Goal: Task Accomplishment & Management: Complete application form

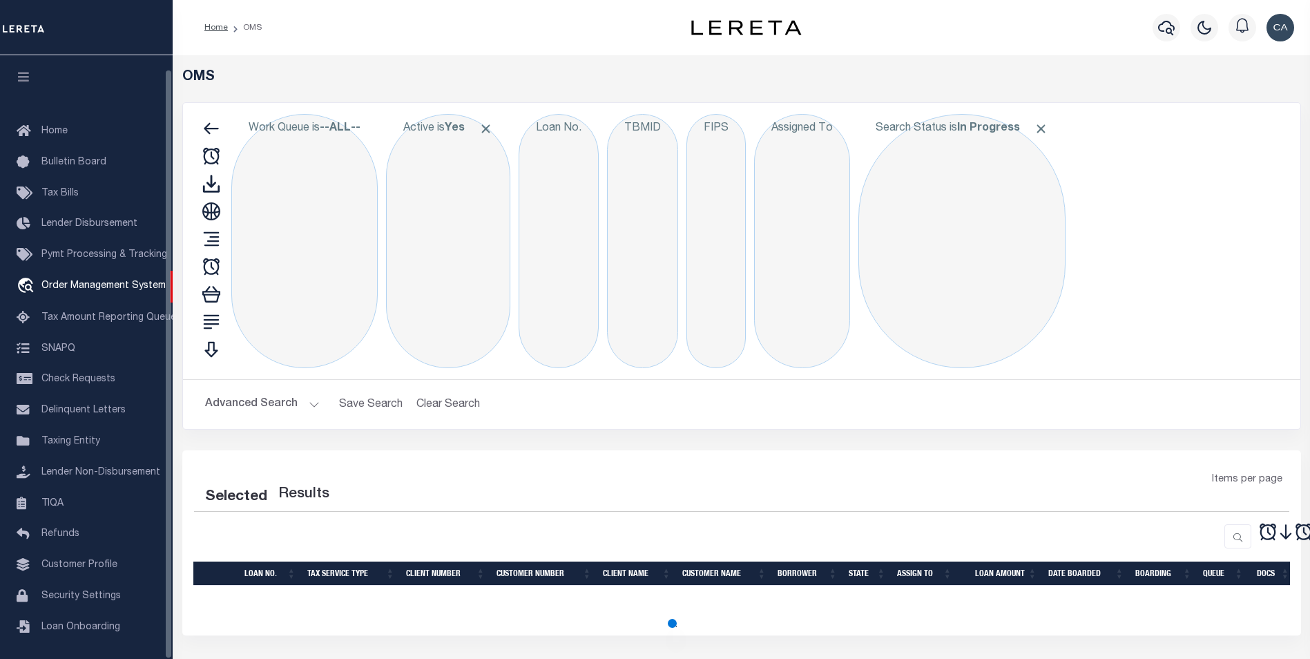
scroll to position [14, 0]
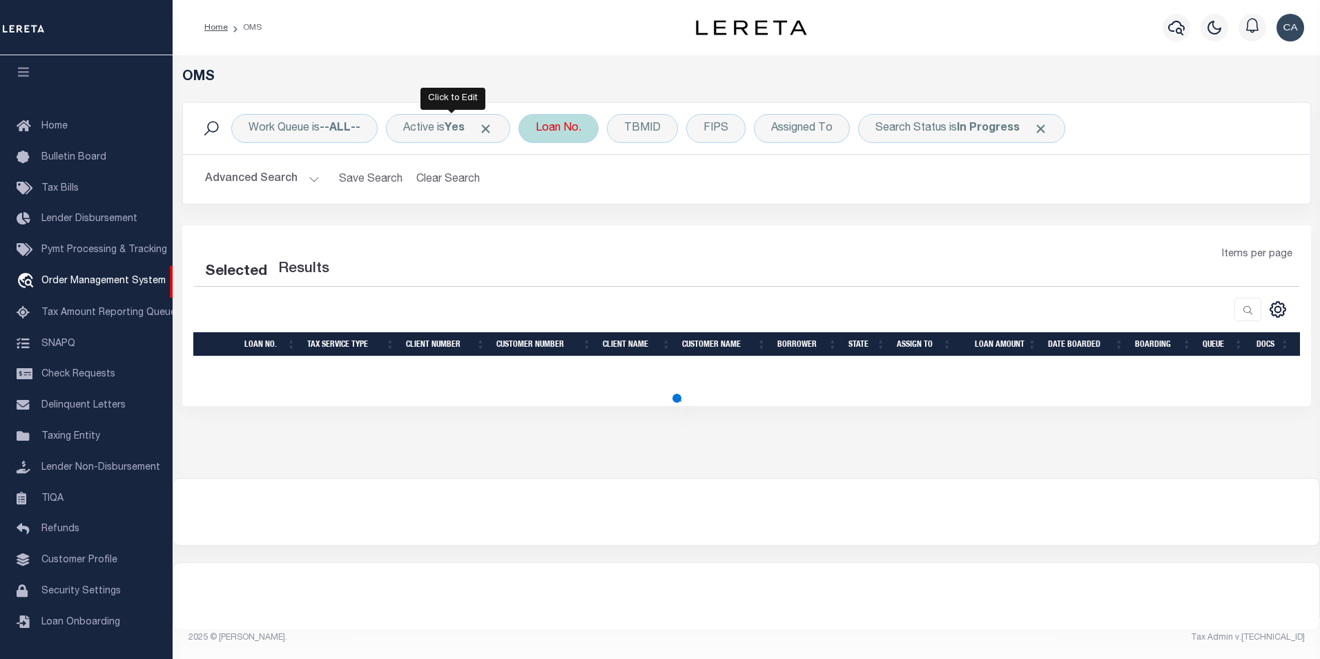
drag, startPoint x: 492, startPoint y: 130, endPoint x: 503, endPoint y: 134, distance: 11.6
click at [493, 130] on span at bounding box center [485, 129] width 14 height 14
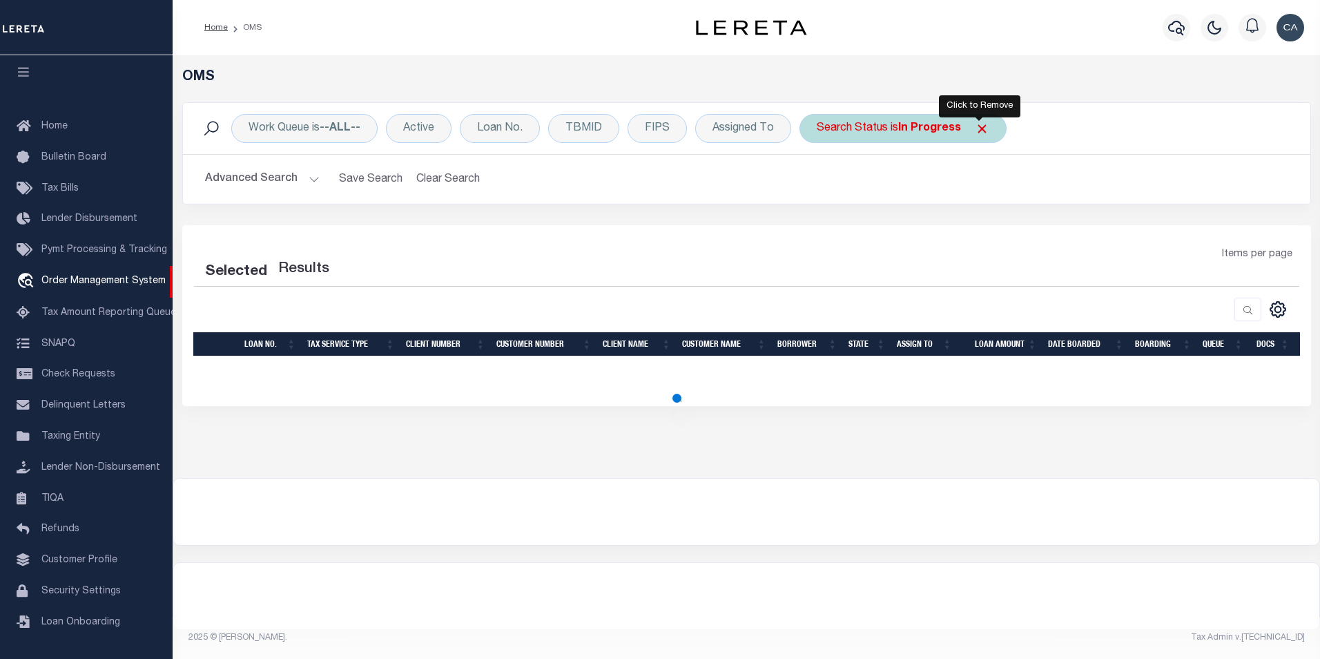
click at [982, 130] on span "Click to Remove" at bounding box center [982, 129] width 14 height 14
click at [886, 229] on div "Selected Results Items per page" at bounding box center [746, 315] width 1129 height 181
select select "200"
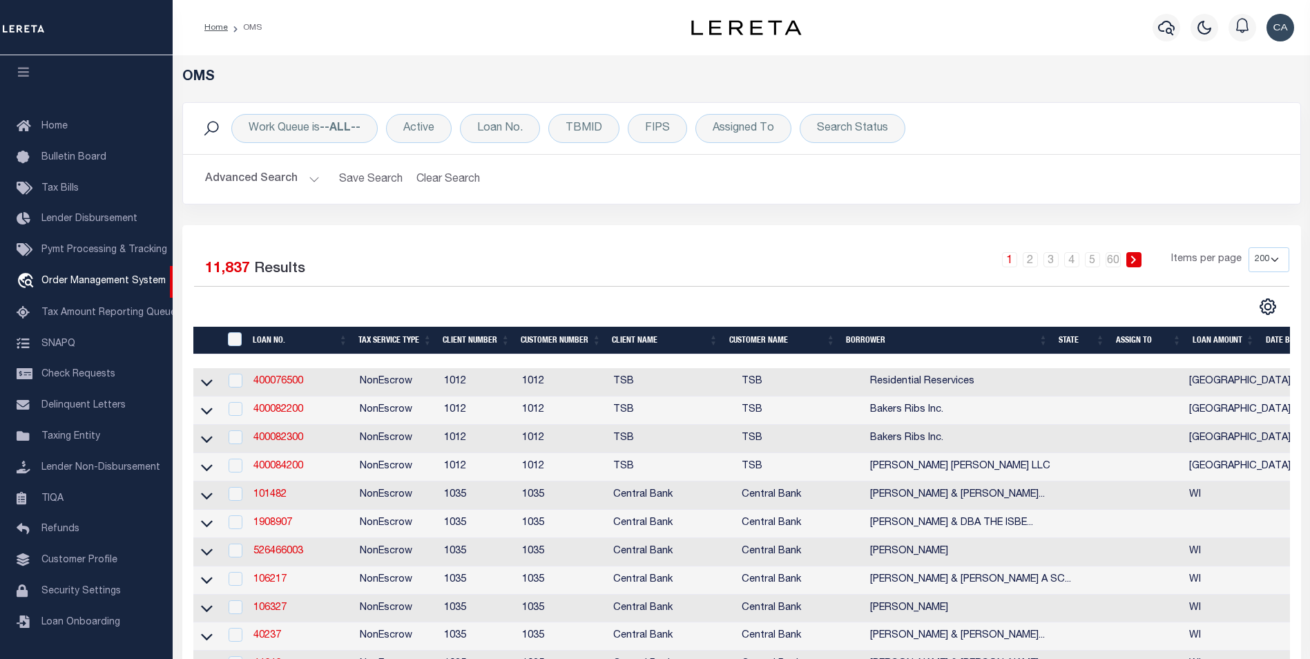
click at [610, 327] on th "Client Name" at bounding box center [664, 341] width 117 height 28
click at [619, 251] on div "1 2 3 4 5 … 60 Items per page 10 25 50 100 200" at bounding box center [881, 265] width 816 height 36
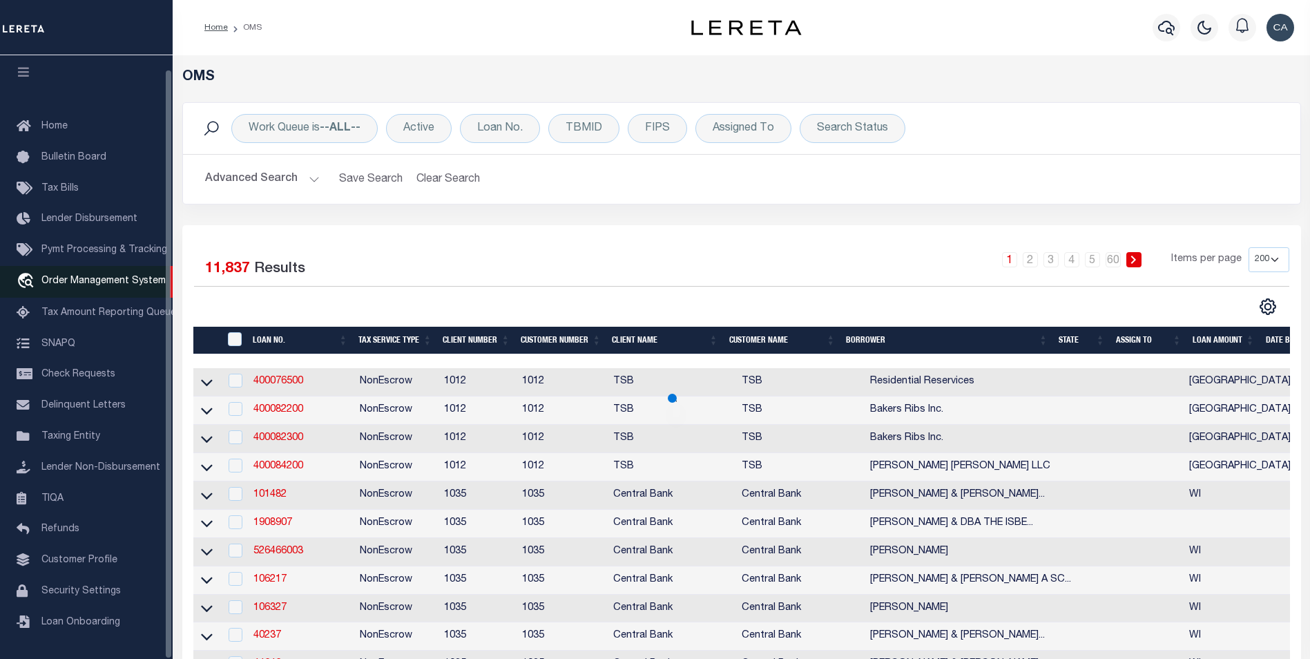
click at [122, 269] on link "travel_explore Order Management System" at bounding box center [86, 282] width 173 height 32
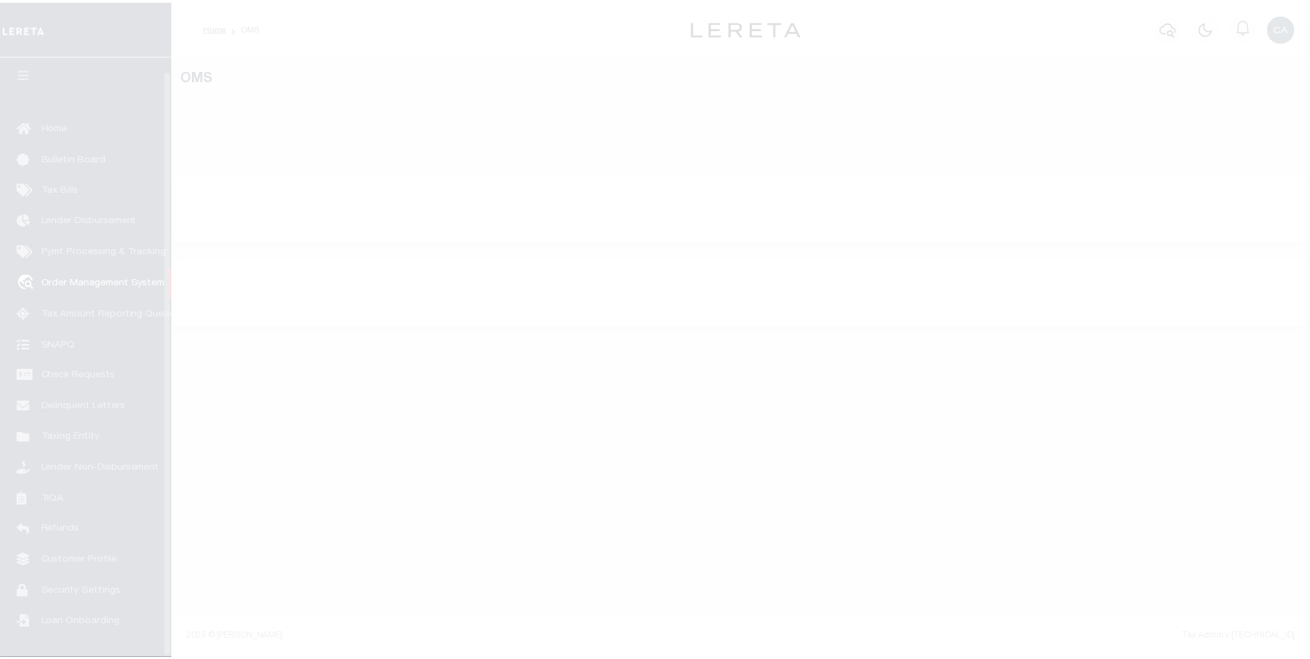
scroll to position [14, 0]
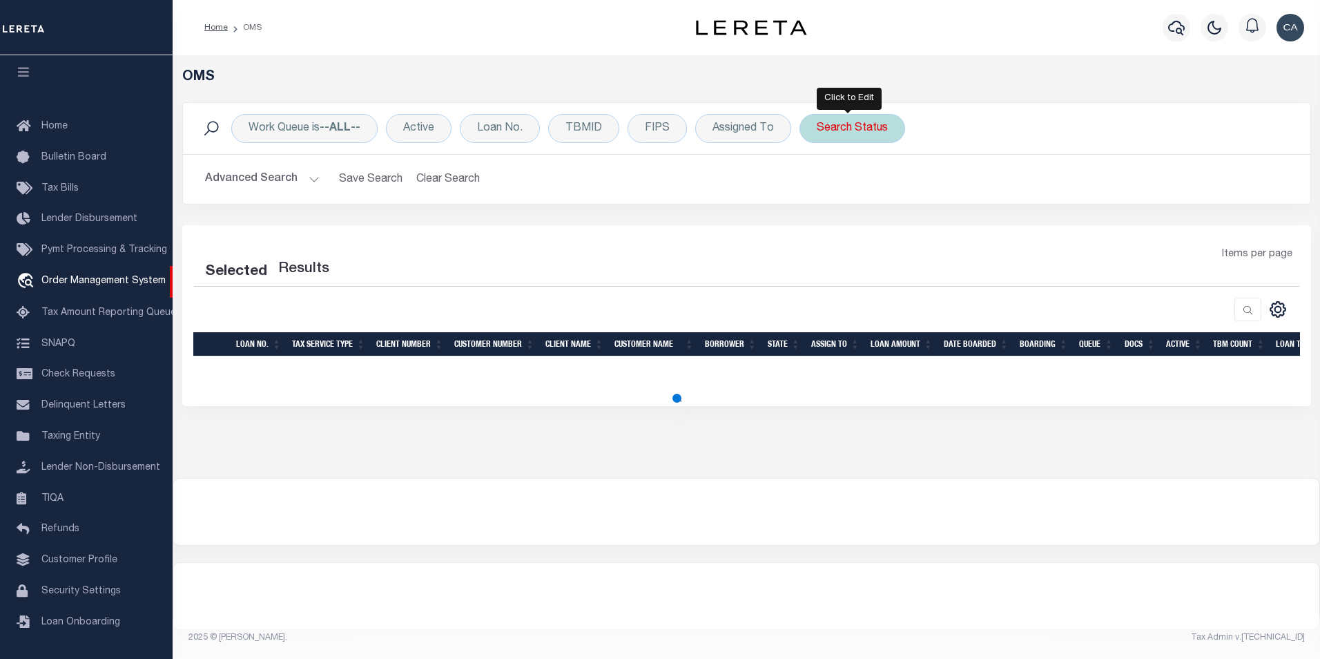
click at [868, 129] on div "Search Status" at bounding box center [852, 128] width 106 height 29
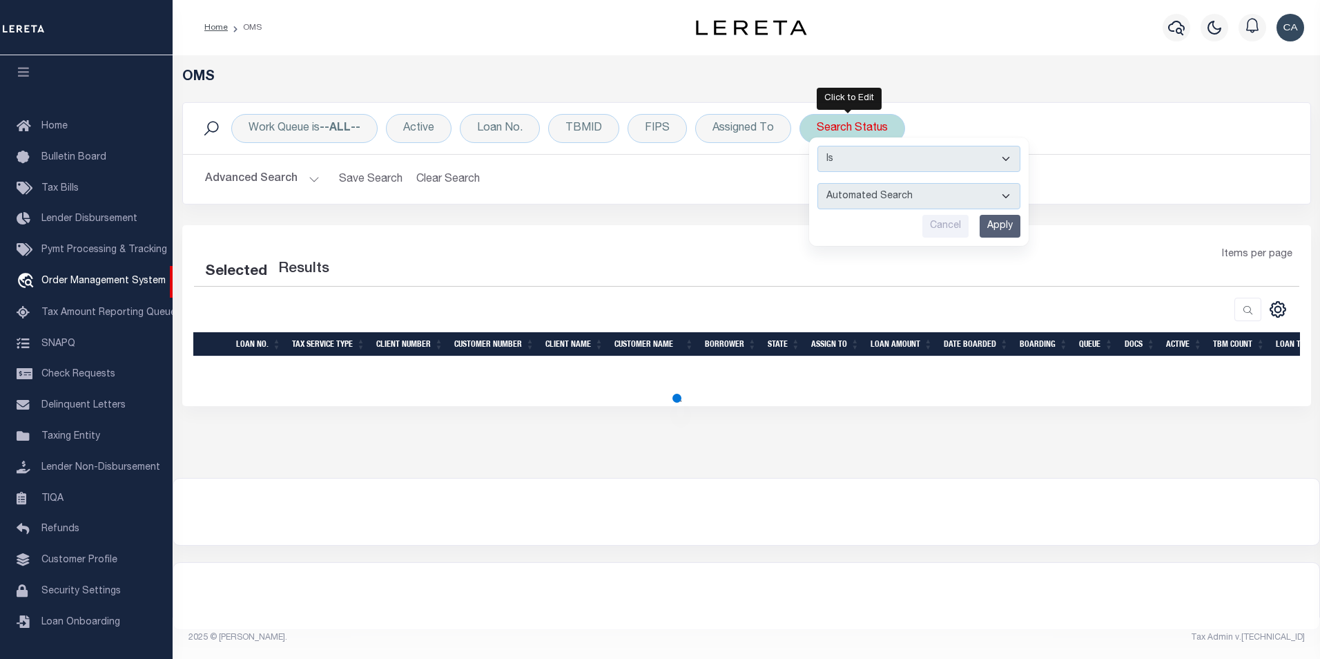
click at [877, 194] on select "Automated Search Bad Parcel Complete Duplicate Parcel High Dollar Reporting In …" at bounding box center [918, 196] width 203 height 26
select select "CP"
click at [817, 183] on select "Automated Search Bad Parcel Complete Duplicate Parcel High Dollar Reporting In …" at bounding box center [918, 196] width 203 height 26
click at [1002, 230] on input "Apply" at bounding box center [1000, 226] width 41 height 23
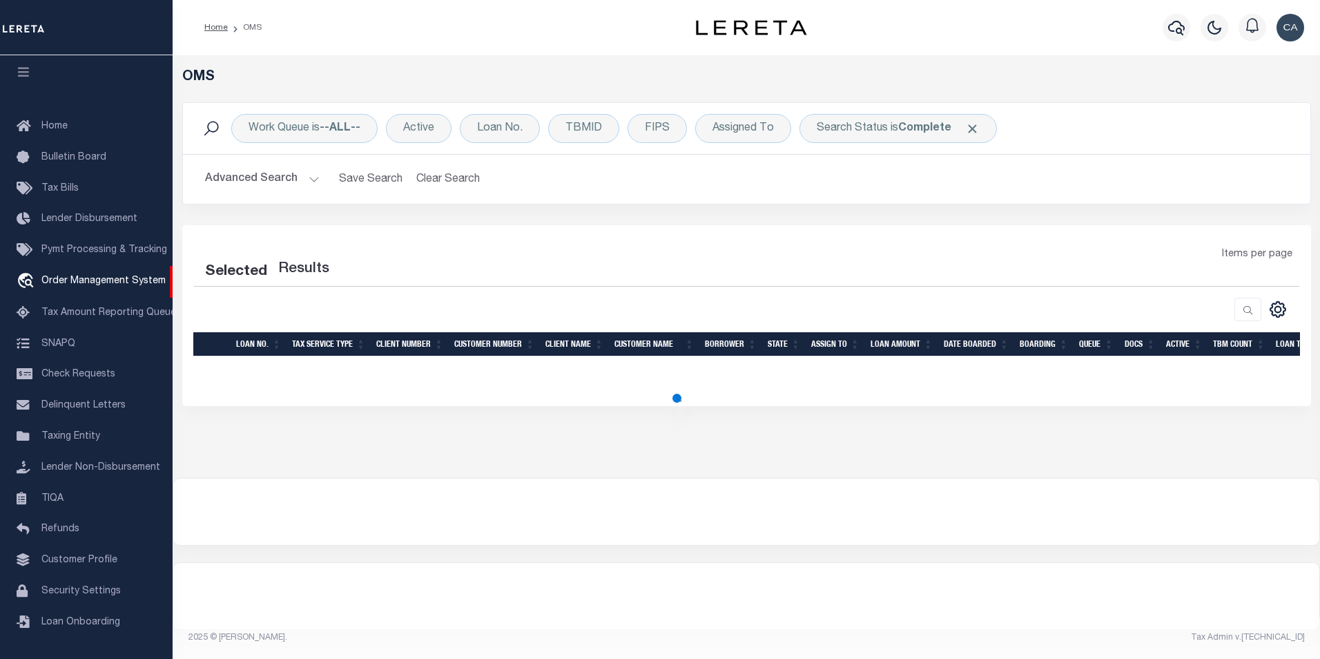
click at [981, 253] on div "Items per page" at bounding box center [887, 260] width 824 height 26
select select "200"
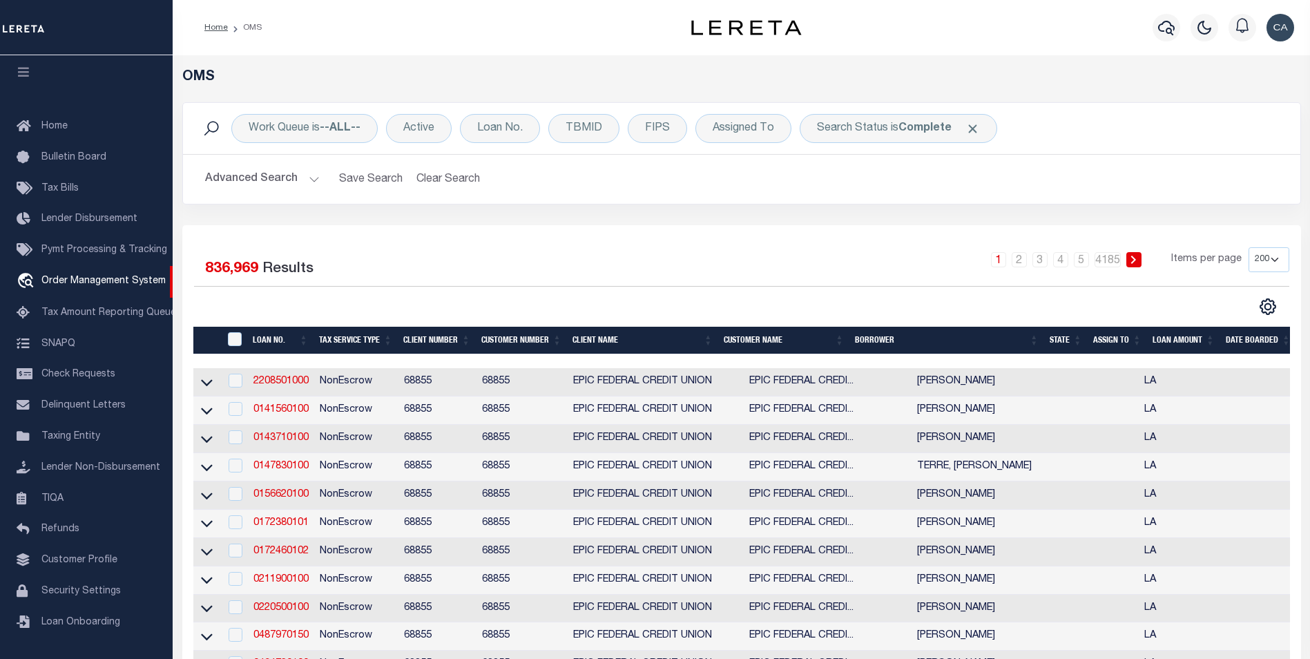
click at [327, 382] on td "NonEscrow" at bounding box center [356, 382] width 84 height 28
checkbox input "true"
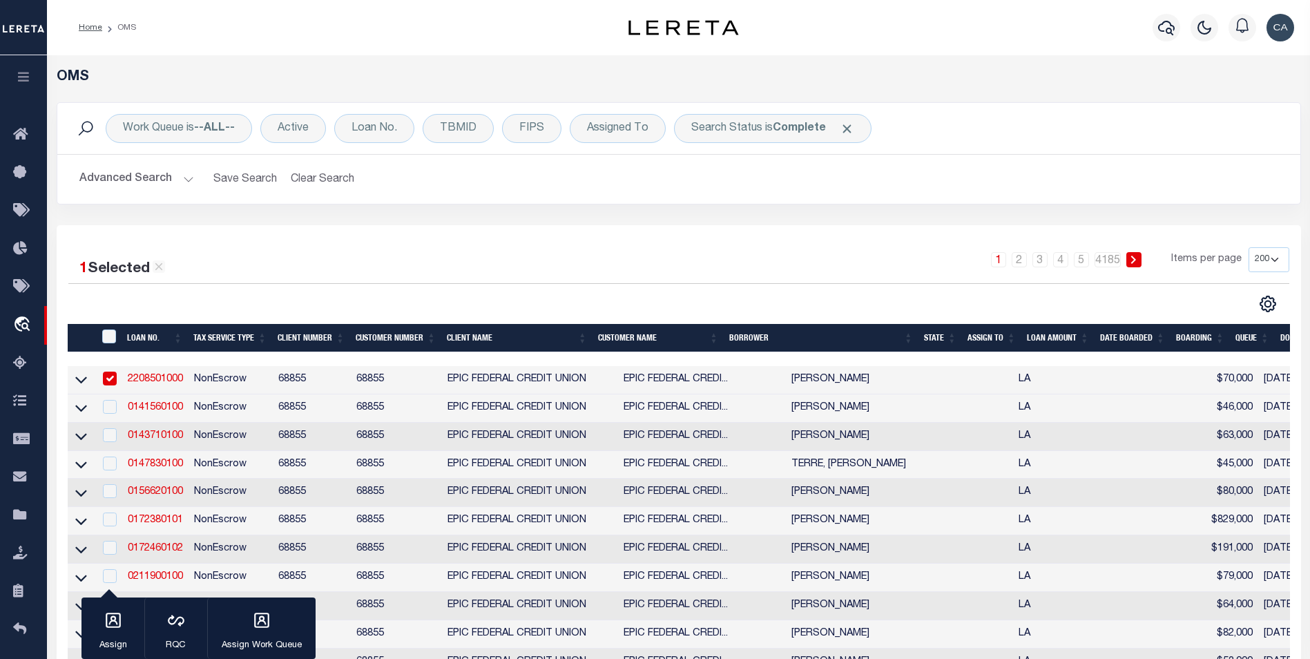
click at [132, 384] on link "2208501000" at bounding box center [155, 379] width 55 height 10
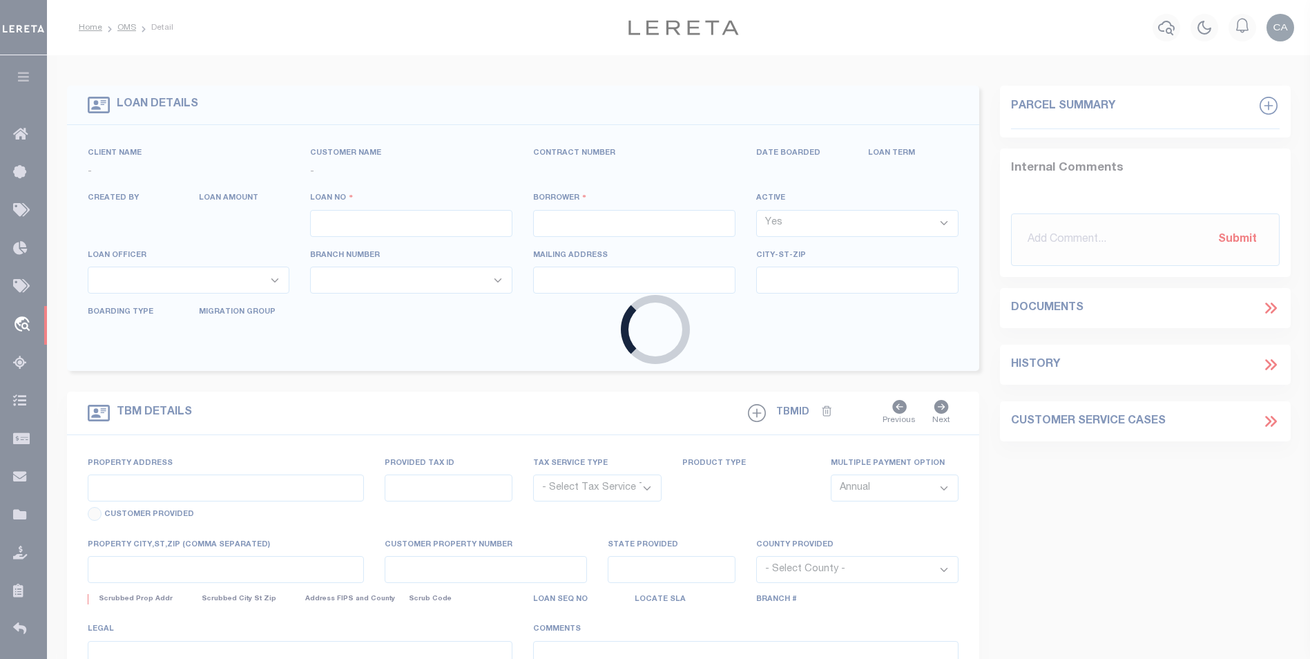
type input "2208501000"
type input "[PERSON_NAME]"
select select
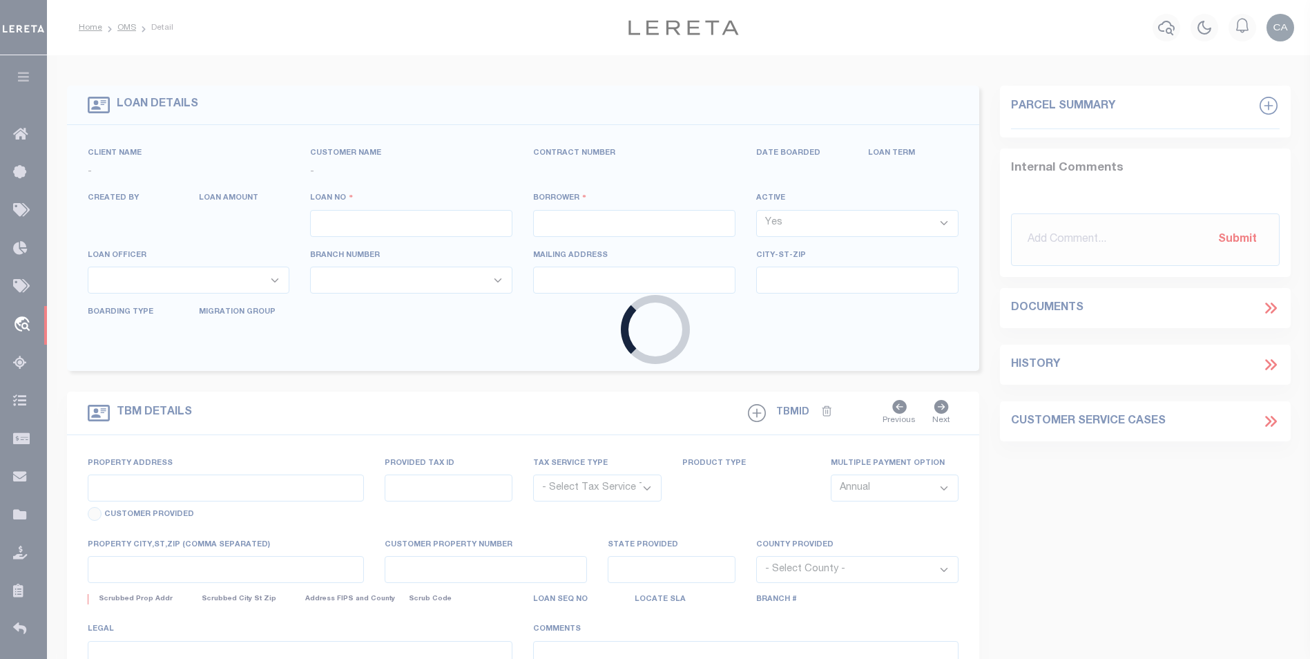
select select
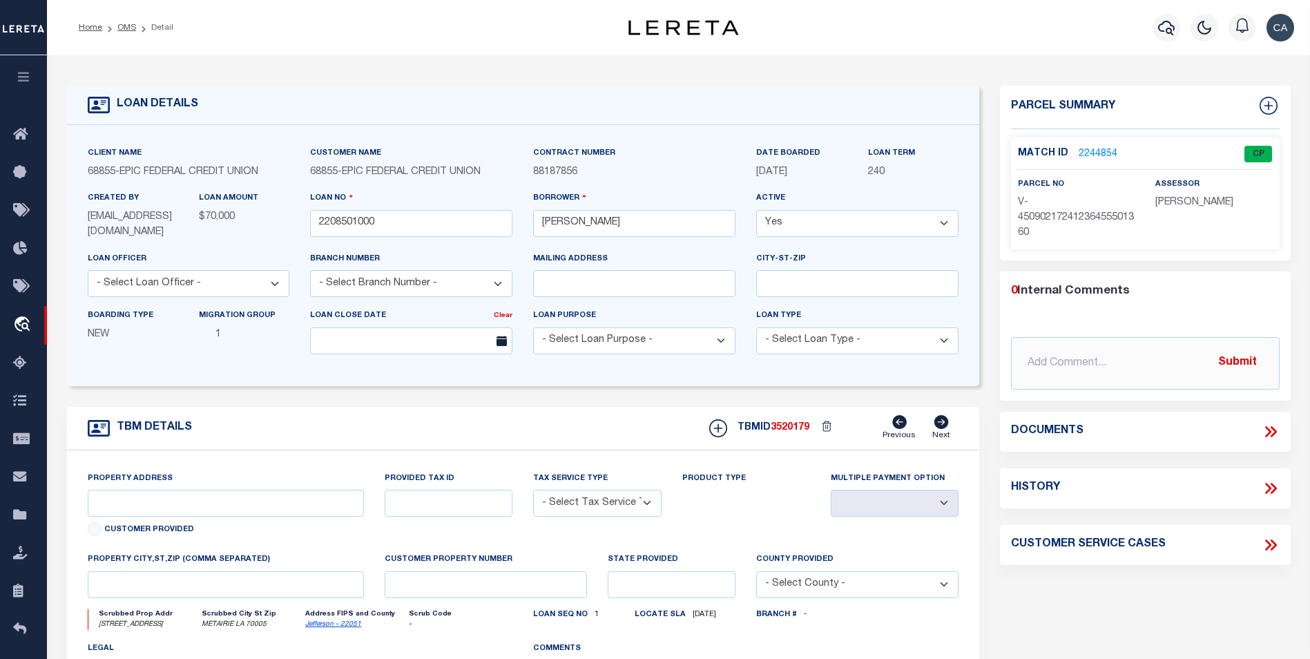
type input "229 LAKE AVENUE"
radio input "true"
select select "NonEscrow"
select select
type input "METAIRIE LA 70005"
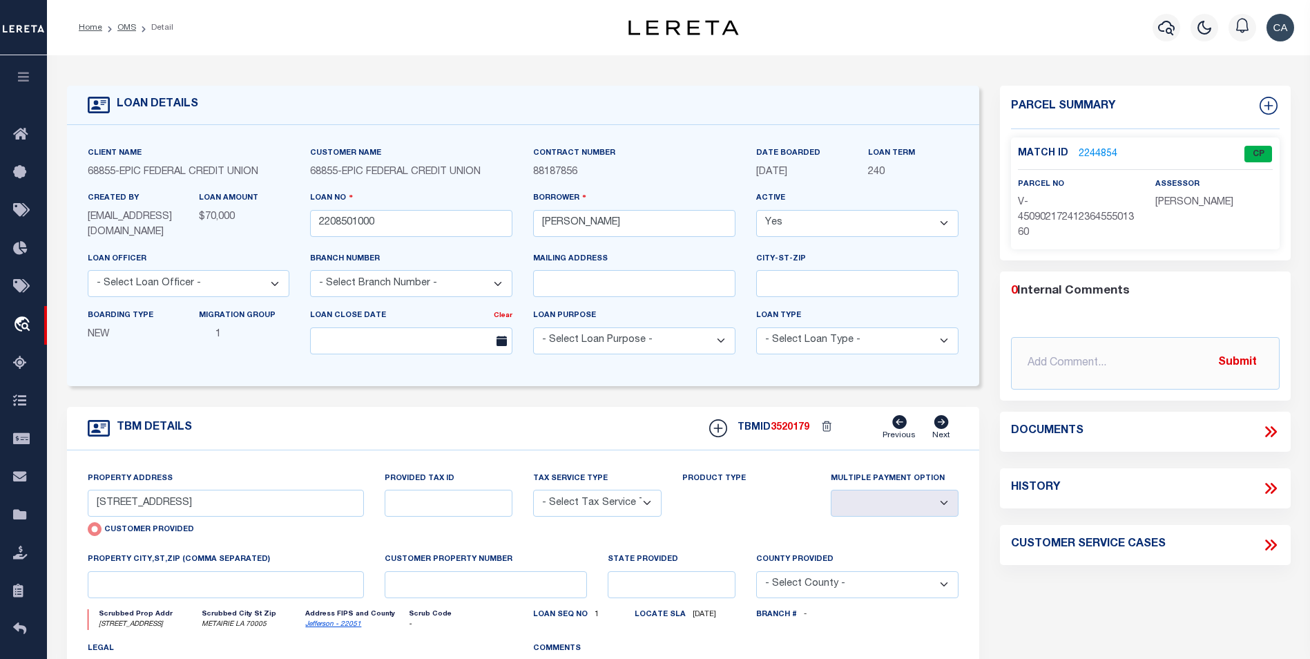
type input "2208501000"
type input "LA"
type textarea "THE EAST 1 4 OF THE NORTHWEST 1 4 OF THE SOUTHEAST 1 4 OF SECTION 31 TOWNSHIP30…"
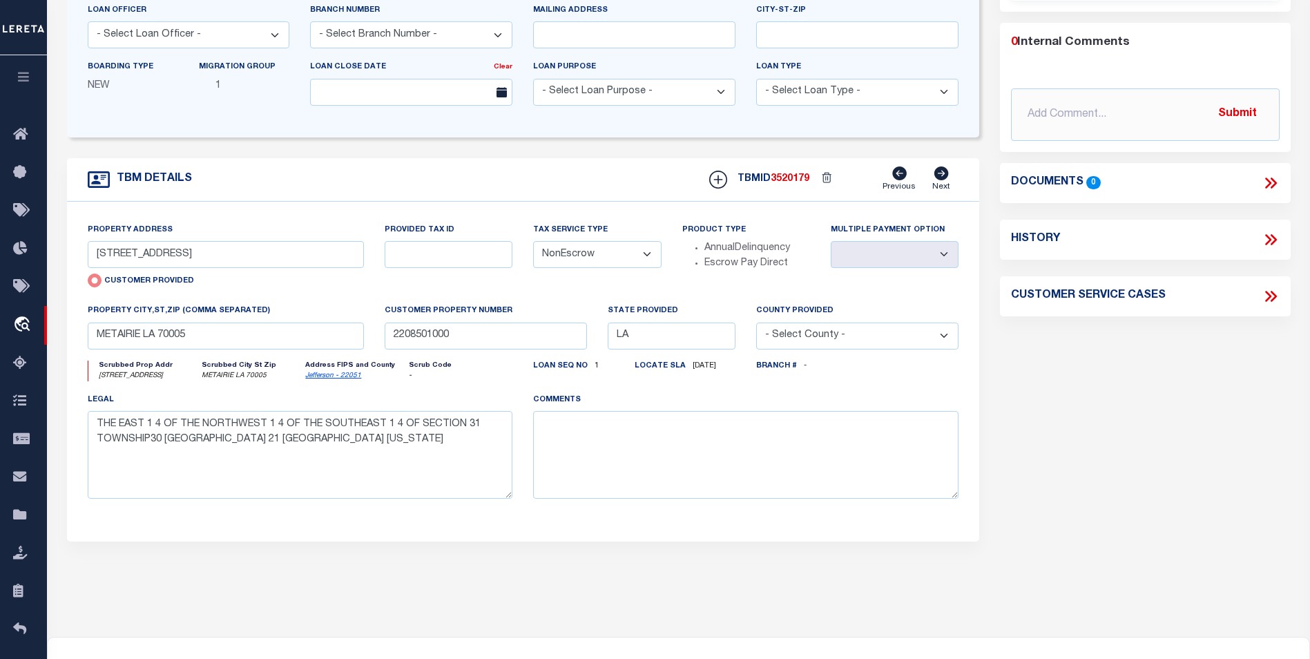
scroll to position [276, 0]
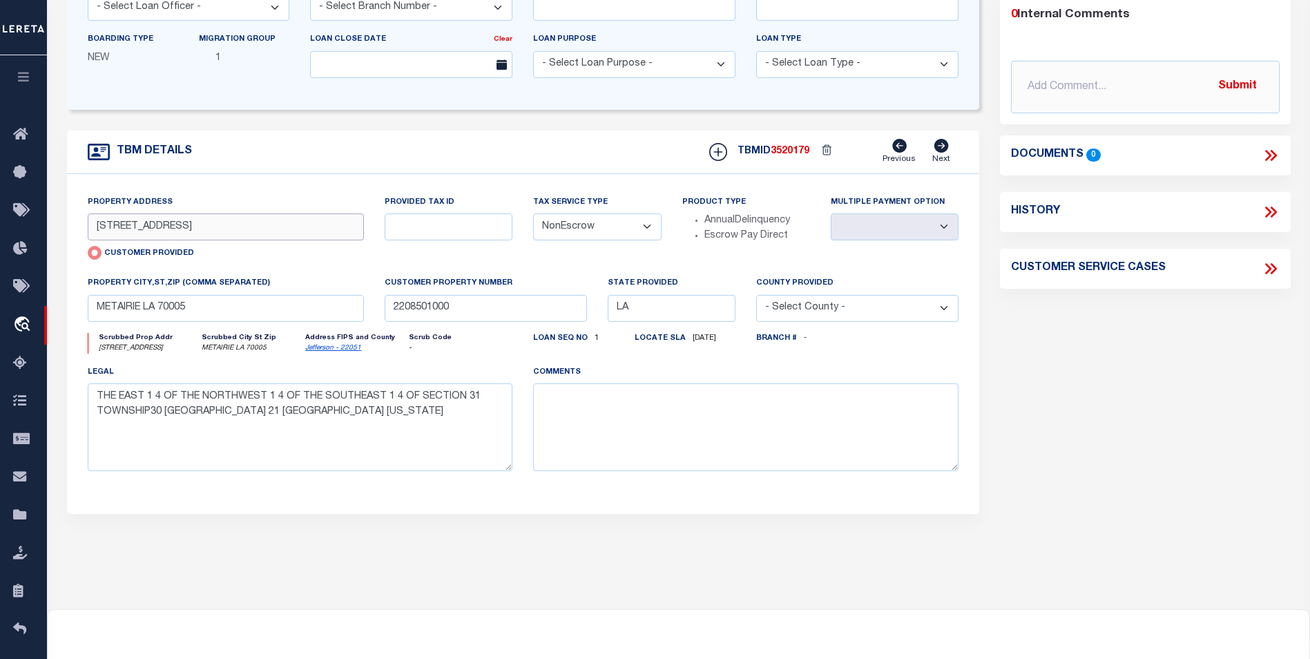
click at [189, 229] on input "229 LAKE AVENUE" at bounding box center [226, 226] width 277 height 27
drag, startPoint x: 189, startPoint y: 229, endPoint x: 146, endPoint y: 226, distance: 43.6
click at [146, 226] on input "229 LAKE AVENUE" at bounding box center [226, 226] width 277 height 27
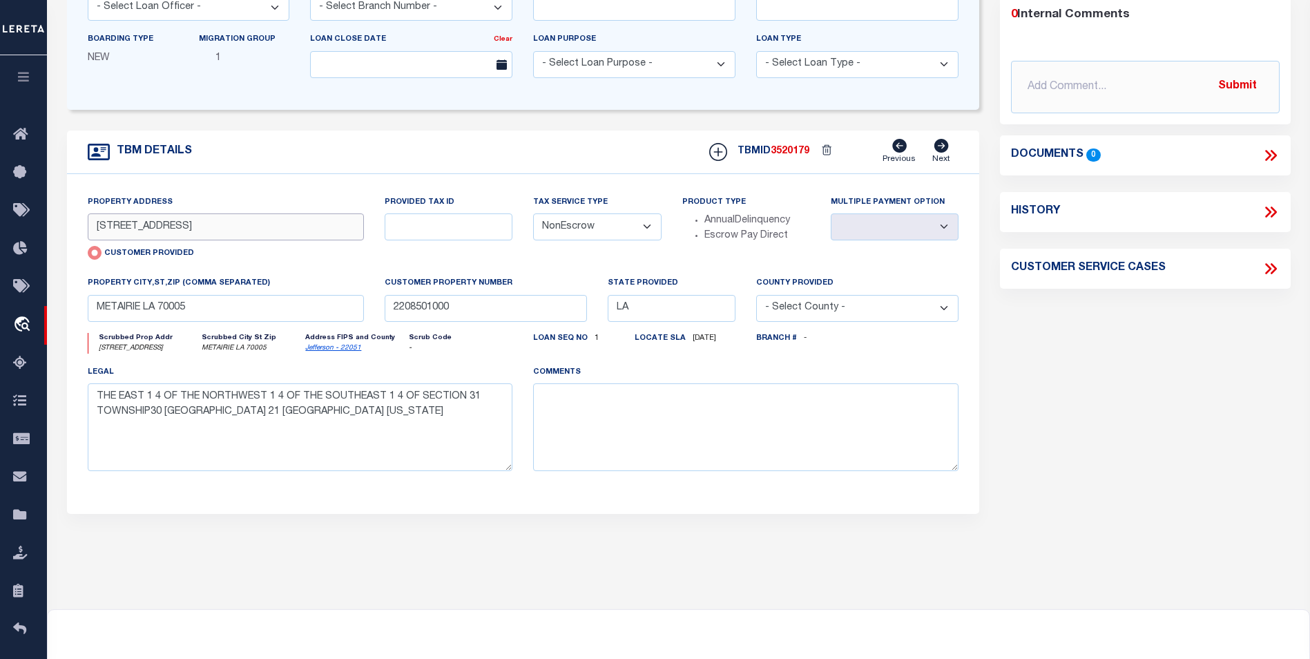
click at [146, 226] on input "229 LAKE AVENUE" at bounding box center [226, 226] width 277 height 27
click at [84, 303] on div "property city,st,zip (Comma separated) METAIRIE LA 70005" at bounding box center [226, 303] width 298 height 57
click at [94, 306] on input "METAIRIE LA 70005" at bounding box center [226, 308] width 277 height 27
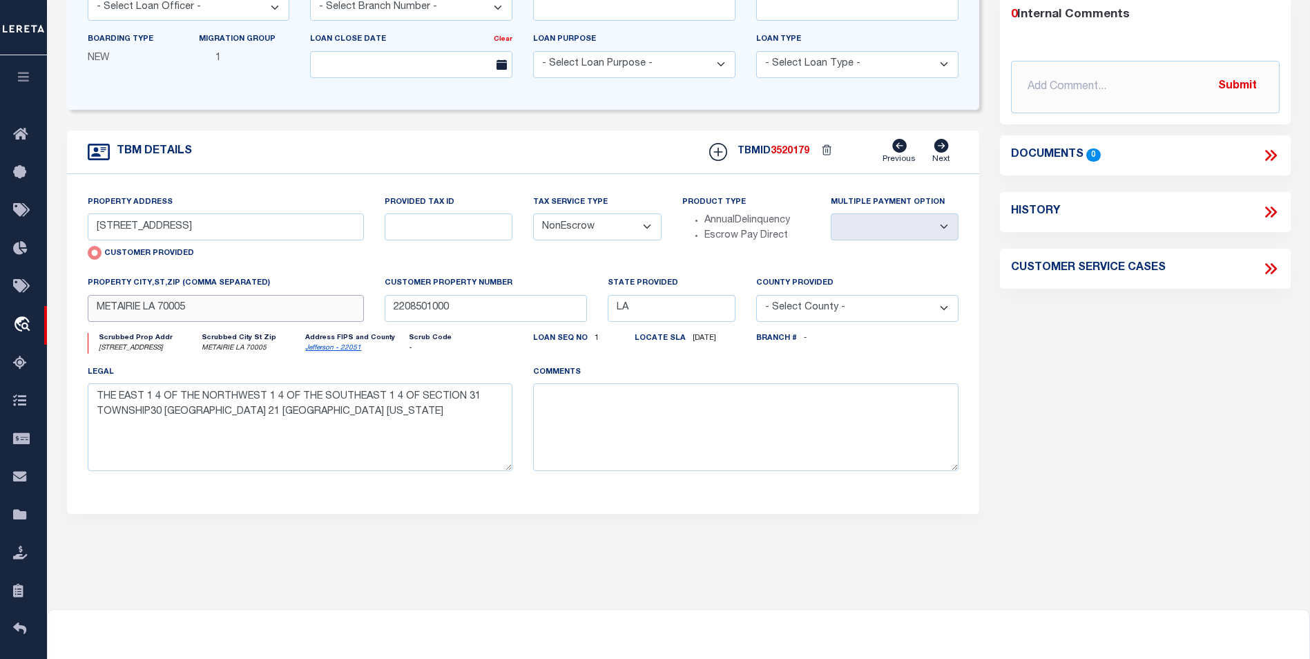
click at [170, 319] on input "METAIRIE LA 70005" at bounding box center [226, 308] width 277 height 27
click at [170, 318] on input "METAIRIE LA 70005" at bounding box center [226, 308] width 277 height 27
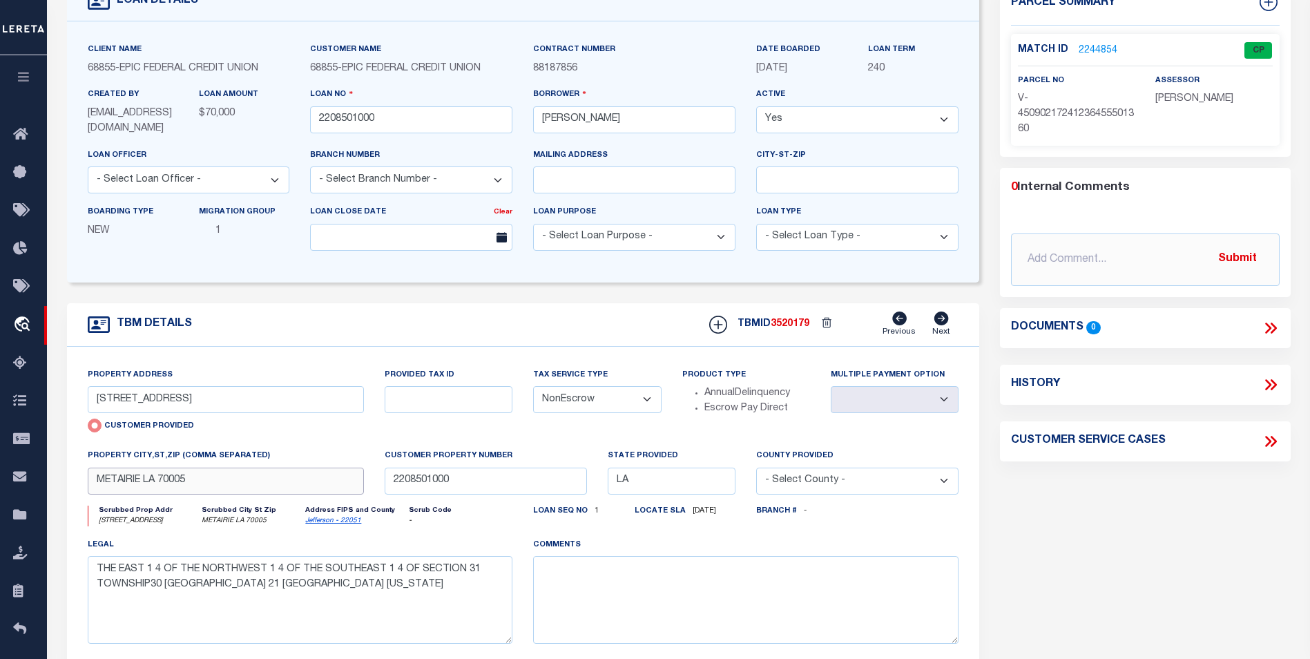
scroll to position [0, 0]
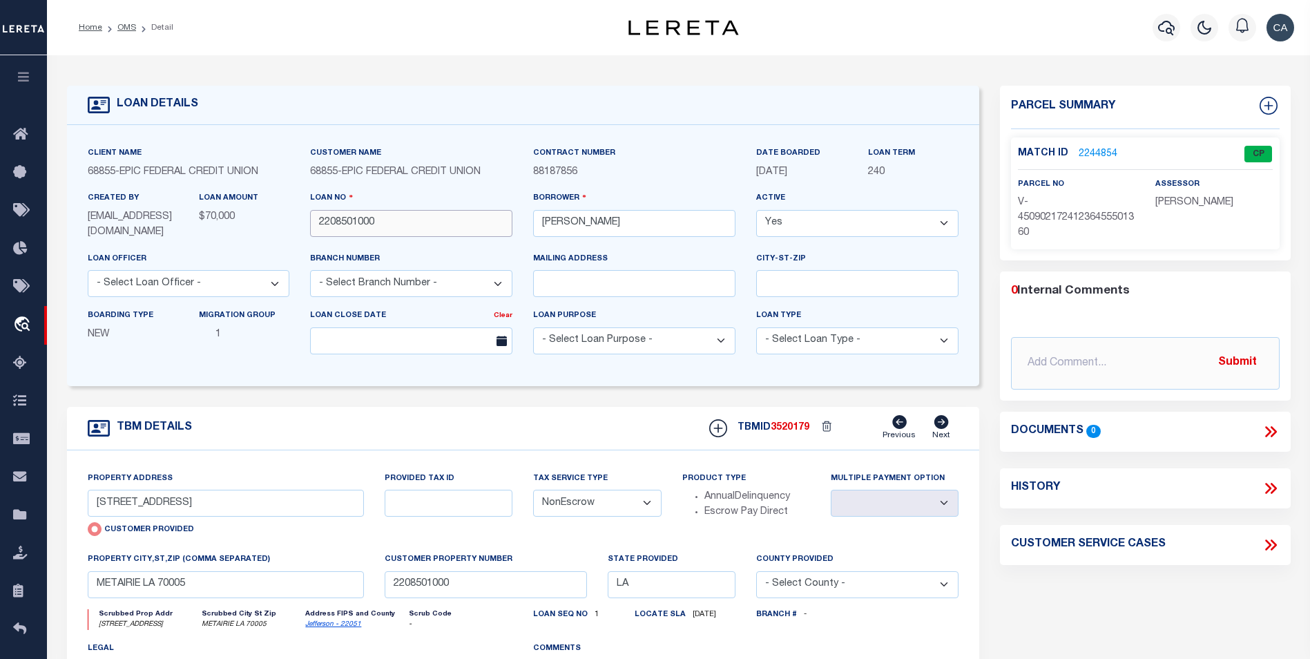
click at [381, 232] on input "2208501000" at bounding box center [411, 223] width 202 height 27
click at [409, 181] on div "Customer Name 68855 - EPIC FEDERAL CREDIT UNION" at bounding box center [411, 168] width 223 height 45
click at [409, 177] on span "EPIC FEDERAL CREDIT UNION" at bounding box center [411, 172] width 139 height 10
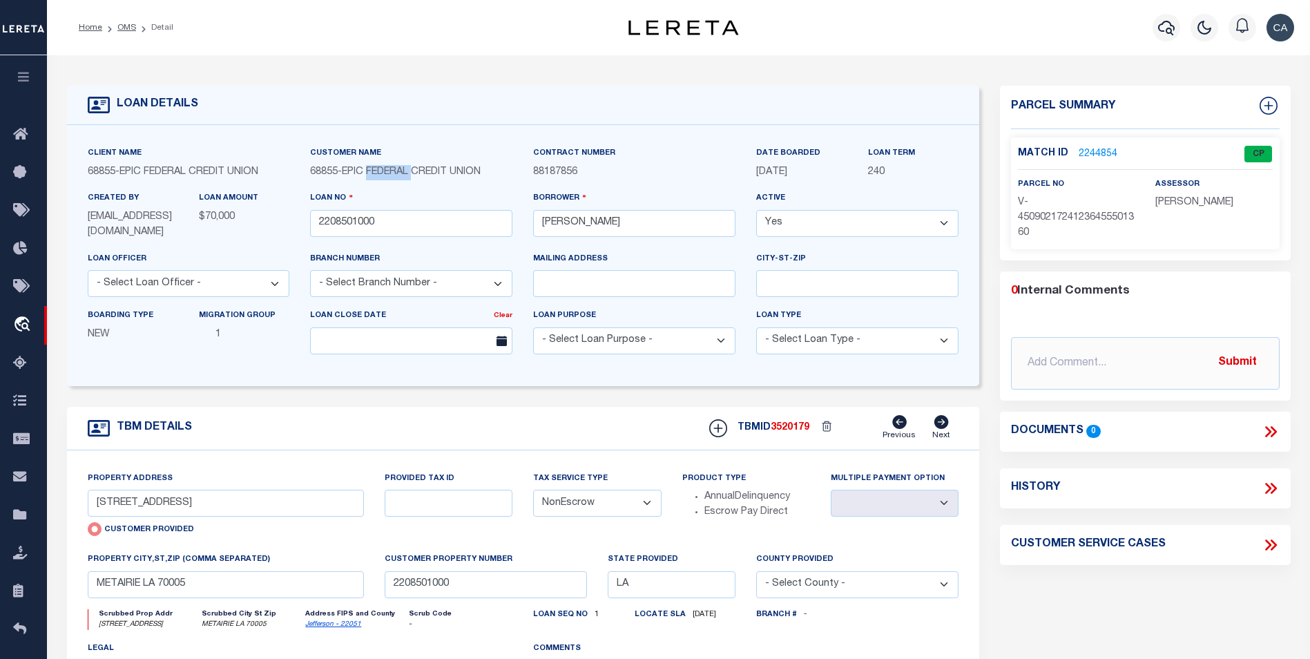
click at [409, 177] on span "EPIC FEDERAL CREDIT UNION" at bounding box center [411, 172] width 139 height 10
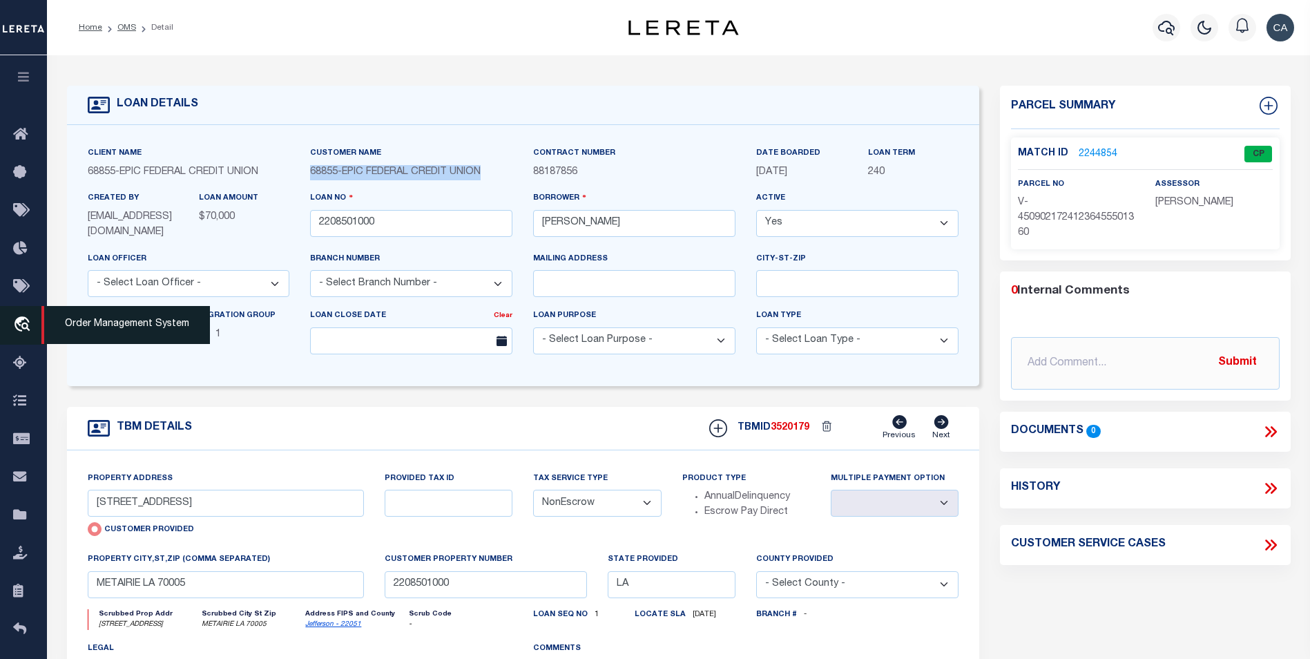
click at [29, 324] on icon "travel_explore" at bounding box center [24, 325] width 22 height 18
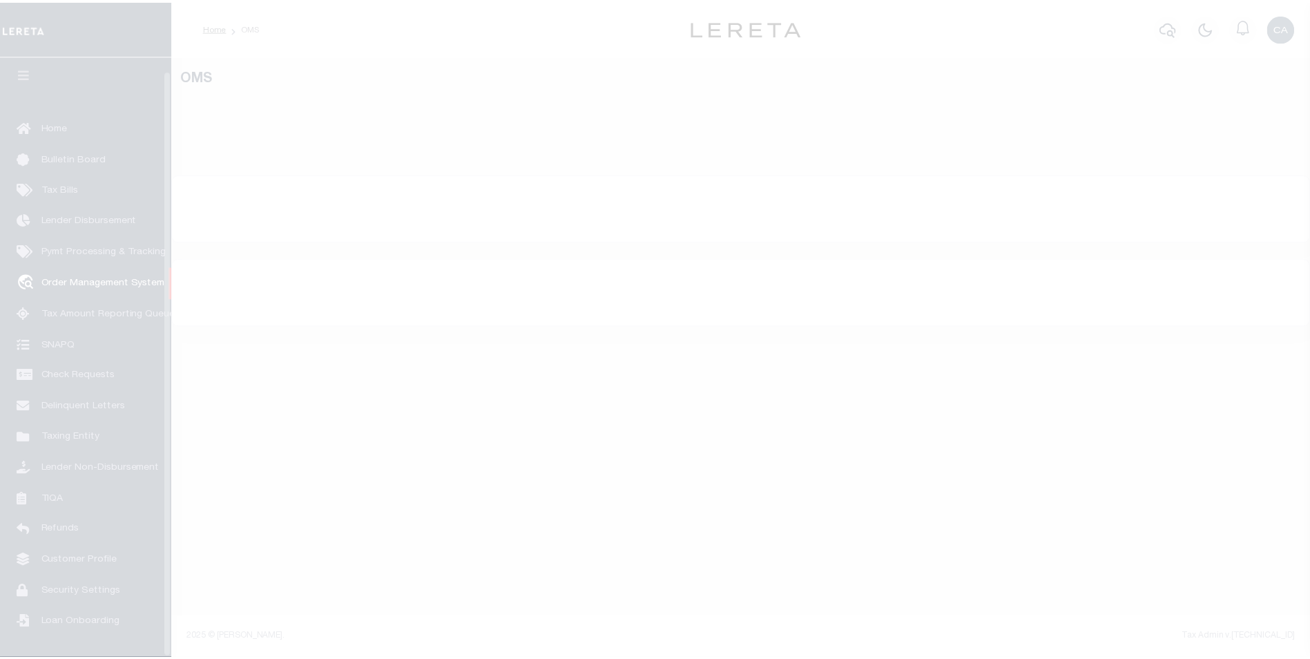
scroll to position [14, 0]
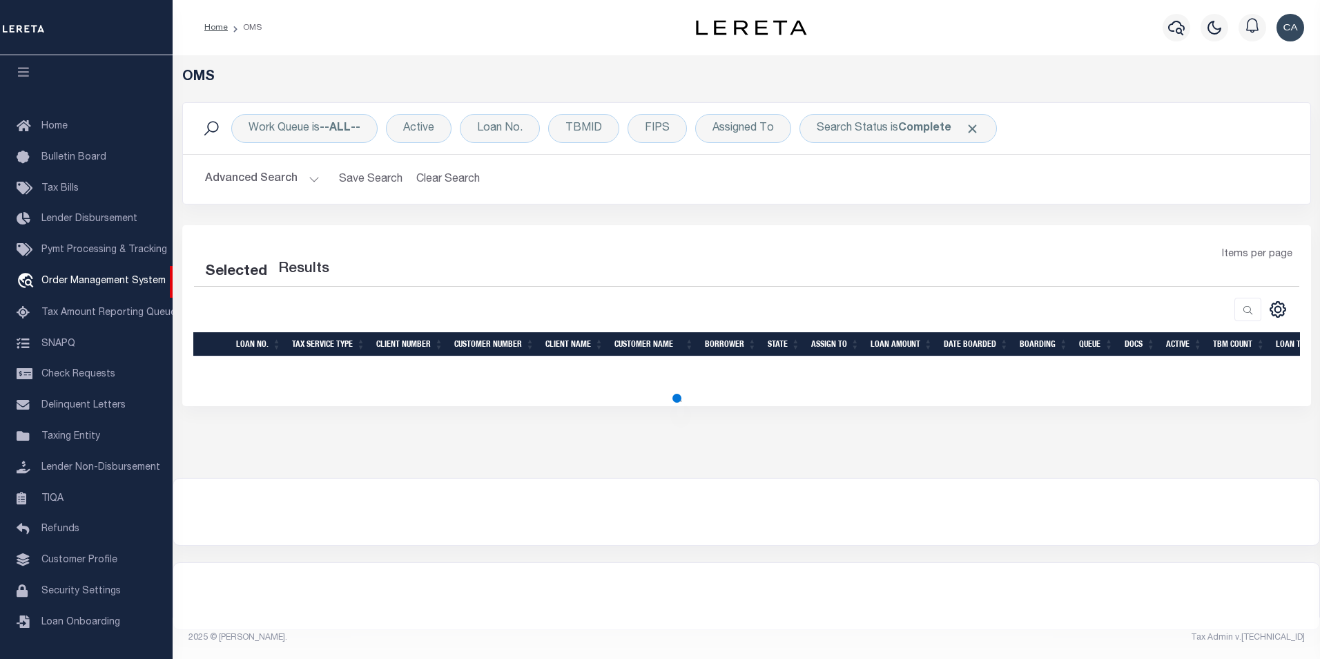
click at [970, 130] on span "Click to Remove" at bounding box center [972, 129] width 14 height 14
click at [867, 162] on div "Advanced Search Save Search Clear Search tblSearchTopScreen_dynamictable_____De…" at bounding box center [746, 179] width 1127 height 49
select select "200"
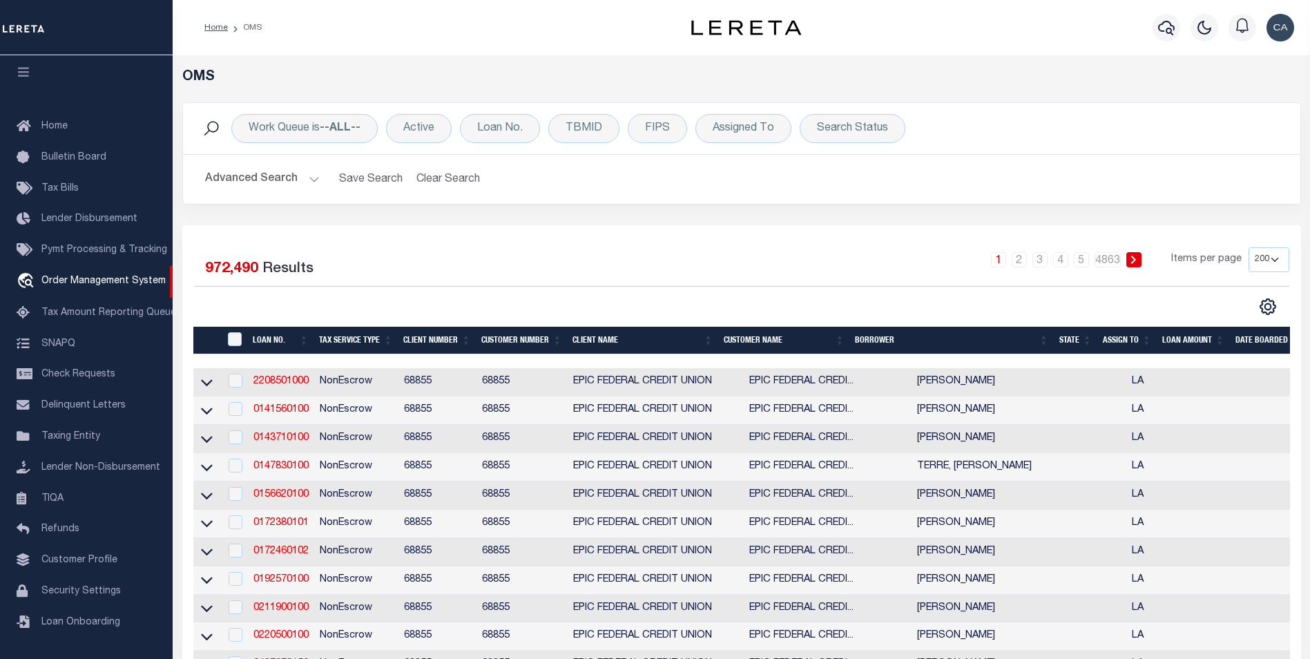
drag, startPoint x: 574, startPoint y: 243, endPoint x: 566, endPoint y: 236, distance: 10.3
click at [521, 137] on div "Loan No." at bounding box center [500, 128] width 80 height 29
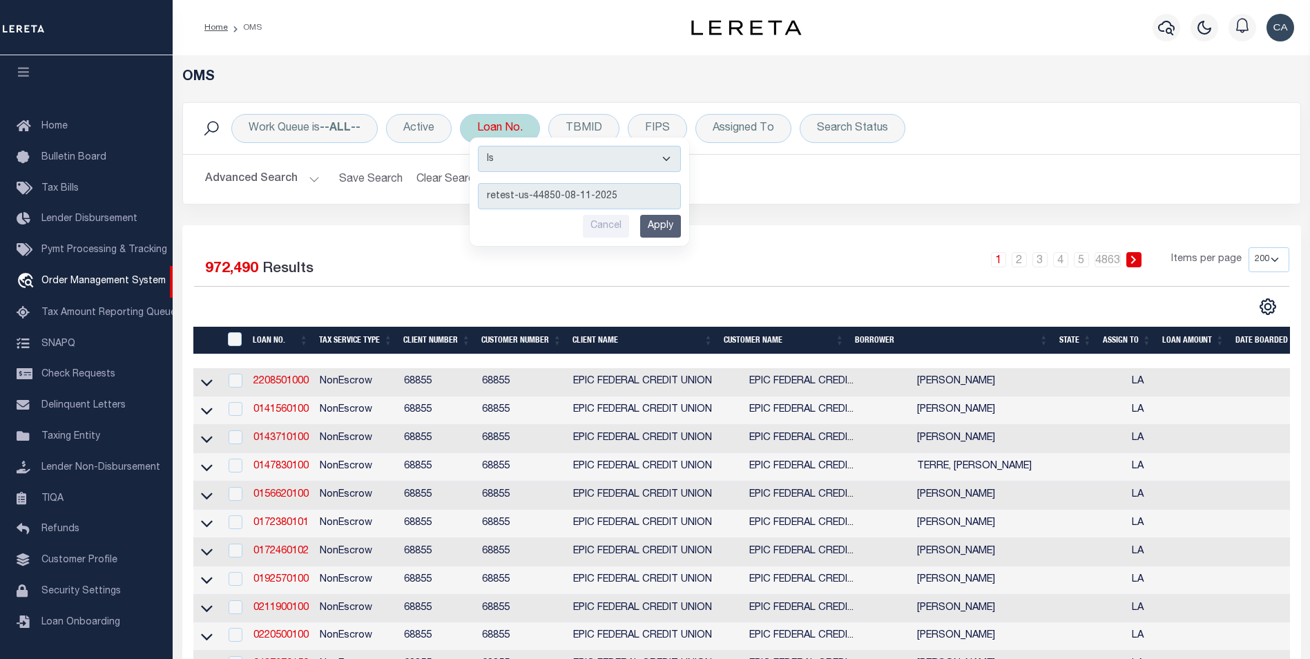
type input "retest-us-44850-08-11-2025"
click at [645, 229] on input "Apply" at bounding box center [660, 226] width 41 height 23
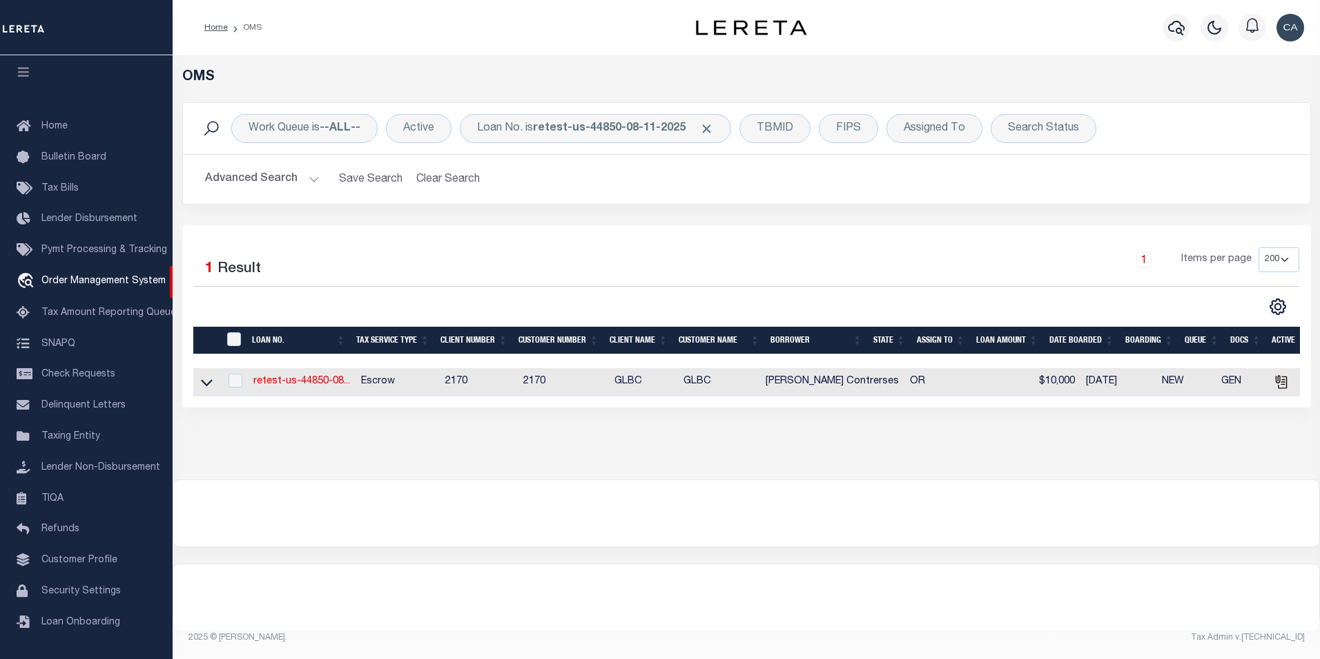
click at [294, 390] on td "retest-us-44850-08..." at bounding box center [302, 382] width 108 height 28
checkbox input "true"
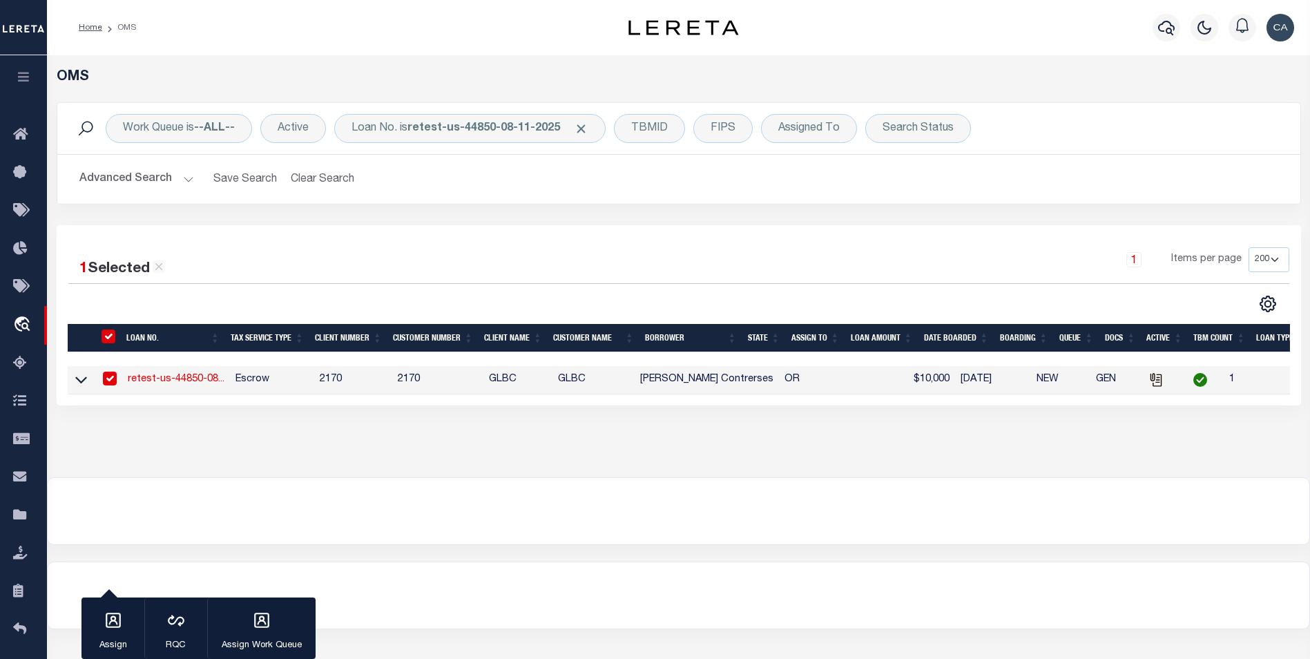
click at [254, 385] on td "Escrow" at bounding box center [272, 380] width 84 height 28
checkbox input "false"
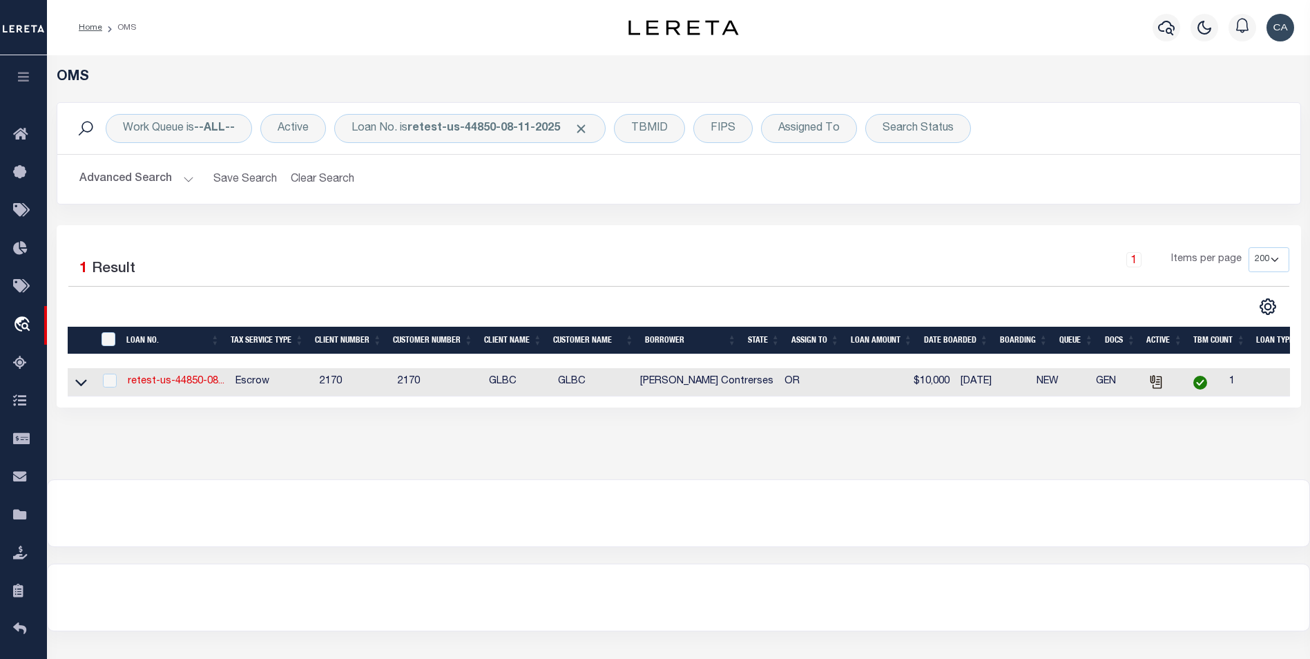
click at [202, 391] on td "retest-us-44850-08..." at bounding box center [176, 382] width 108 height 28
checkbox input "true"
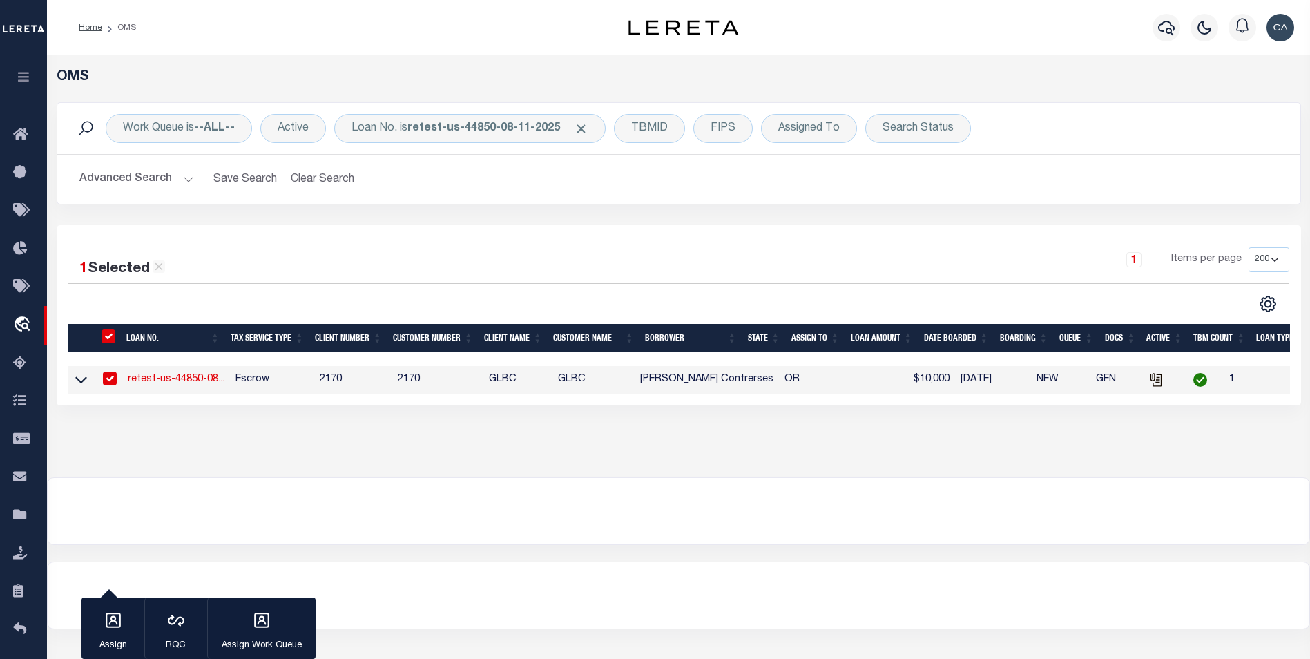
click at [202, 381] on link "retest-us-44850-08..." at bounding box center [176, 379] width 97 height 10
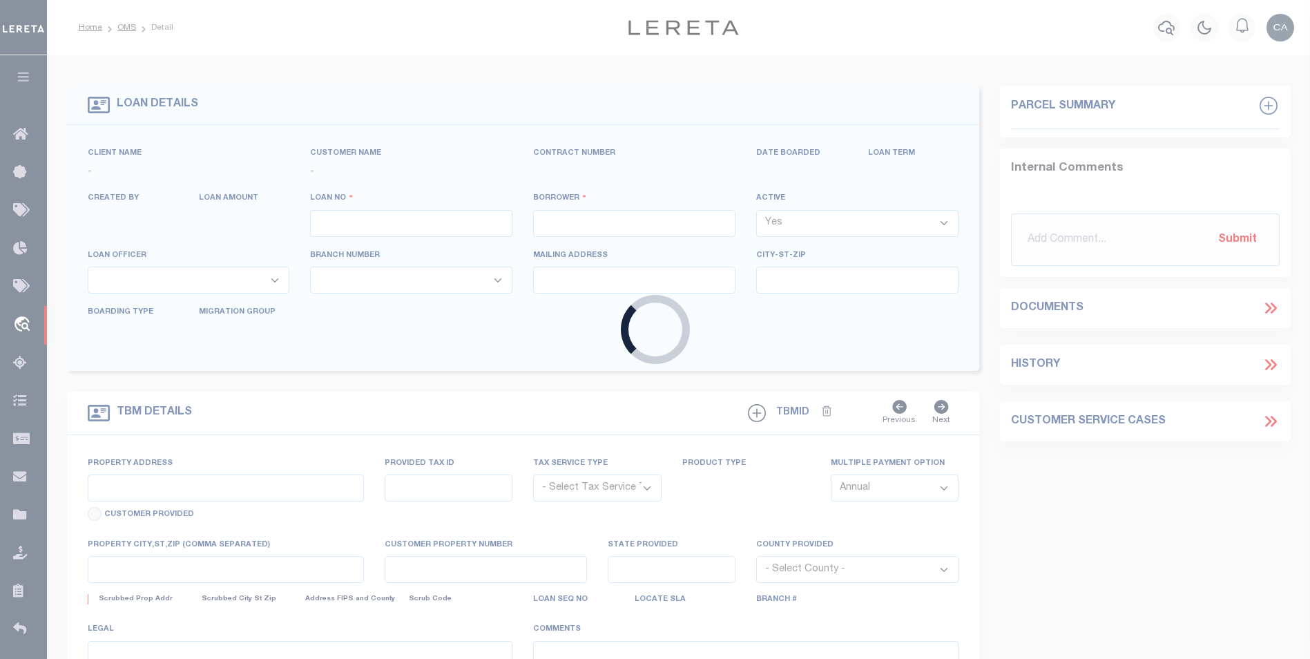
type input "retest-us-44850-08-11-2025"
type input "[PERSON_NAME] Contrerses"
select select
type input "[STREET_ADDRESS]"
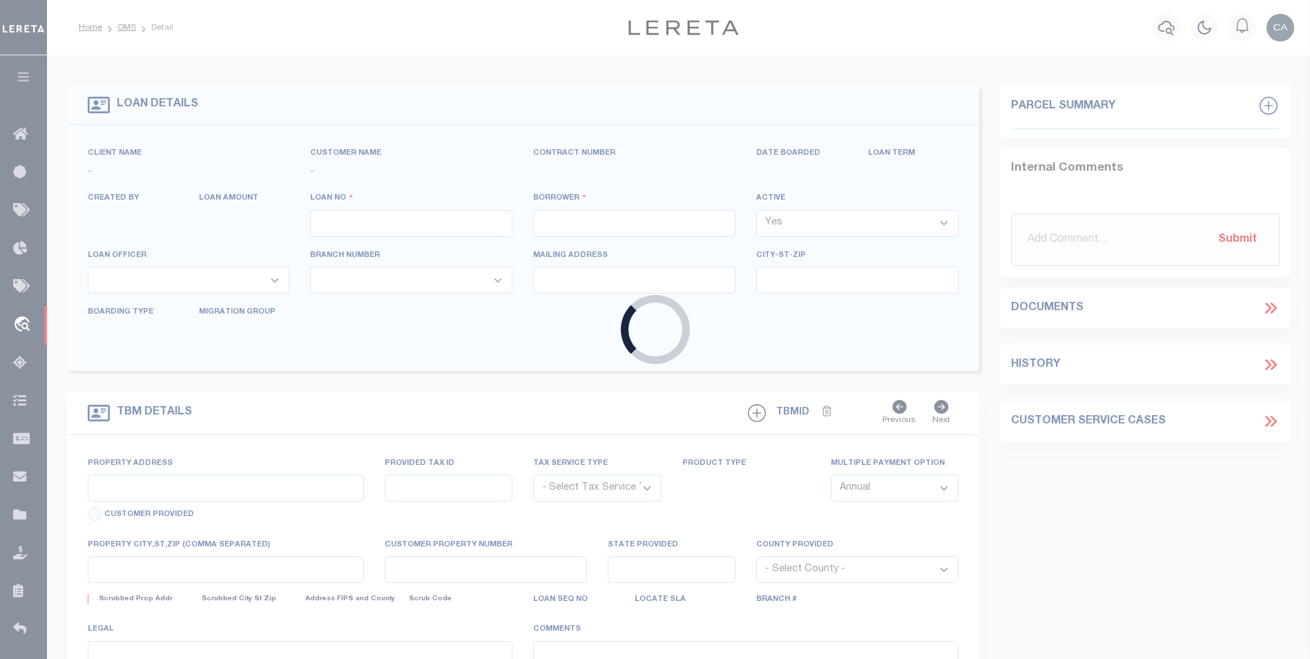
type input "[GEOGRAPHIC_DATA] OR 97005-2483"
type input "[DATE]"
select select "10"
select select "Escrow"
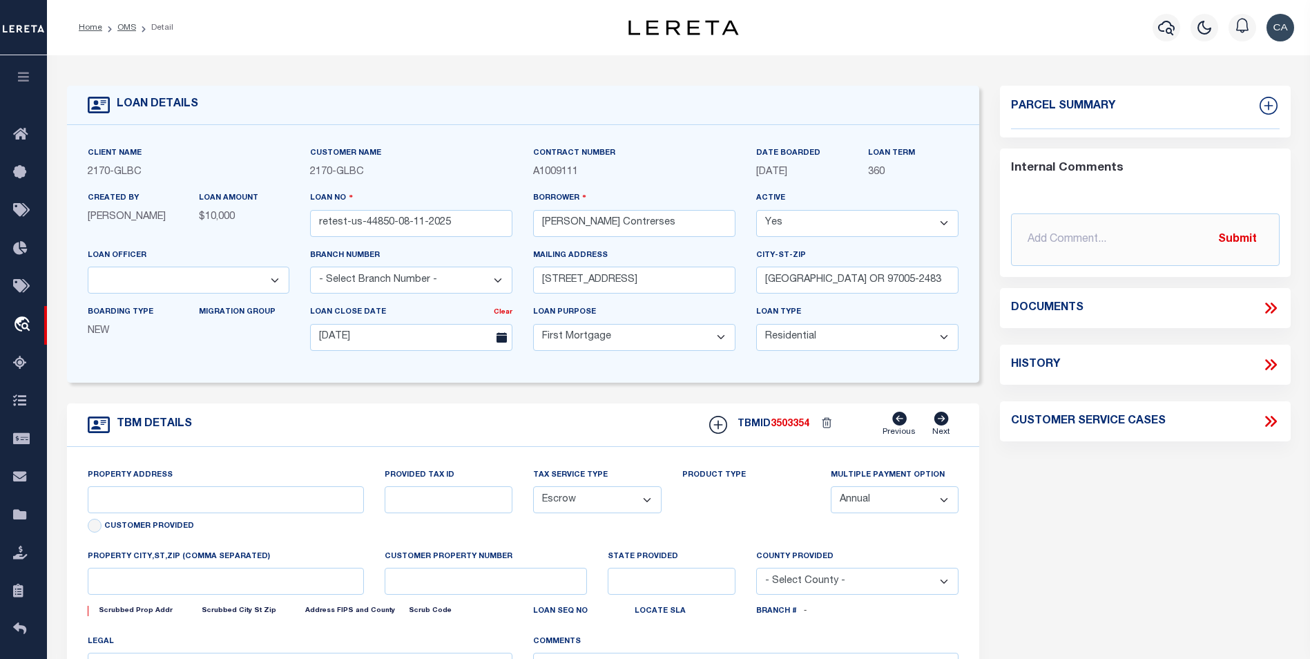
type input "[STREET_ADDRESS]"
type input "1302"
type input "[GEOGRAPHIC_DATA] OR 97005-2483"
type input "QA-CNUMBER-102134"
type input "OR"
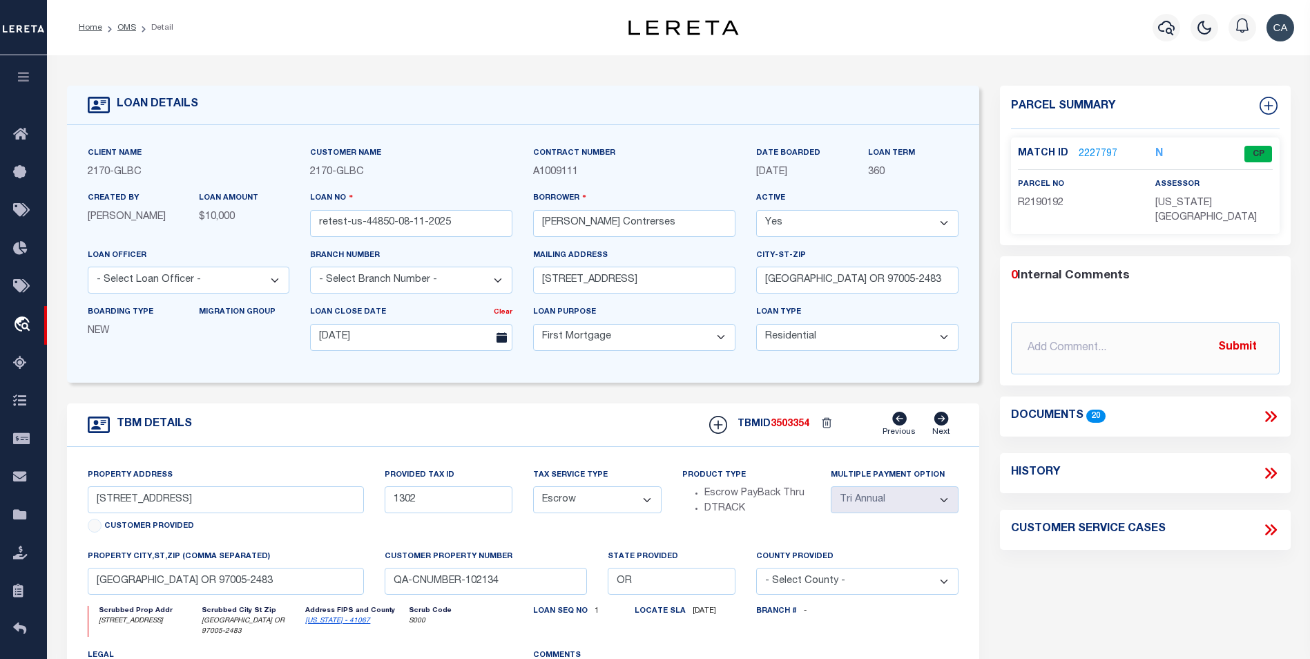
click at [1267, 411] on icon at bounding box center [1268, 416] width 6 height 11
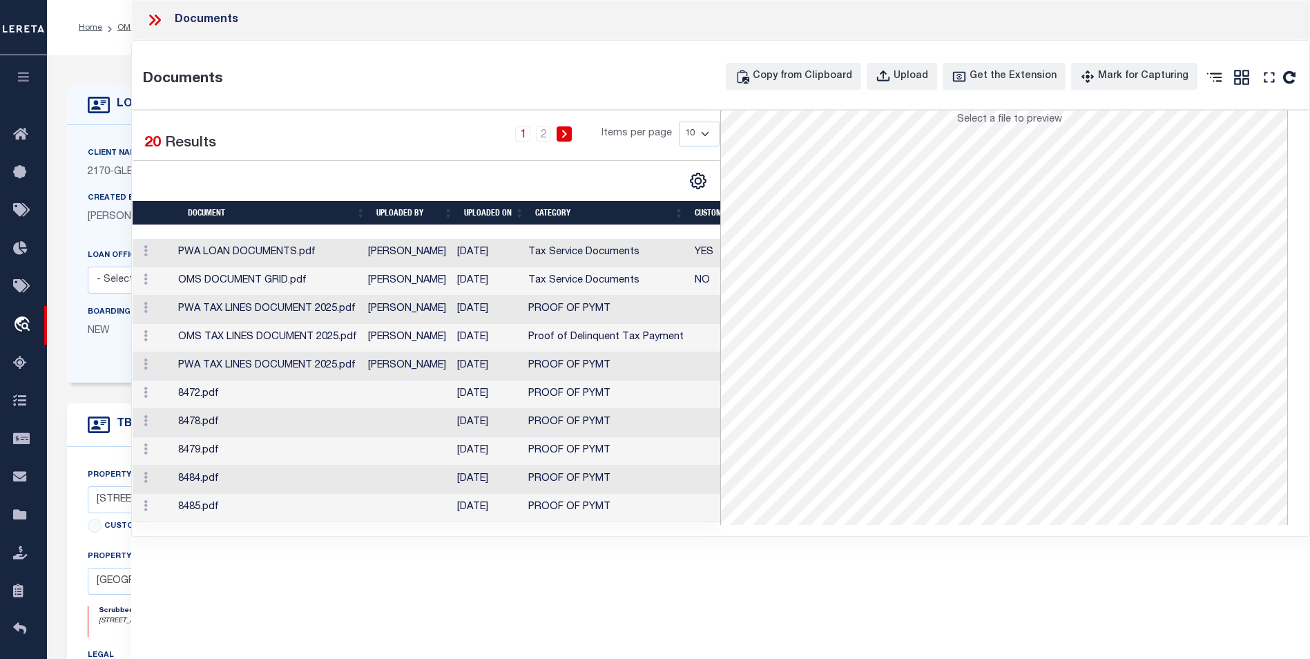
scroll to position [214, 0]
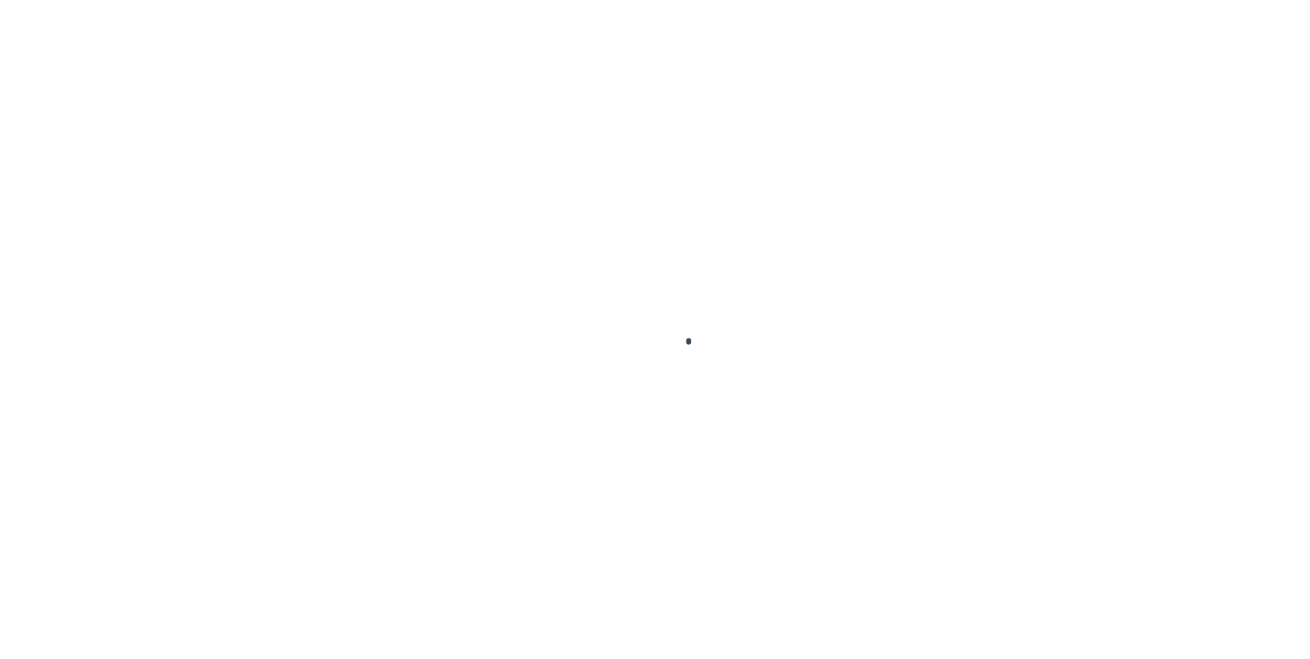
type input "retest-us-44850-08-11-2025"
type input "Carlos R. Contrerses"
select select
type input "[STREET_ADDRESS]"
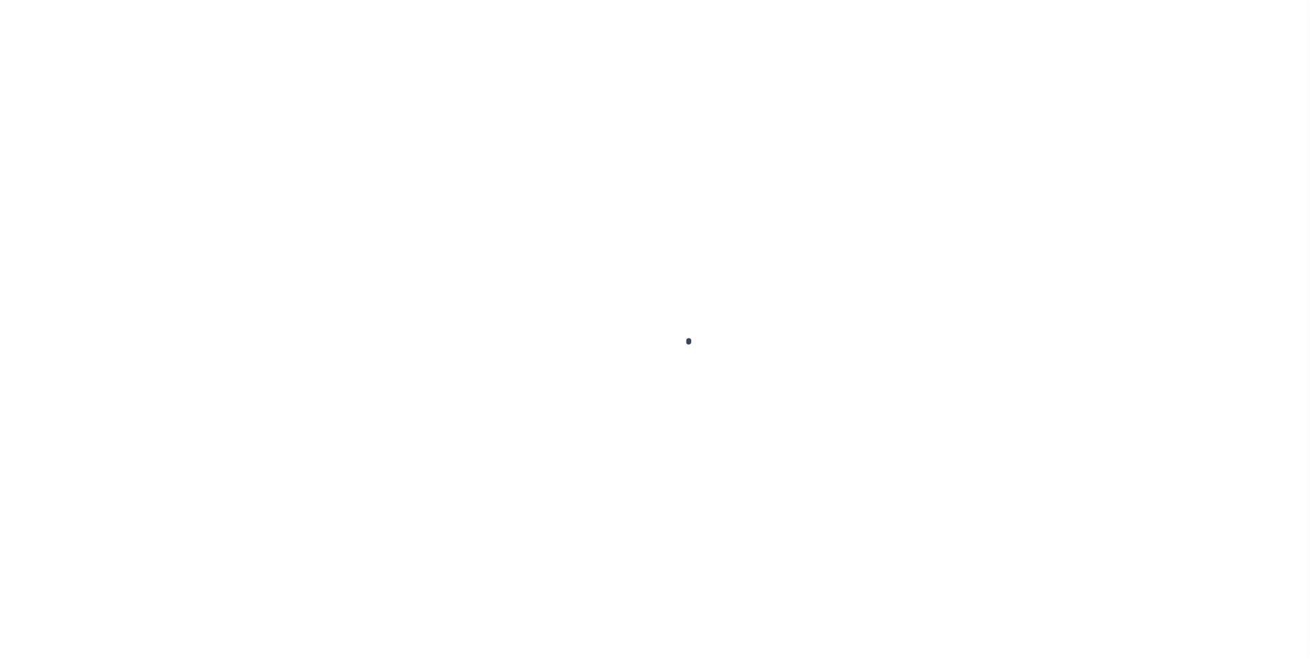
type input "[GEOGRAPHIC_DATA] OR 97005-2483"
type input "[DATE]"
select select "10"
select select "Escrow"
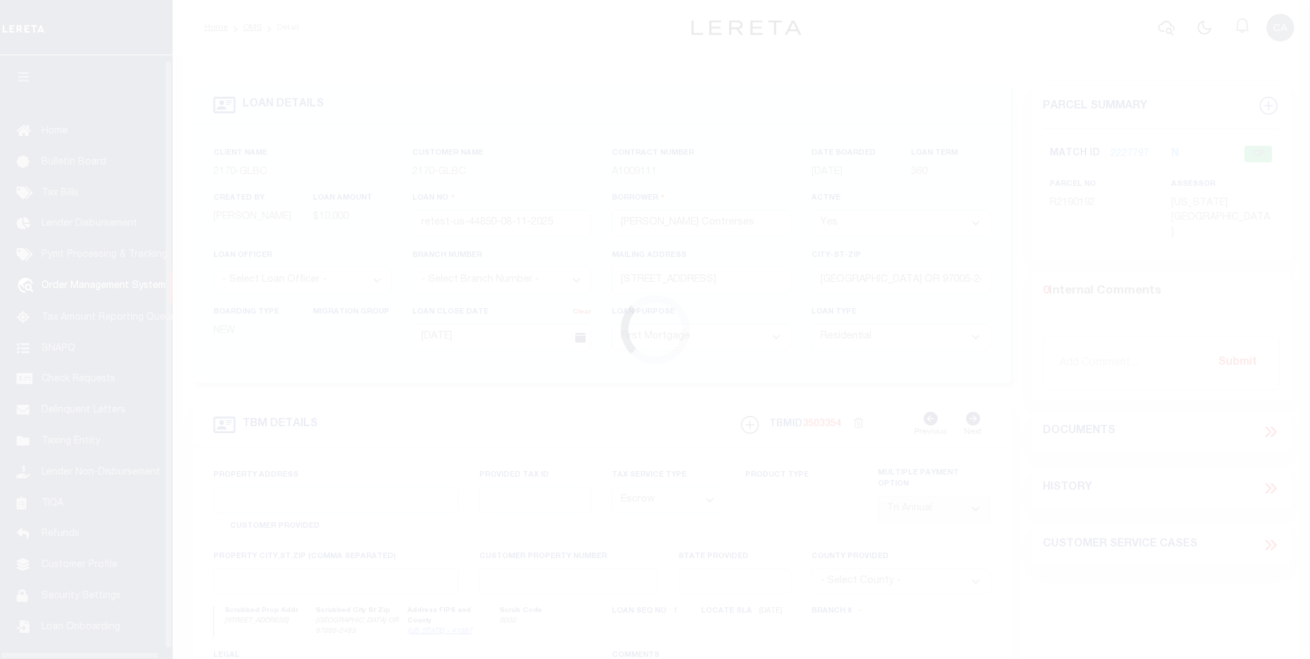
type input "[STREET_ADDRESS]"
type input "1302"
type input "[GEOGRAPHIC_DATA] OR 97005-2483"
type input "QA-CNUMBER-102134"
type input "OR"
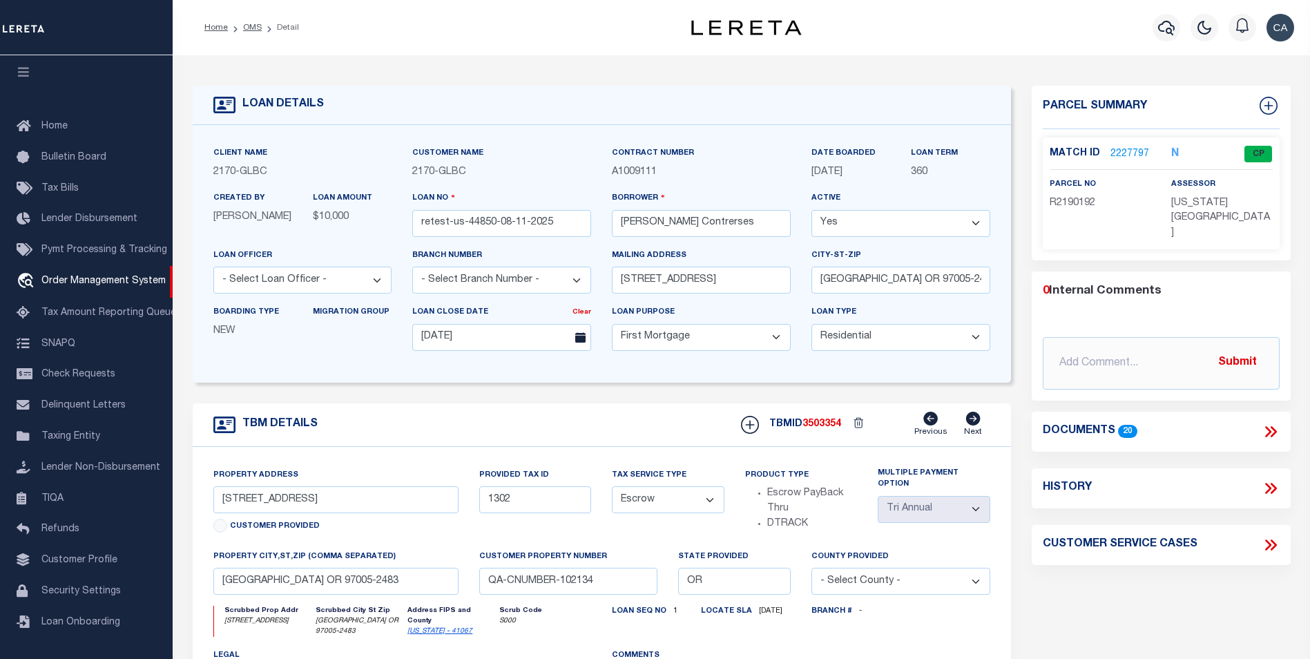
click at [1273, 426] on div "Documents 20" at bounding box center [1160, 431] width 259 height 40
click at [1272, 422] on icon at bounding box center [1270, 431] width 18 height 18
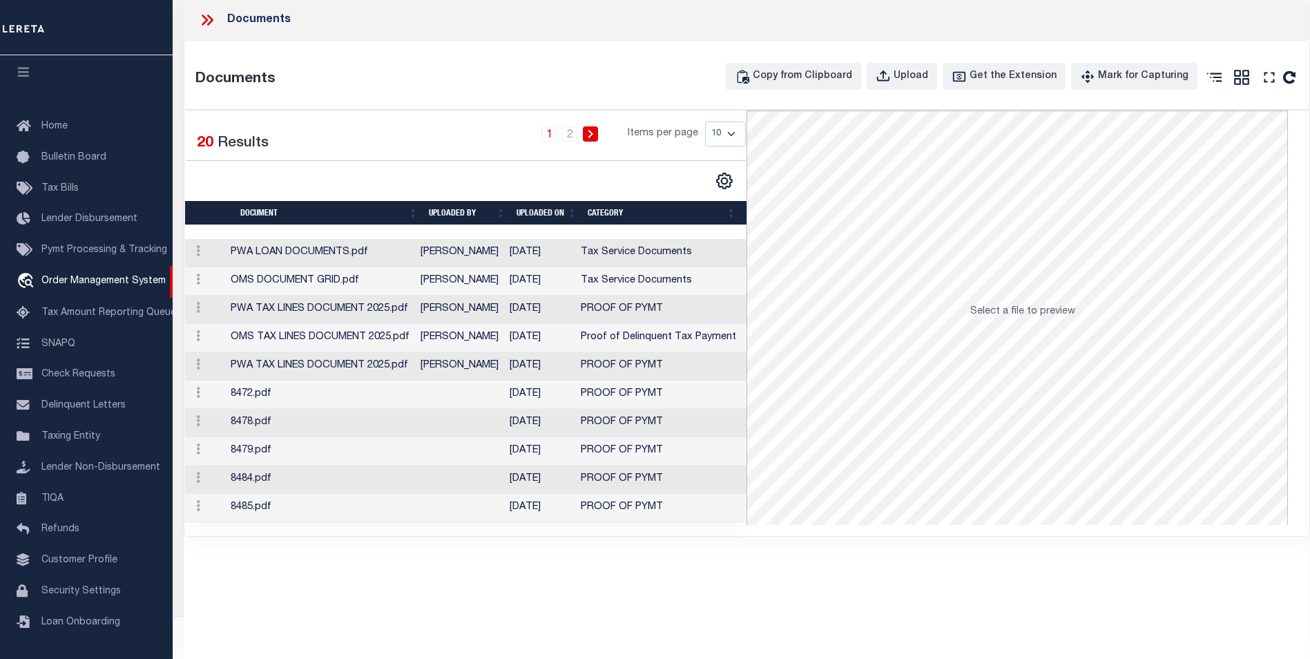
drag, startPoint x: 192, startPoint y: 10, endPoint x: 207, endPoint y: 17, distance: 16.4
click at [195, 12] on div "Documents" at bounding box center [747, 20] width 1126 height 40
click at [210, 17] on icon at bounding box center [210, 19] width 6 height 11
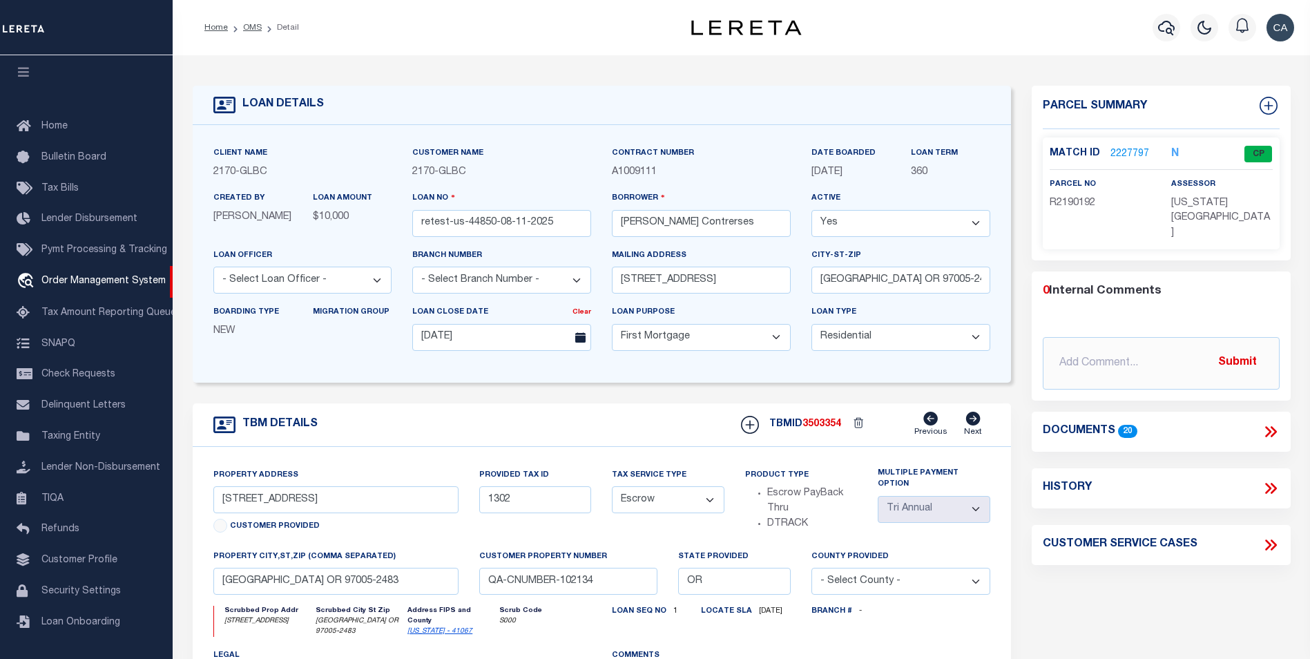
click at [1130, 147] on link "2227797" at bounding box center [1129, 154] width 39 height 14
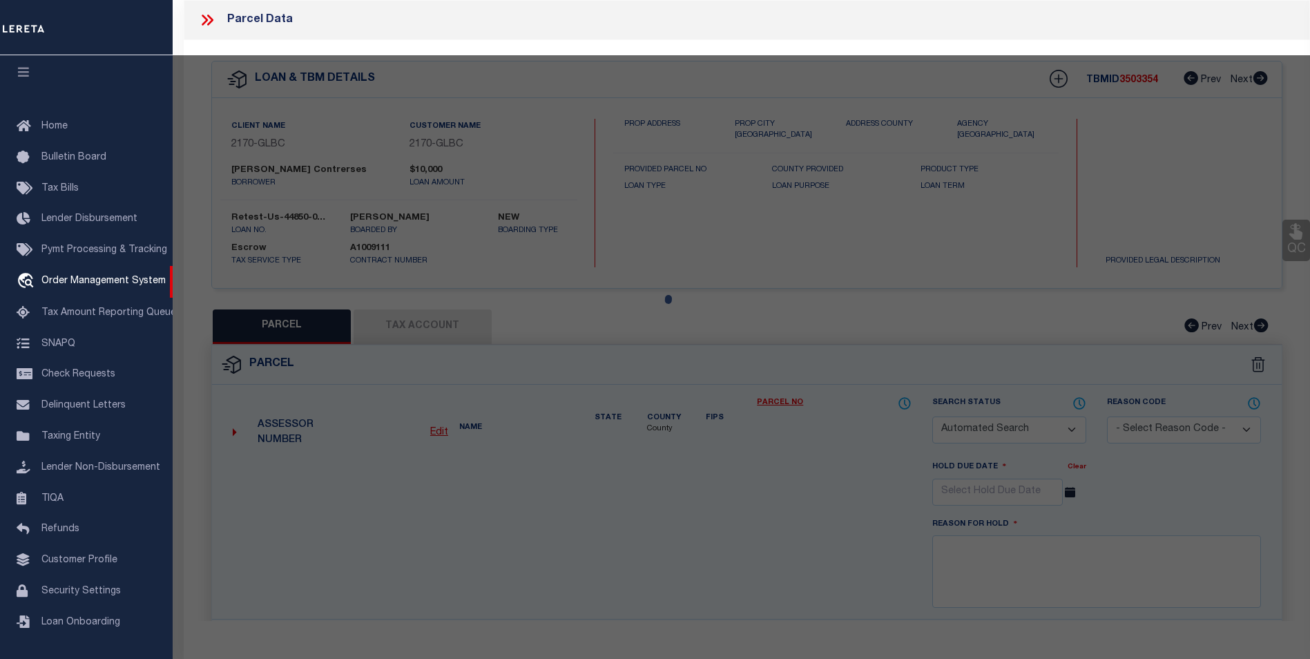
checkbox input "false"
select select "CP"
type input "TE,CHARLES H"
select select "ATL"
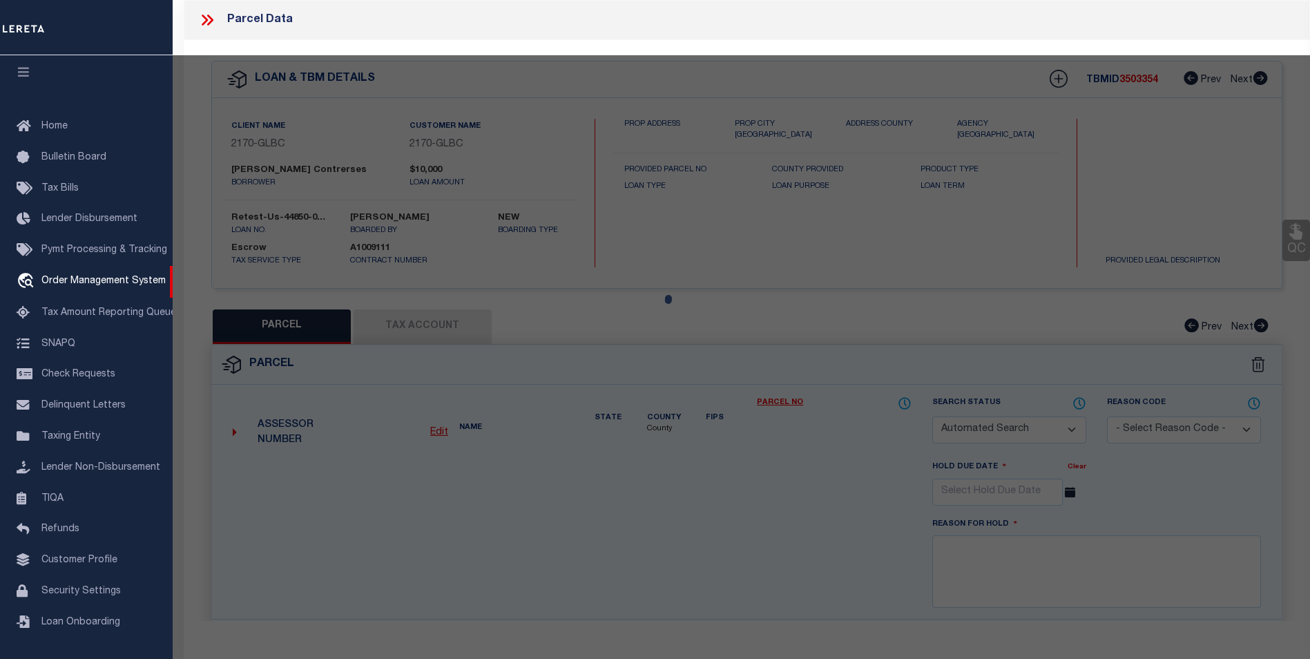
select select "ADD"
type input "13875 SW MERIDIAN ST , #141"
type input "BEAVERTON, OR 97005"
type textarea "LOFTS AT 45 CENTRAL CONDO SUPP NO. 5: [STREET_ADDRESS]"
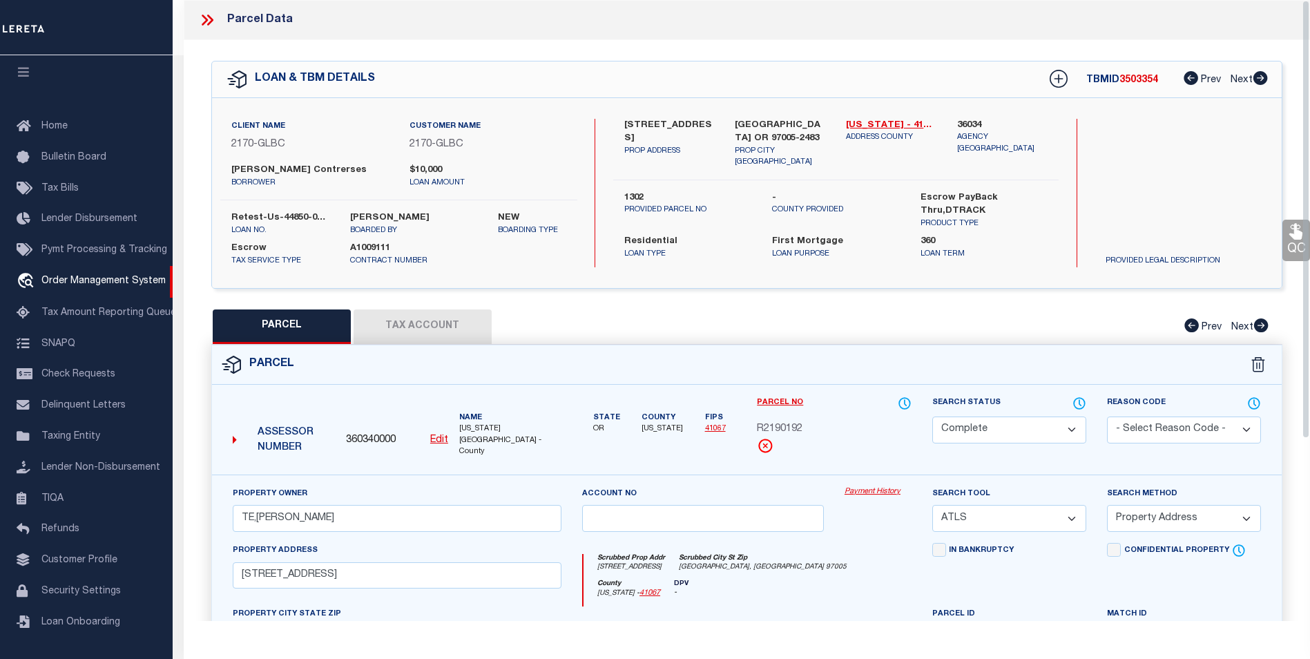
click at [415, 303] on div "QC QC QC" at bounding box center [747, 463] width 1126 height 846
click at [424, 320] on button "Tax Account" at bounding box center [422, 326] width 138 height 35
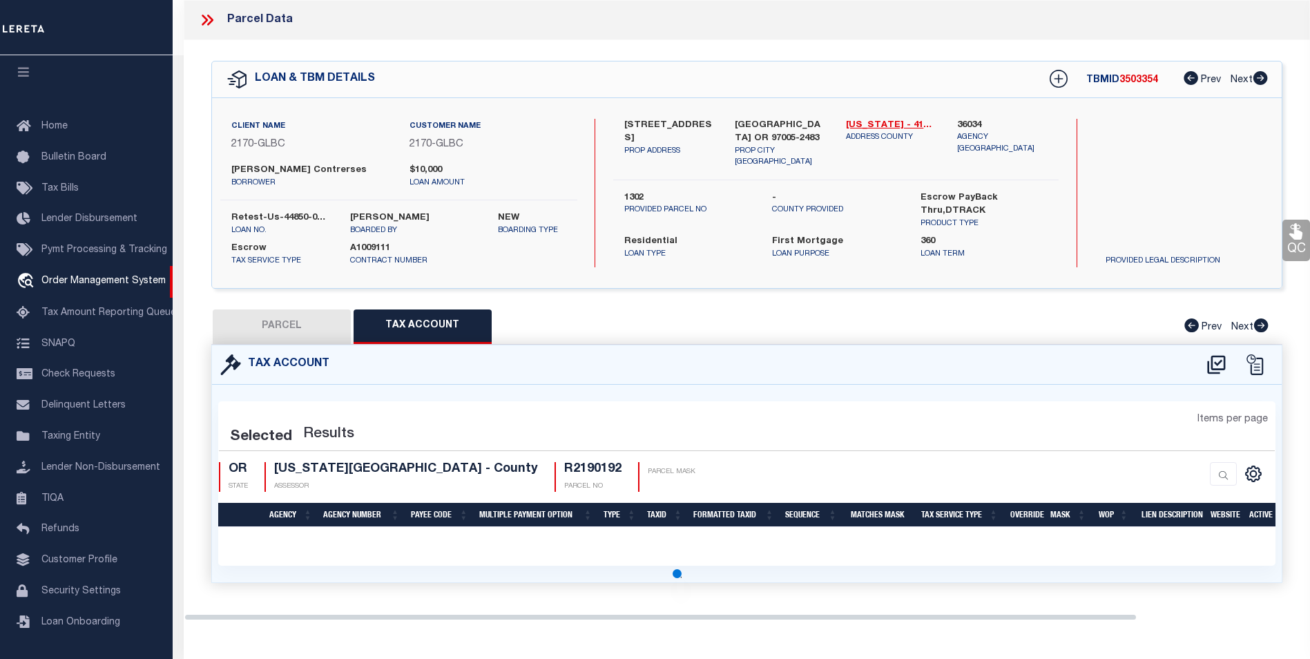
select select "100"
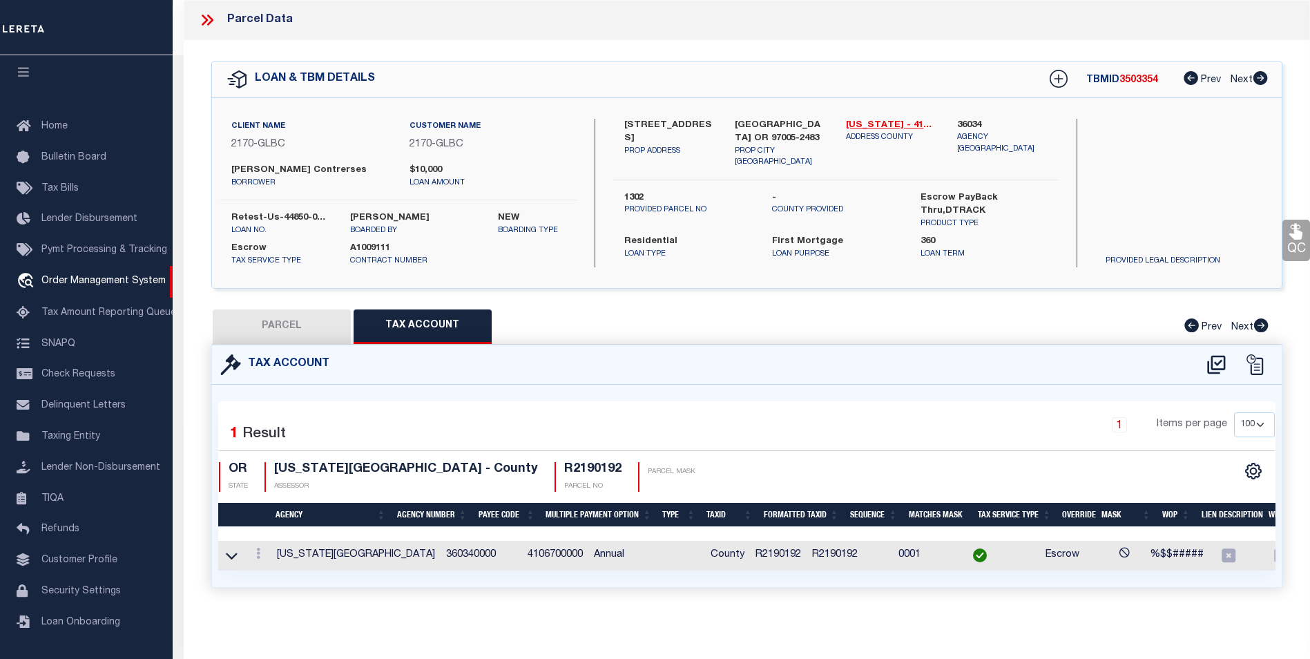
click at [298, 333] on button "PARCEL" at bounding box center [282, 326] width 138 height 35
select select "AS"
select select
checkbox input "false"
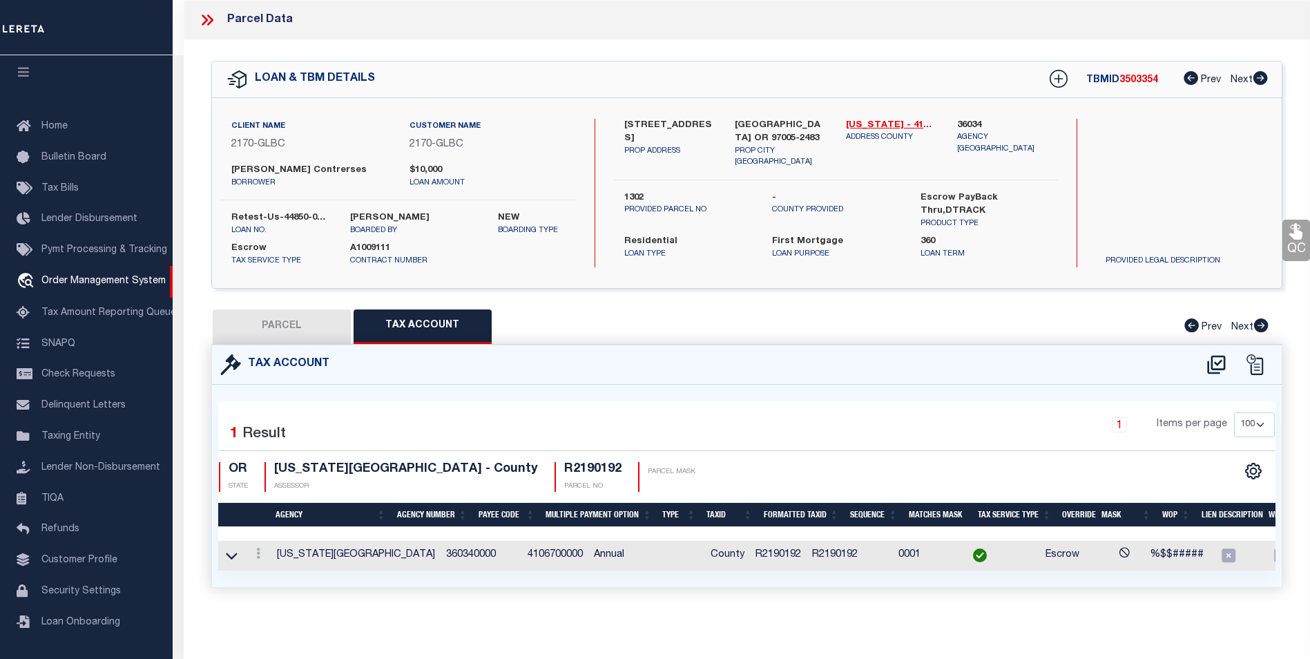
checkbox input "false"
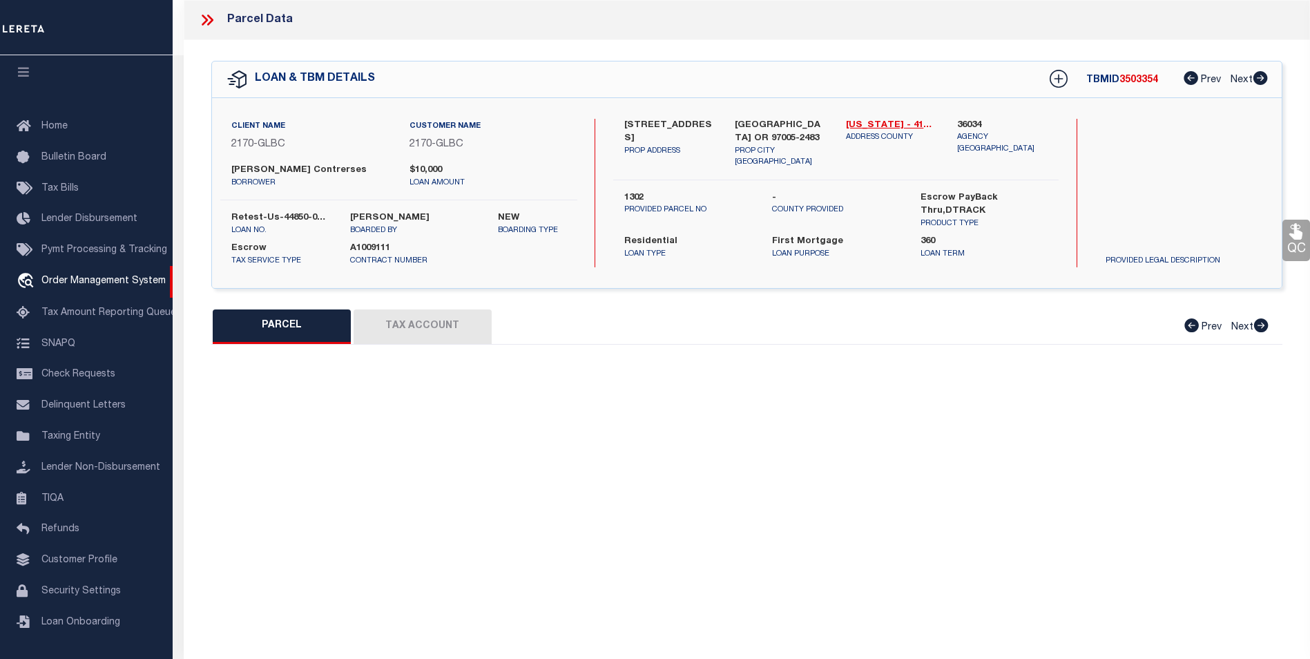
select select "CP"
type input "TE,[PERSON_NAME]"
select select "ATL"
select select "ADD"
type input "[STREET_ADDRESS]"
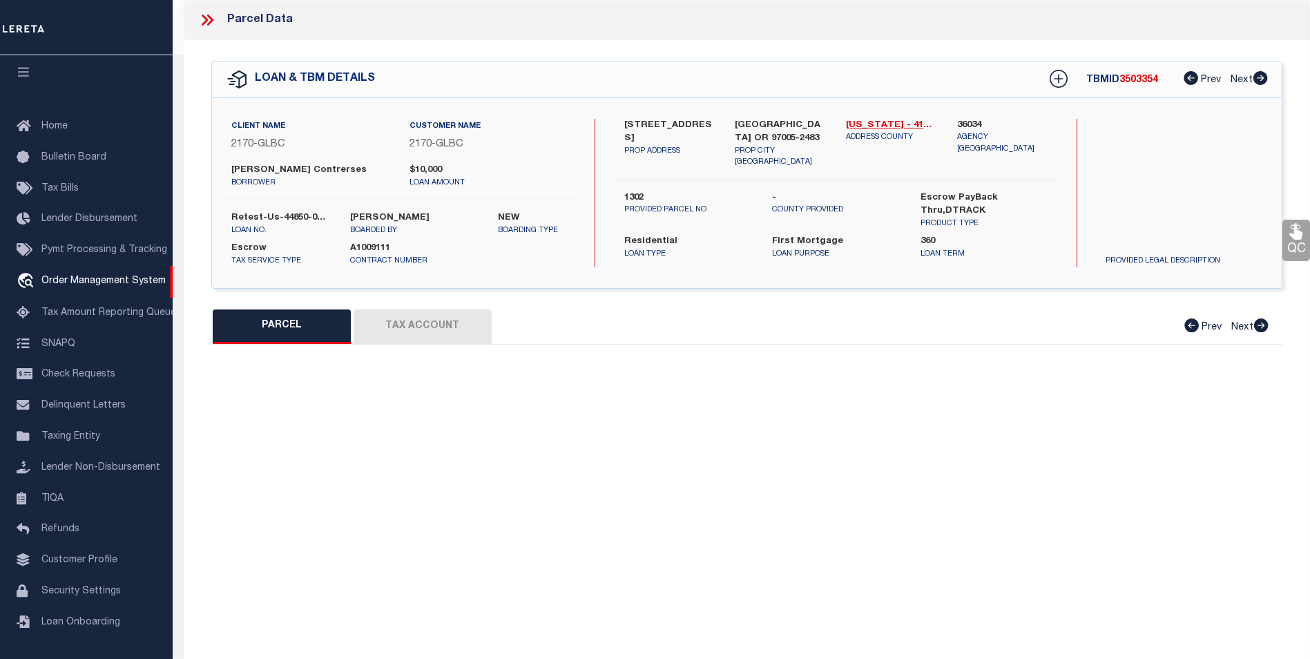
type input "BEAVERTON, OR 97005"
type textarea "LOFTS AT 45 CENTRAL CONDO SUPP NO. 5: [STREET_ADDRESS]"
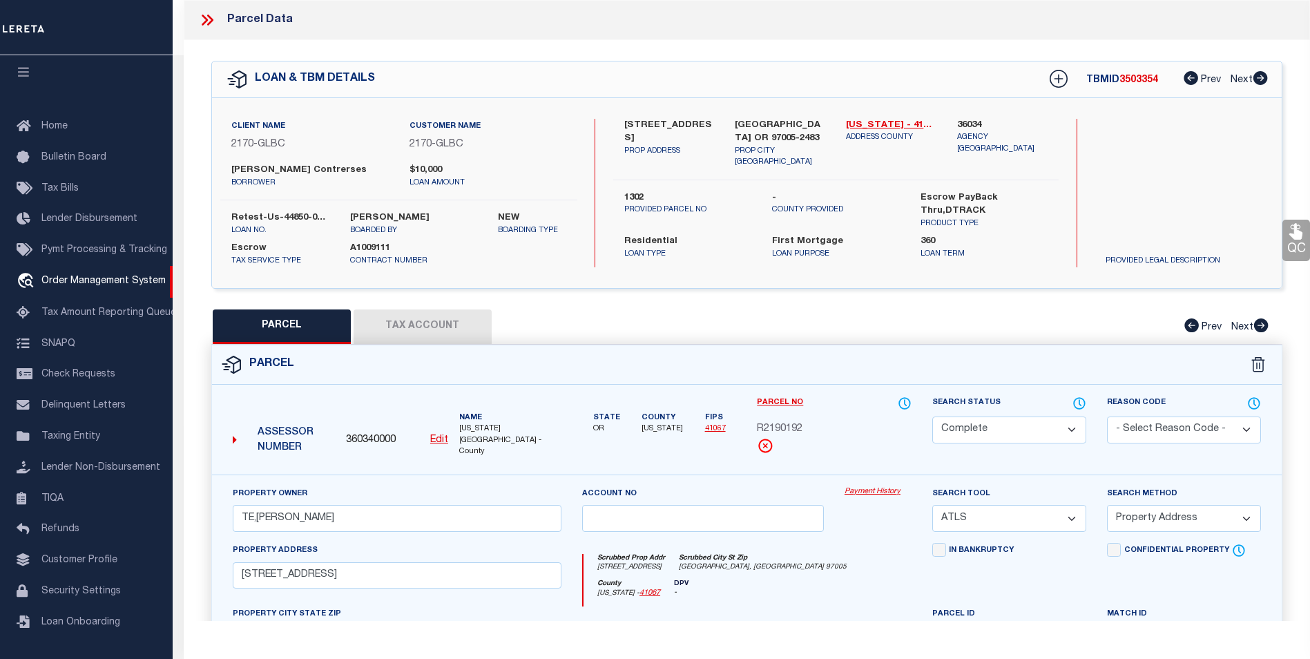
click at [870, 489] on div "Payment History" at bounding box center [878, 514] width 88 height 57
click at [872, 486] on link "Payment History" at bounding box center [877, 492] width 67 height 12
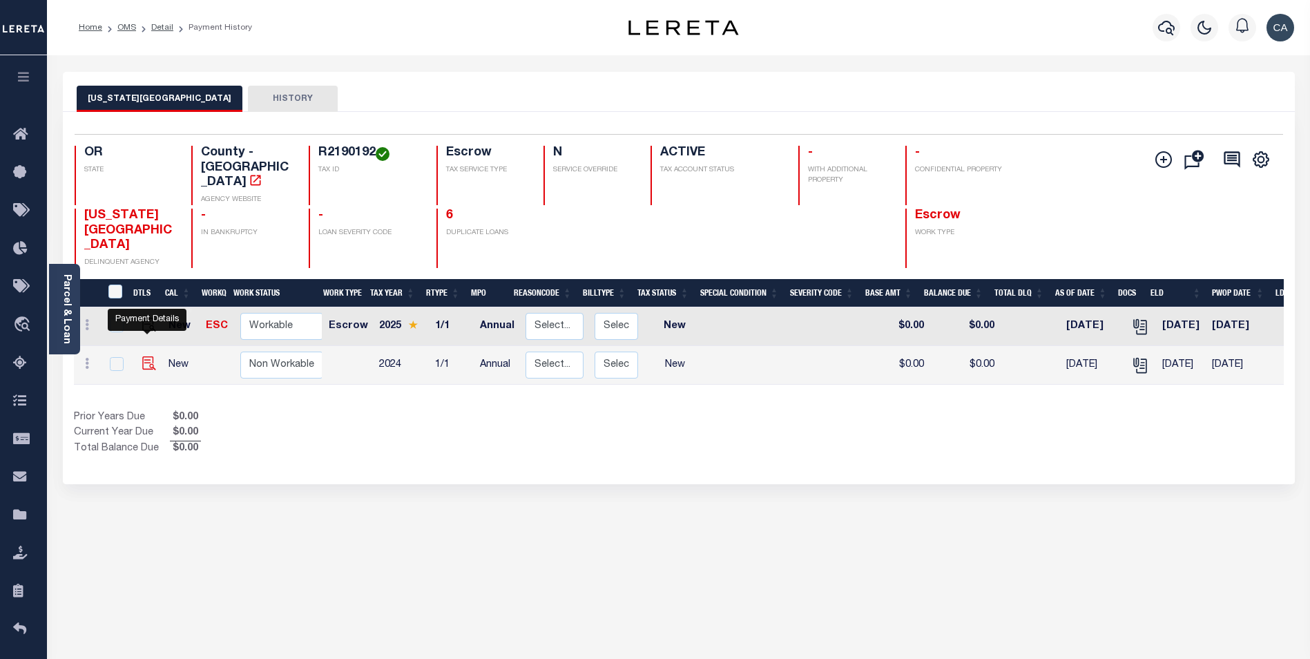
click at [150, 356] on img "" at bounding box center [149, 363] width 14 height 14
checkbox input "true"
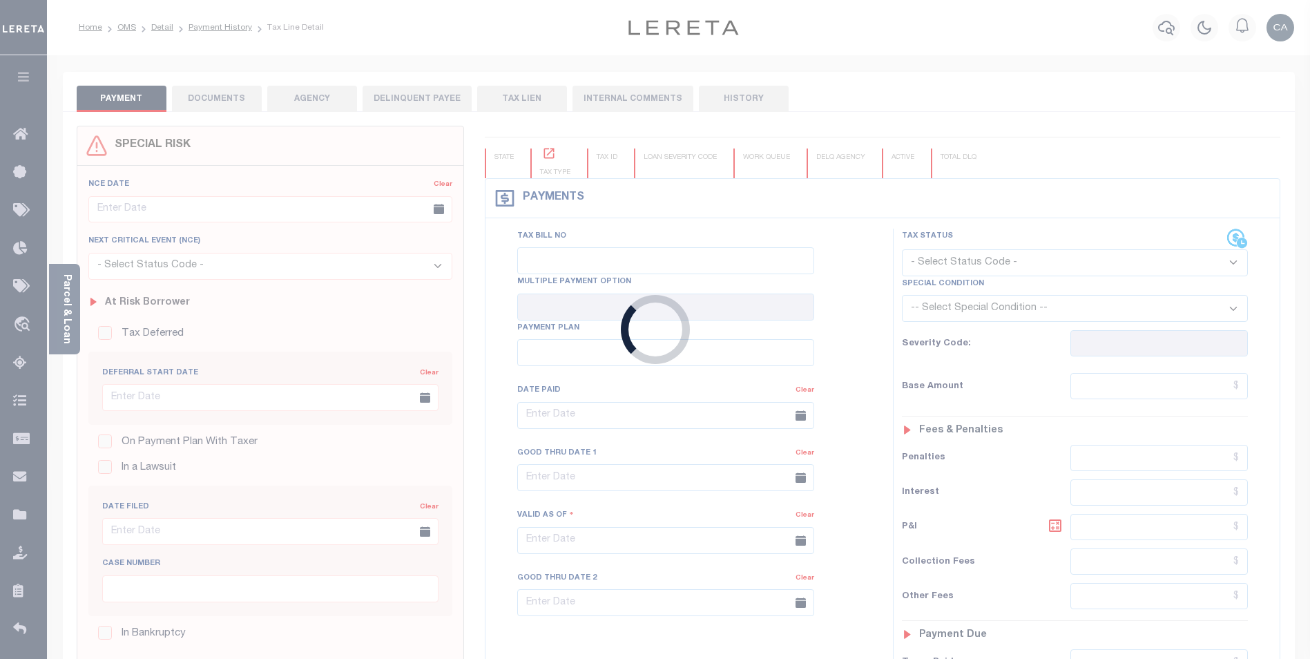
type input "Annual"
type input "[DATE]"
select select "NW2"
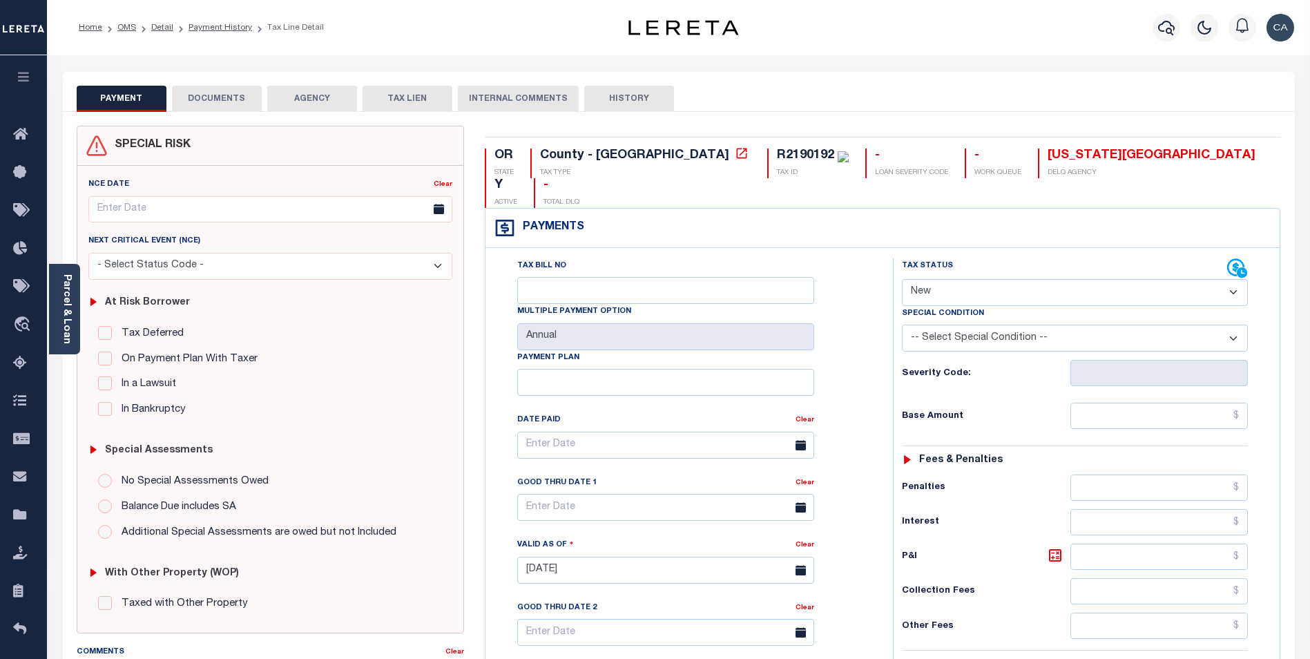
click at [224, 105] on button "DOCUMENTS" at bounding box center [217, 99] width 90 height 26
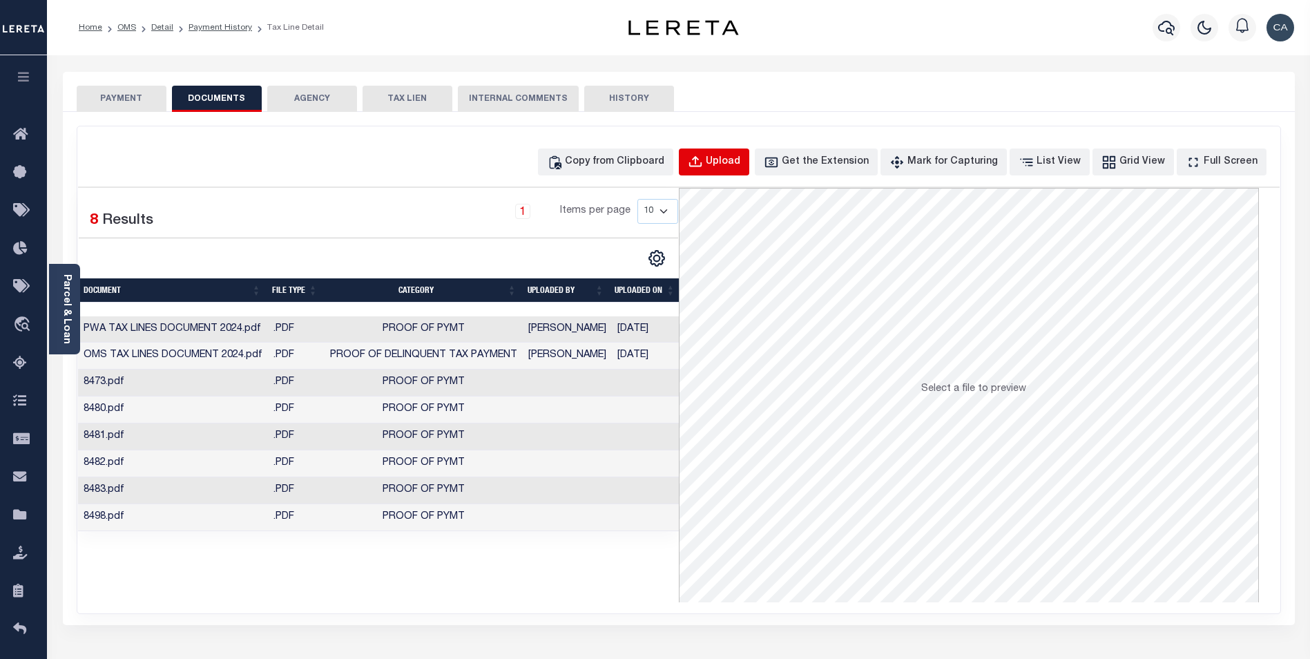
click at [741, 151] on button "Upload" at bounding box center [714, 161] width 70 height 27
select select "POP"
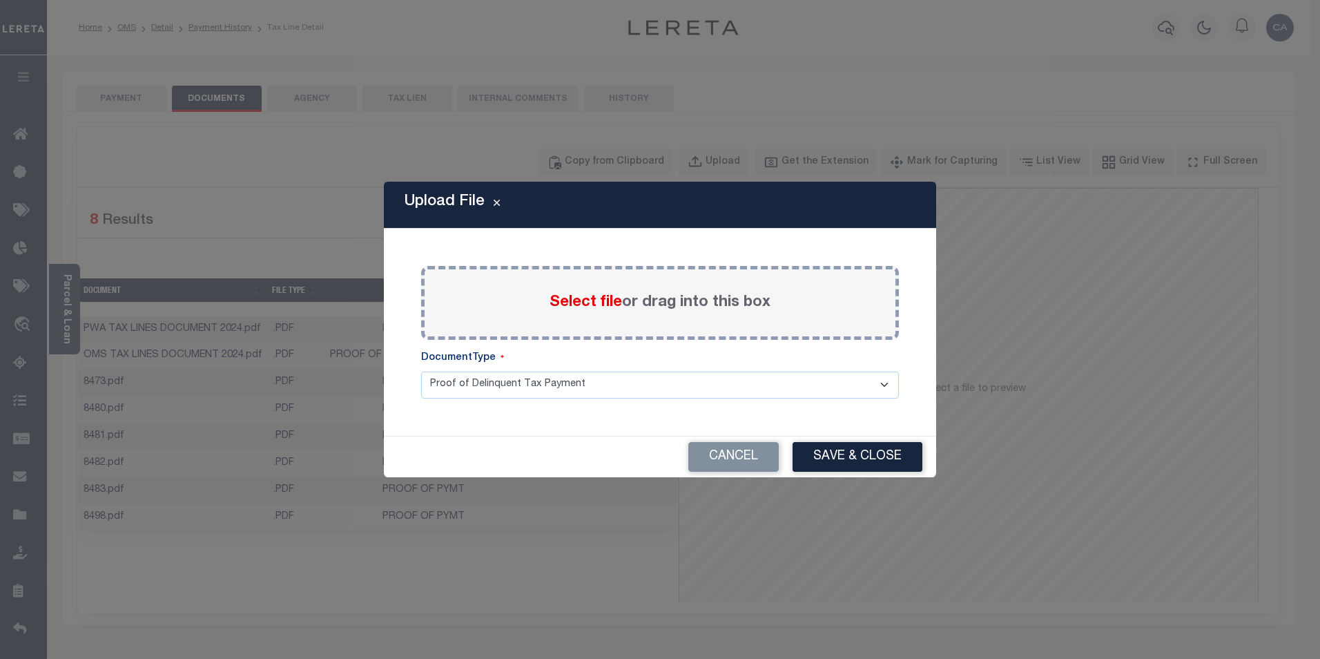
click at [600, 285] on div "Select file or drag into this box" at bounding box center [660, 303] width 478 height 74
click at [594, 295] on span "Select file" at bounding box center [586, 302] width 72 height 15
click at [0, 0] on input "Select file or drag into this box" at bounding box center [0, 0] width 0 height 0
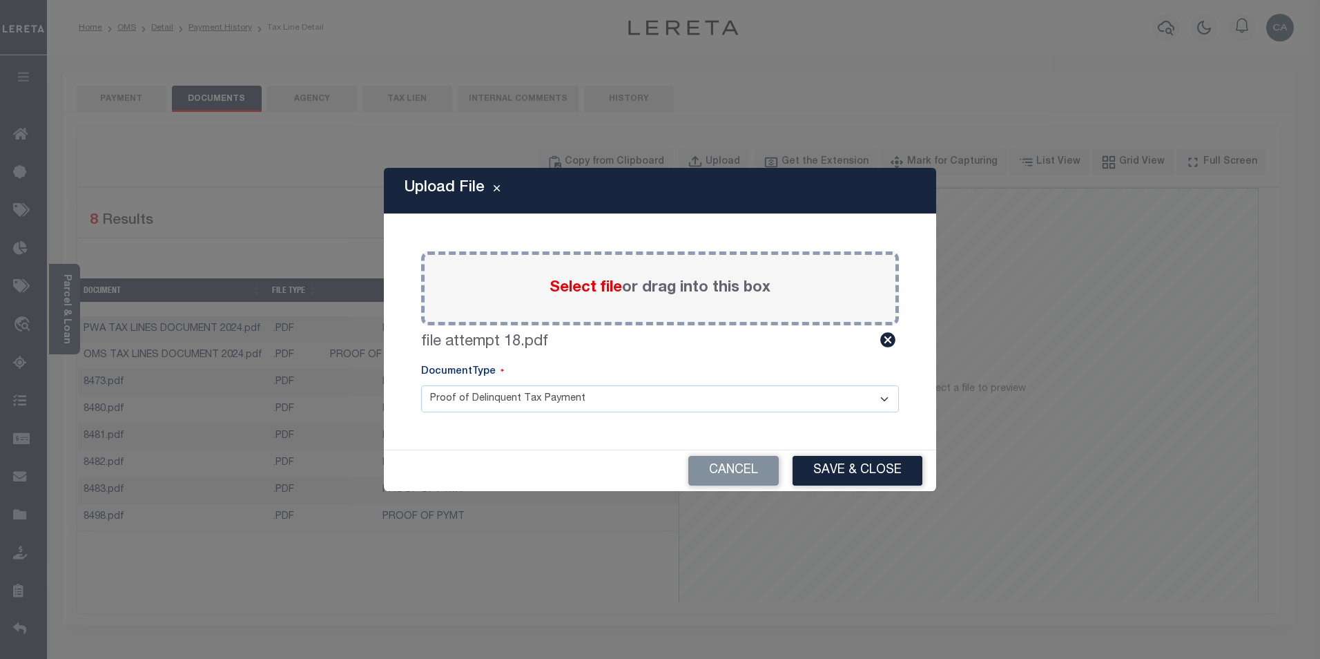
click at [599, 417] on div "Paste copied image or file into this box Select file or drag into this box file…" at bounding box center [659, 332] width 519 height 202
click at [606, 402] on select "Proof of Delinquent Tax Payment" at bounding box center [660, 398] width 478 height 27
click at [879, 489] on div "Cancel Save & Close" at bounding box center [660, 470] width 552 height 41
click at [877, 478] on button "Save & Close" at bounding box center [858, 471] width 130 height 30
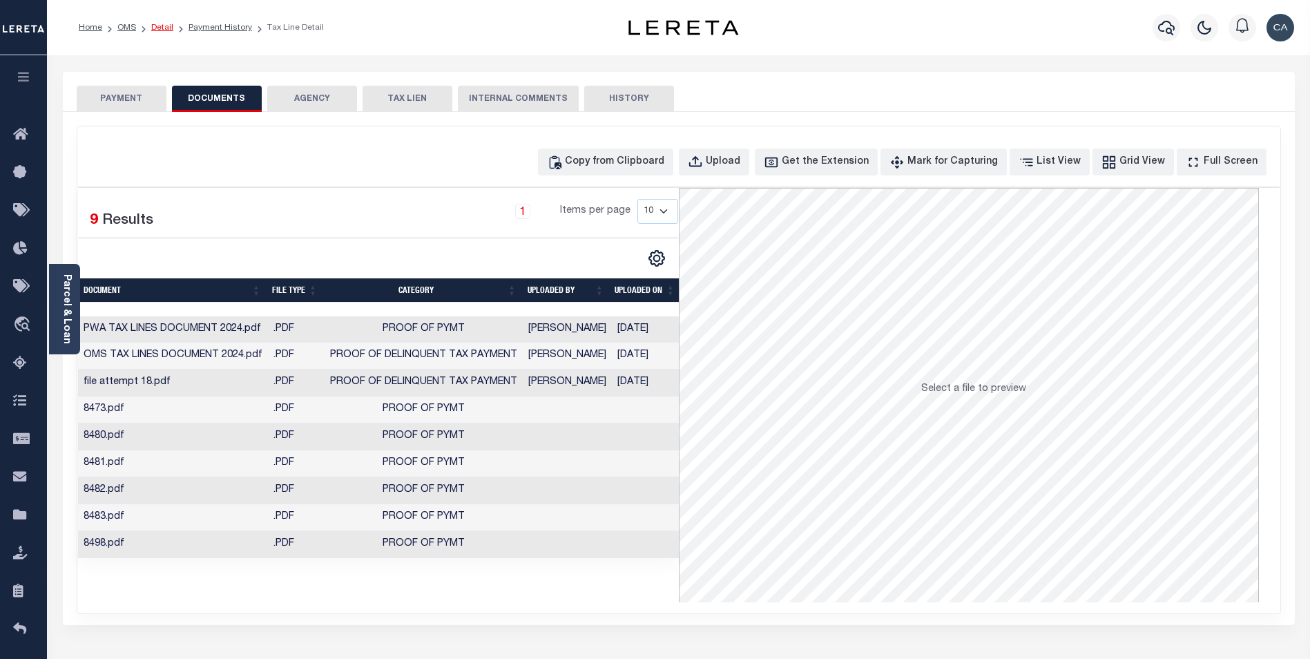
click at [159, 30] on link "Detail" at bounding box center [162, 27] width 22 height 8
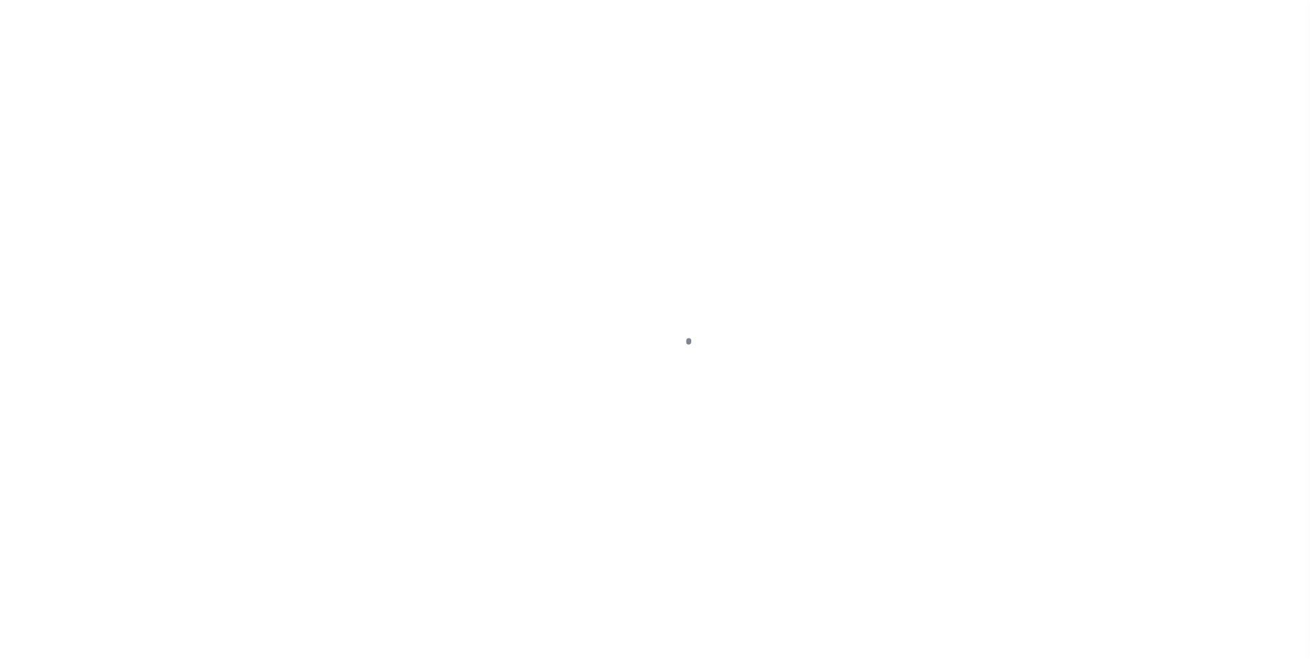
select select "10"
select select "Escrow"
type input "[STREET_ADDRESS]"
type input "1302"
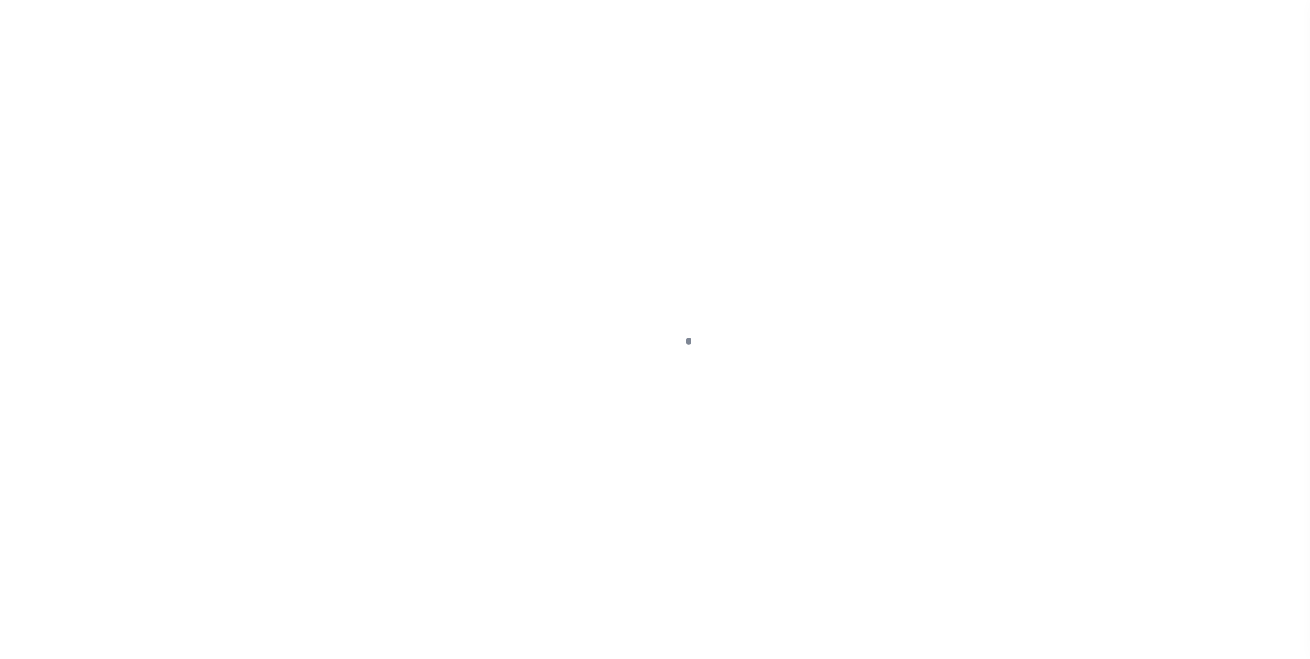
type input "[GEOGRAPHIC_DATA] OR 97005-2483"
type input "QA-CNUMBER-102134"
type input "OR"
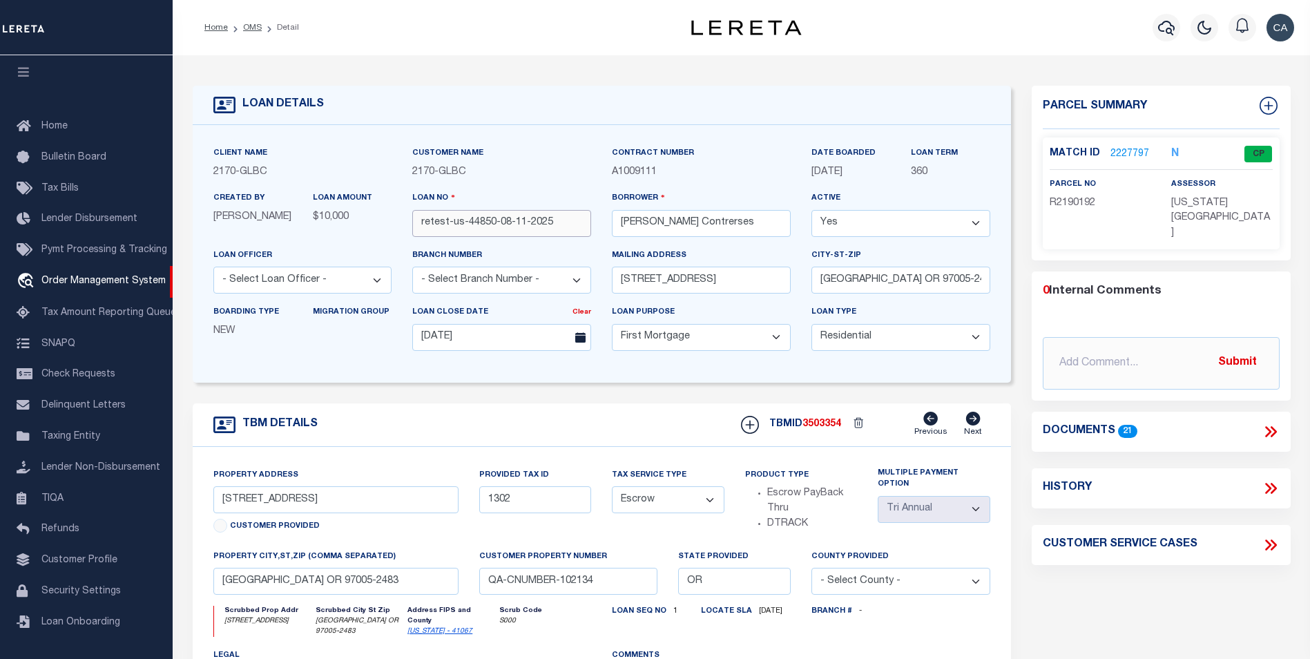
click at [451, 229] on input "retest-us-44850-08-11-2025" at bounding box center [501, 223] width 179 height 27
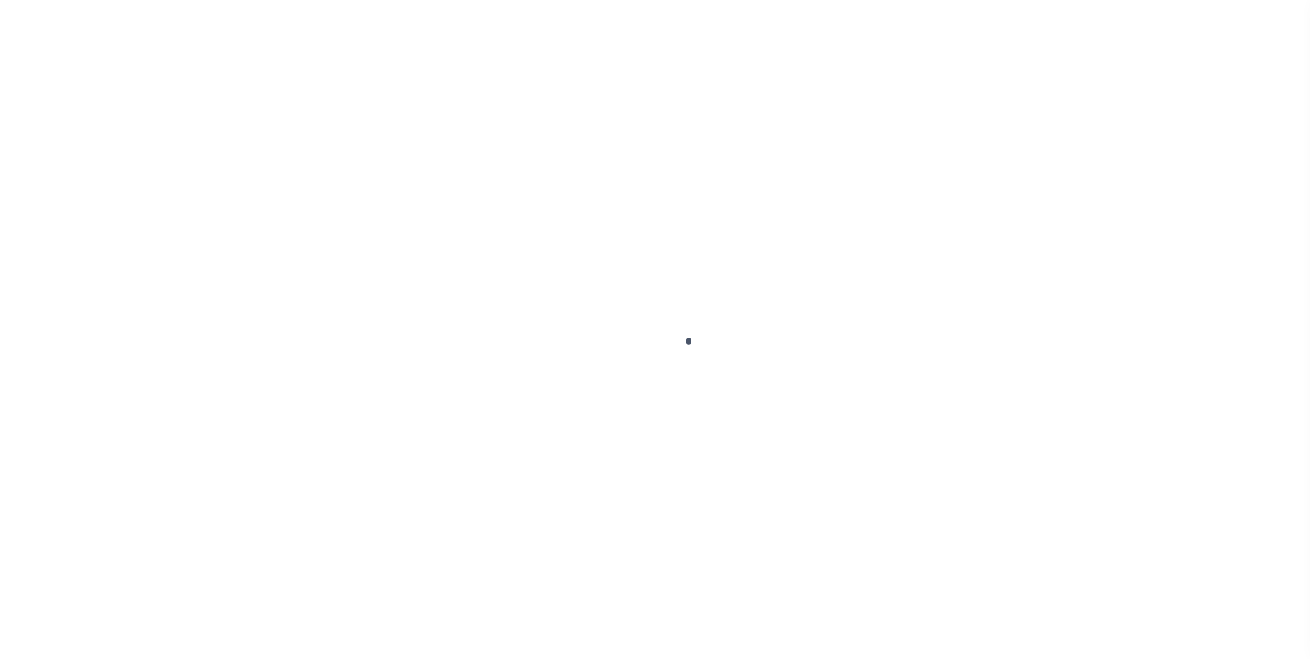
type input "retest-us-44850-08-11-2025"
type input "[PERSON_NAME] Contrerses"
select select
type input "[STREET_ADDRESS]"
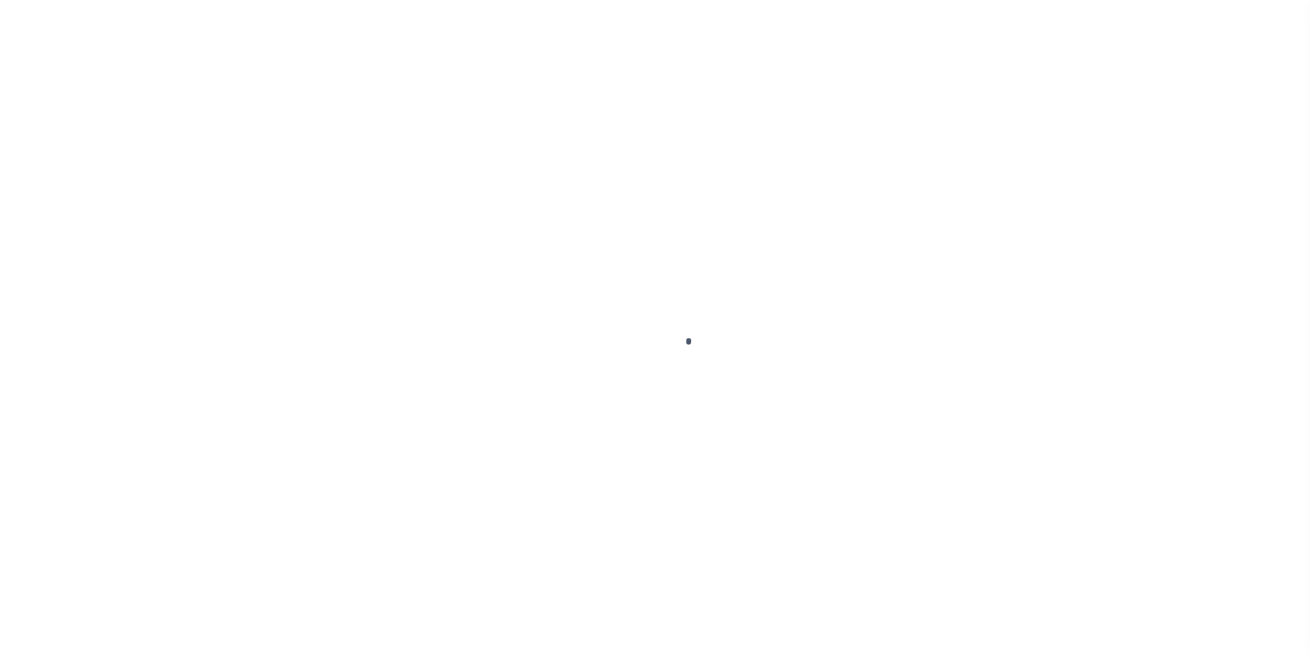
type input "[GEOGRAPHIC_DATA] OR 97005-2483"
type input "[DATE]"
select select "10"
select select "Escrow"
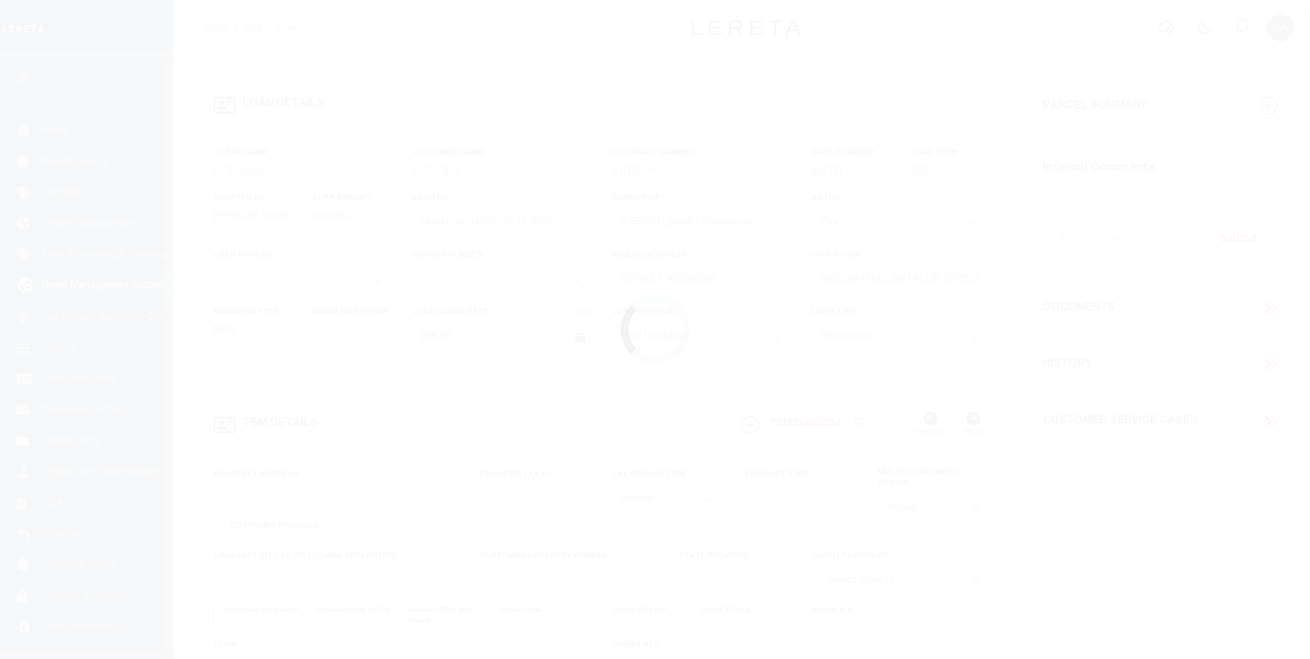
scroll to position [14, 0]
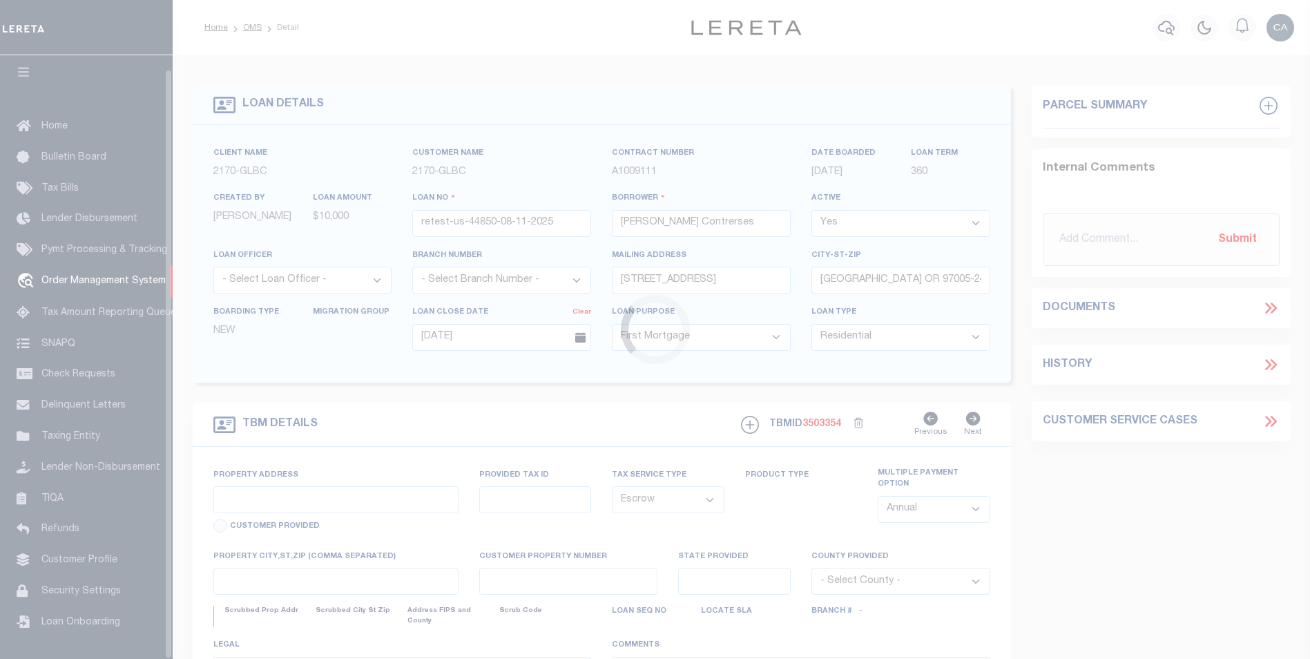
type input "[STREET_ADDRESS]"
type input "1302"
type input "[GEOGRAPHIC_DATA] OR 97005-2483"
type input "QA-CNUMBER-102134"
type input "OR"
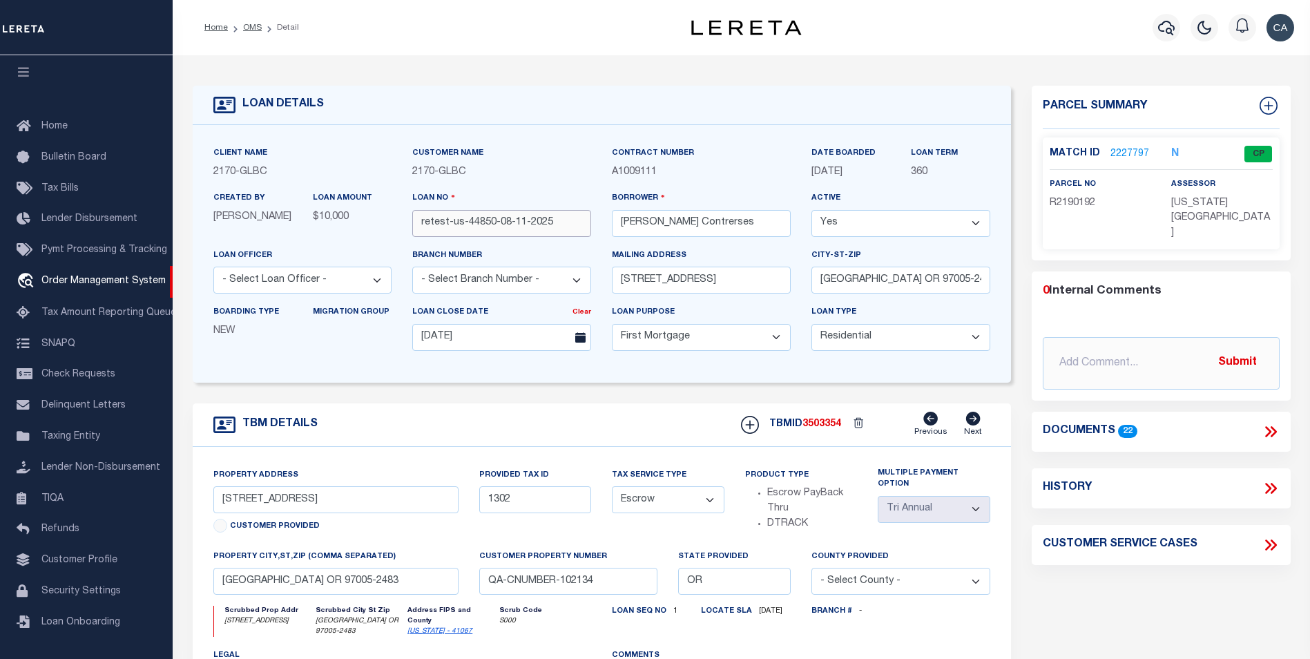
click at [514, 237] on input "retest-us-44850-08-11-2025" at bounding box center [501, 223] width 179 height 27
drag, startPoint x: 567, startPoint y: 282, endPoint x: 574, endPoint y: 293, distance: 13.6
click at [567, 282] on select "- Select Branch Number - Altabank Bank of the San Juans Citizens Community Bank…" at bounding box center [501, 279] width 179 height 27
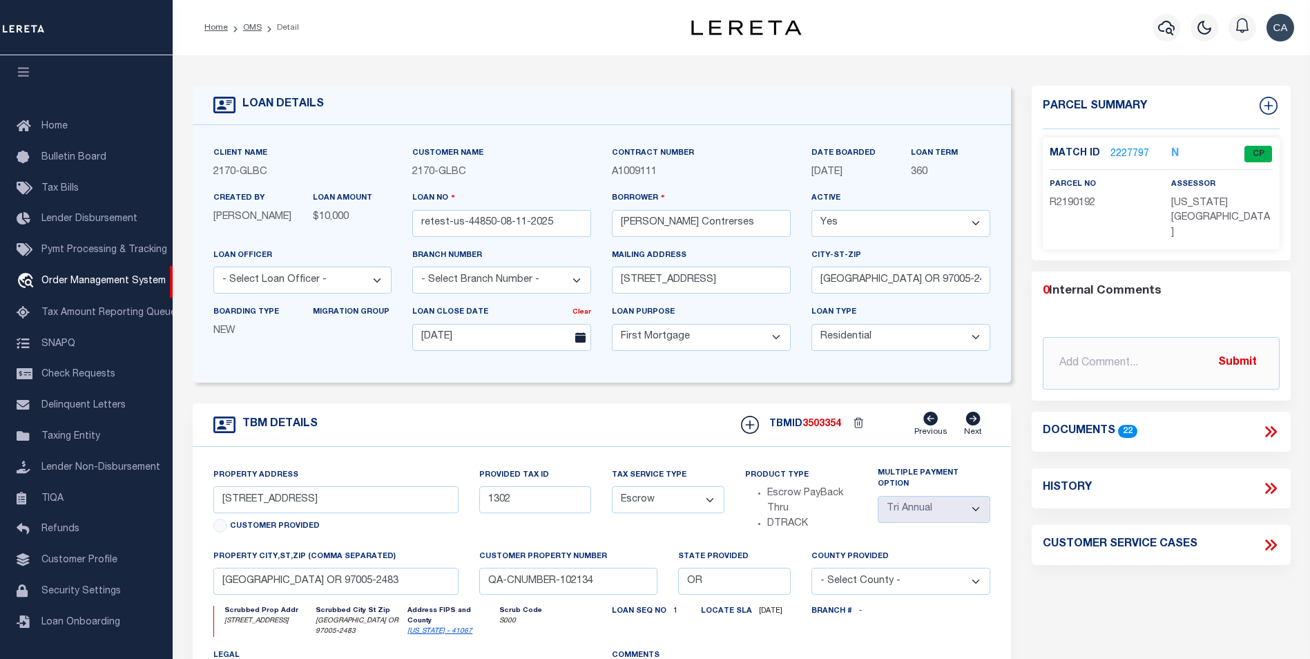
click at [683, 360] on div "Loan Purpose - Select Loan Purpose - Church Exempt Construction to Perm Consume…" at bounding box center [701, 332] width 200 height 57
click at [545, 226] on input "retest-us-44850-08-11-2025" at bounding box center [501, 223] width 179 height 27
click at [494, 171] on div "2170 - GLBC" at bounding box center [501, 172] width 179 height 15
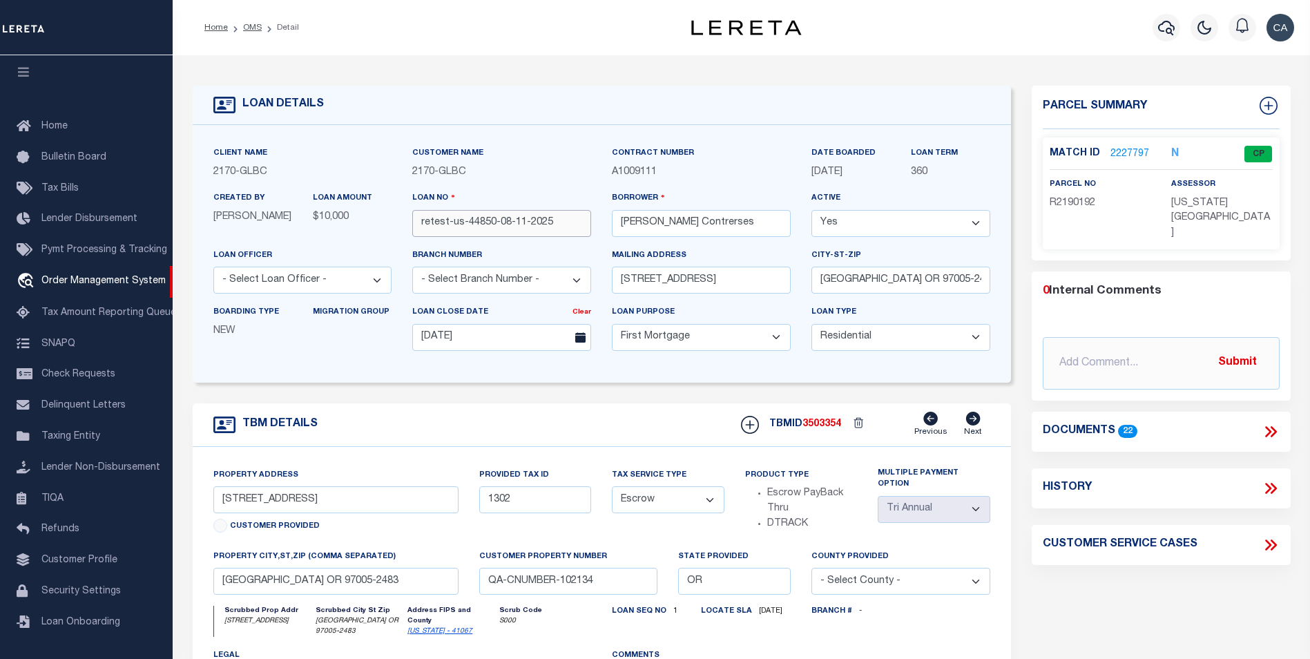
click at [486, 226] on input "retest-us-44850-08-11-2025" at bounding box center [501, 223] width 179 height 27
drag, startPoint x: 486, startPoint y: 226, endPoint x: 694, endPoint y: 269, distance: 212.7
click at [489, 226] on input "retest-us-44850-08-11-2025" at bounding box center [501, 223] width 179 height 27
click at [586, 307] on div "Clear" at bounding box center [581, 313] width 19 height 19
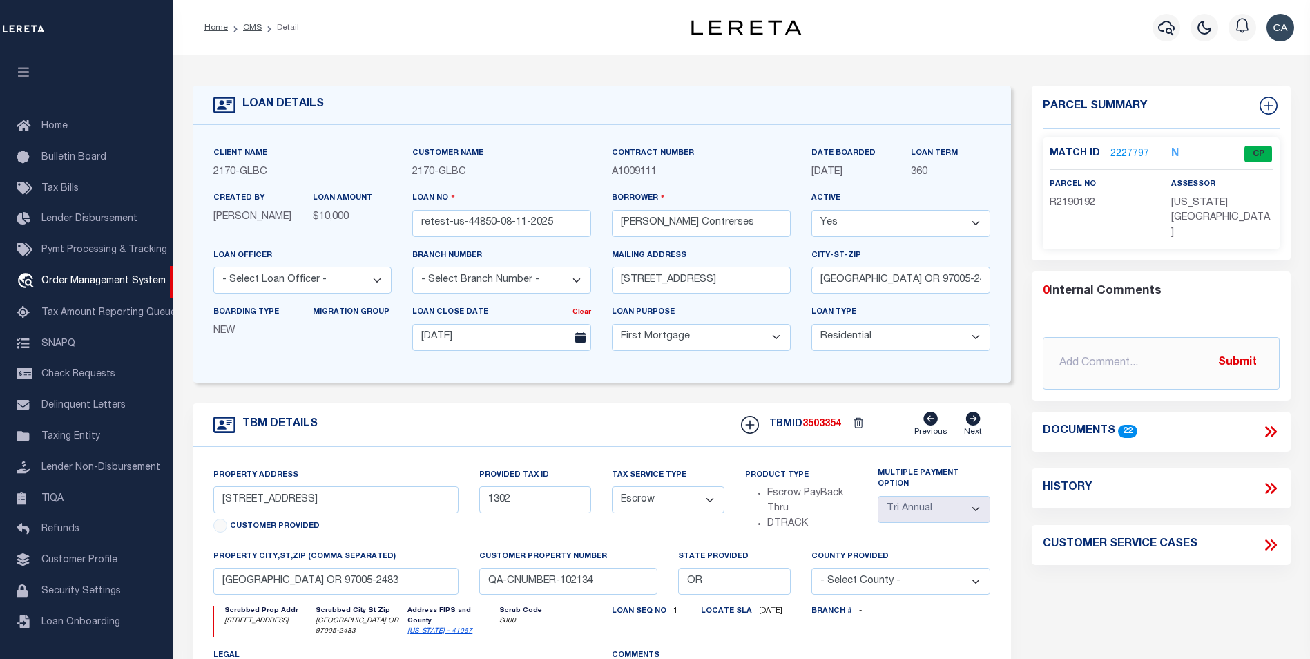
click at [815, 451] on div "Property Address 13875 SW MERIDIAN ST UNIT 141 Customer Provided Provided Tax I…" at bounding box center [602, 622] width 818 height 350
click at [816, 426] on span "3503354" at bounding box center [821, 424] width 39 height 10
copy span "3503354"
click at [1137, 149] on link "2227797" at bounding box center [1129, 154] width 39 height 14
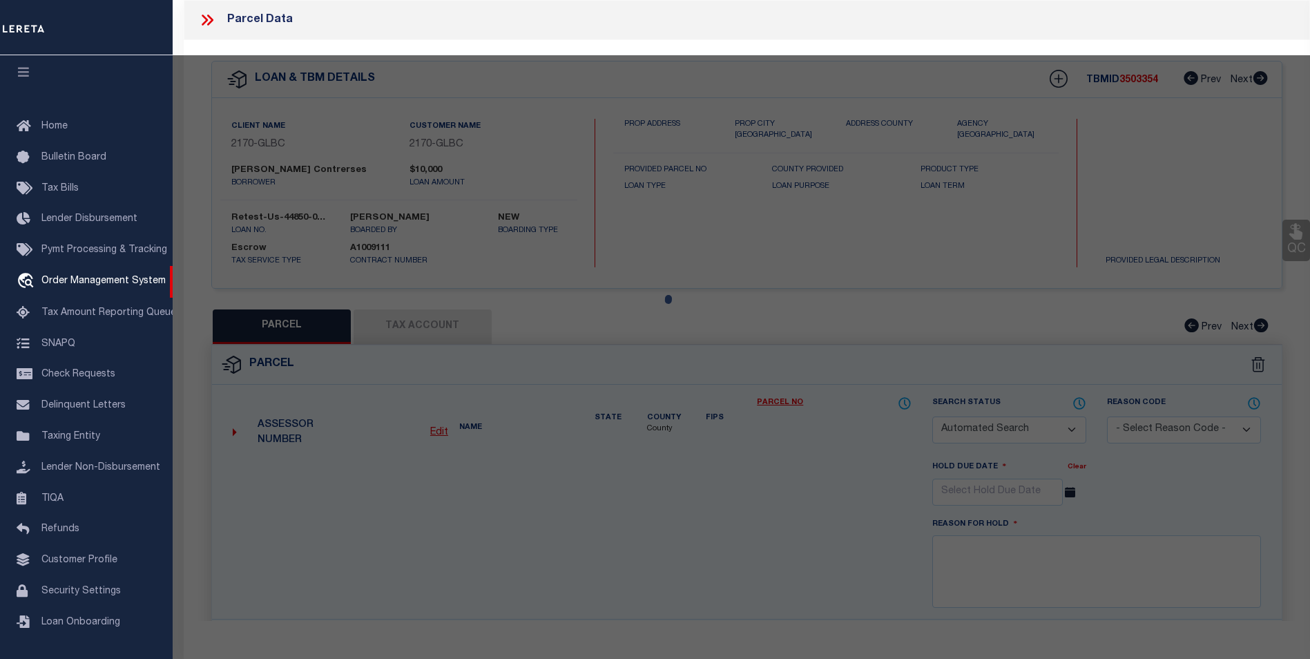
checkbox input "false"
select select "CP"
type input "TE,CHARLES H"
select select "ATL"
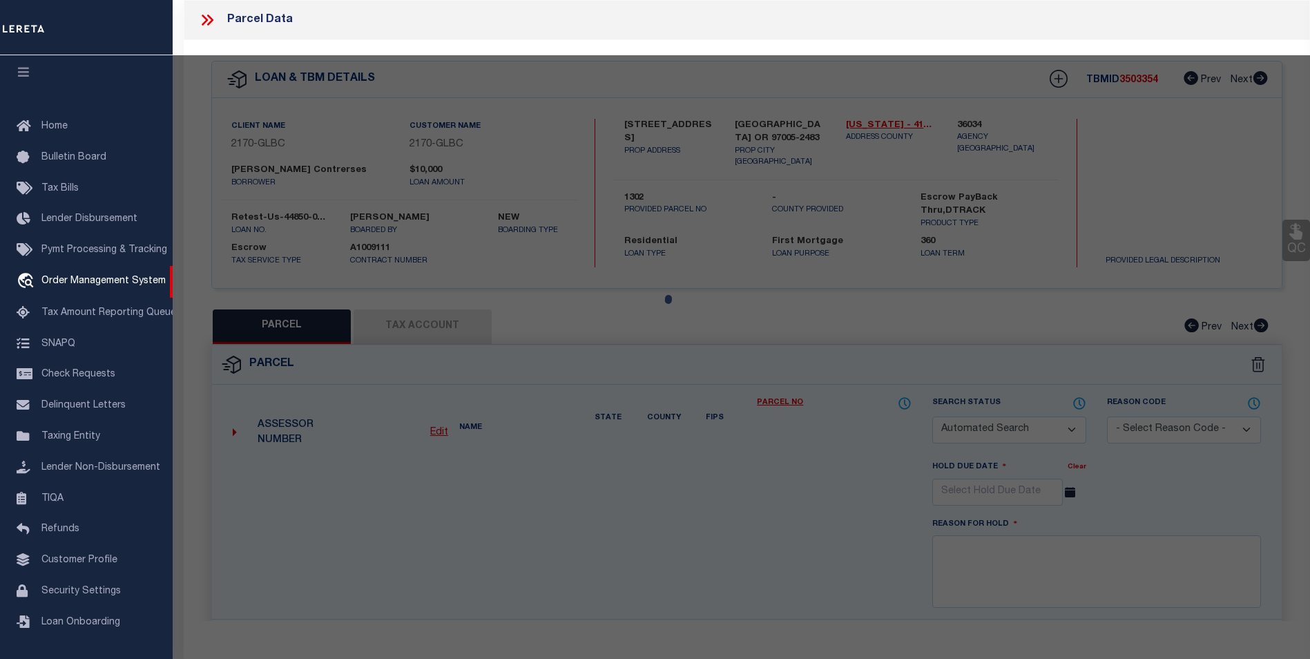
select select "ADD"
type input "13875 SW MERIDIAN ST , #141"
type input "BEAVERTON, OR 97005"
type textarea "LOFTS AT 45 CENTRAL CONDO SUPP NO. 5: ANNEX STG 6, LOT 141"
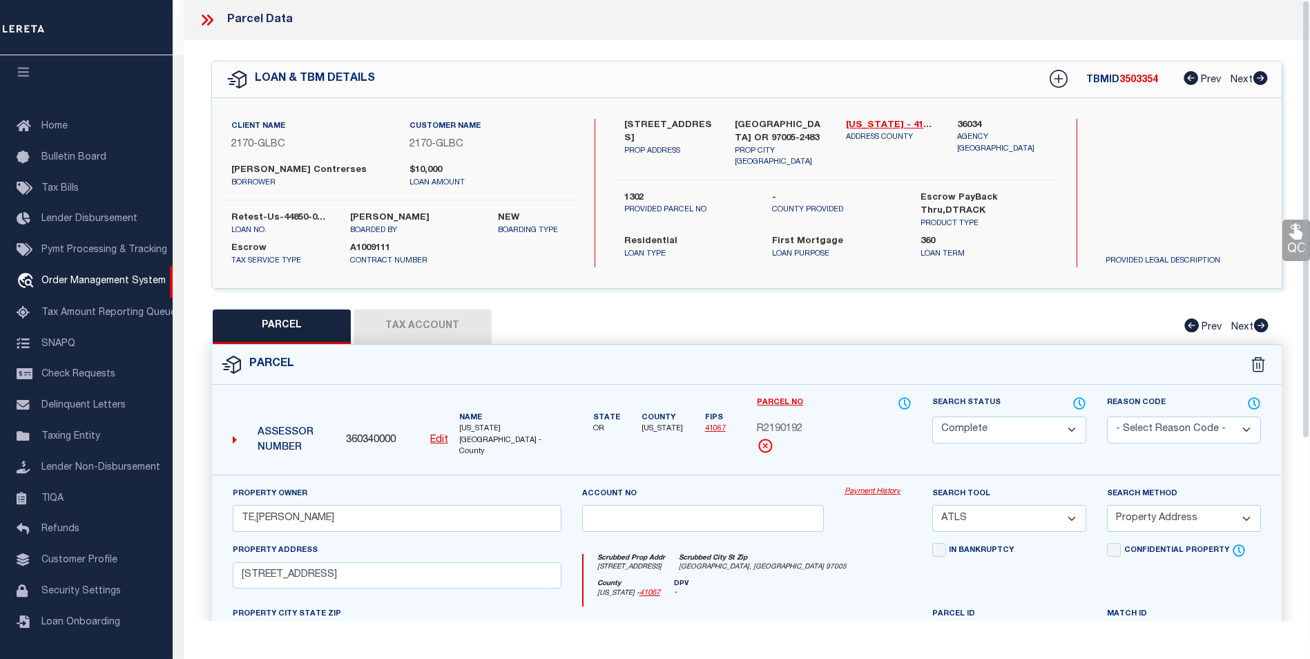
click at [878, 494] on div "Payment History" at bounding box center [878, 514] width 88 height 57
click at [880, 486] on link "Payment History" at bounding box center [877, 492] width 67 height 12
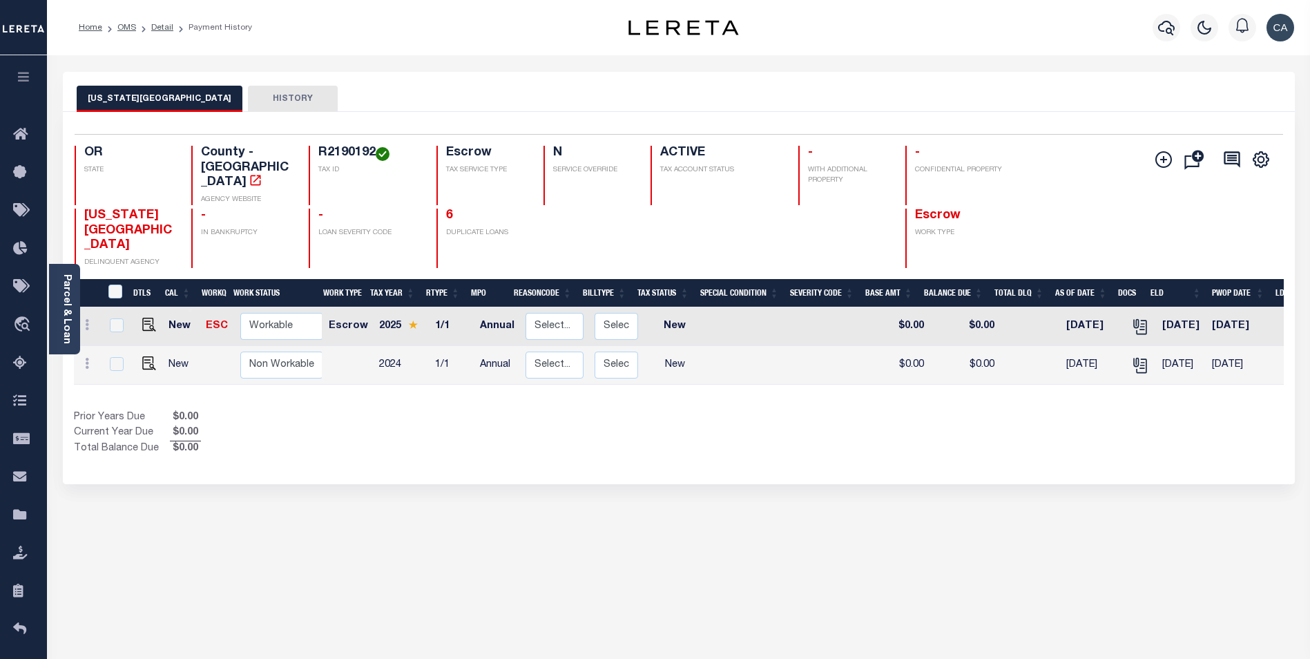
click at [552, 517] on div "[US_STATE] COUNTY HISTORY Selected 2 Results" at bounding box center [678, 468] width 1252 height 793
click at [146, 307] on td at bounding box center [146, 326] width 33 height 39
checkbox input "true"
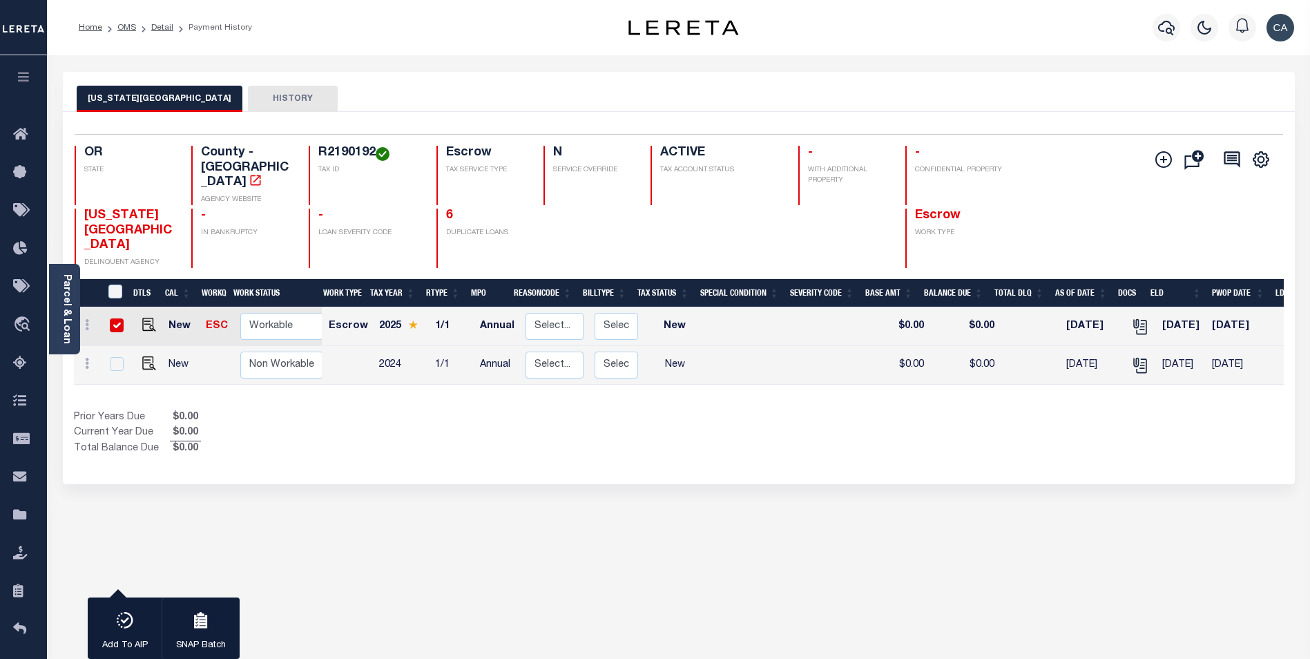
click at [133, 307] on td at bounding box center [146, 326] width 33 height 39
checkbox input "false"
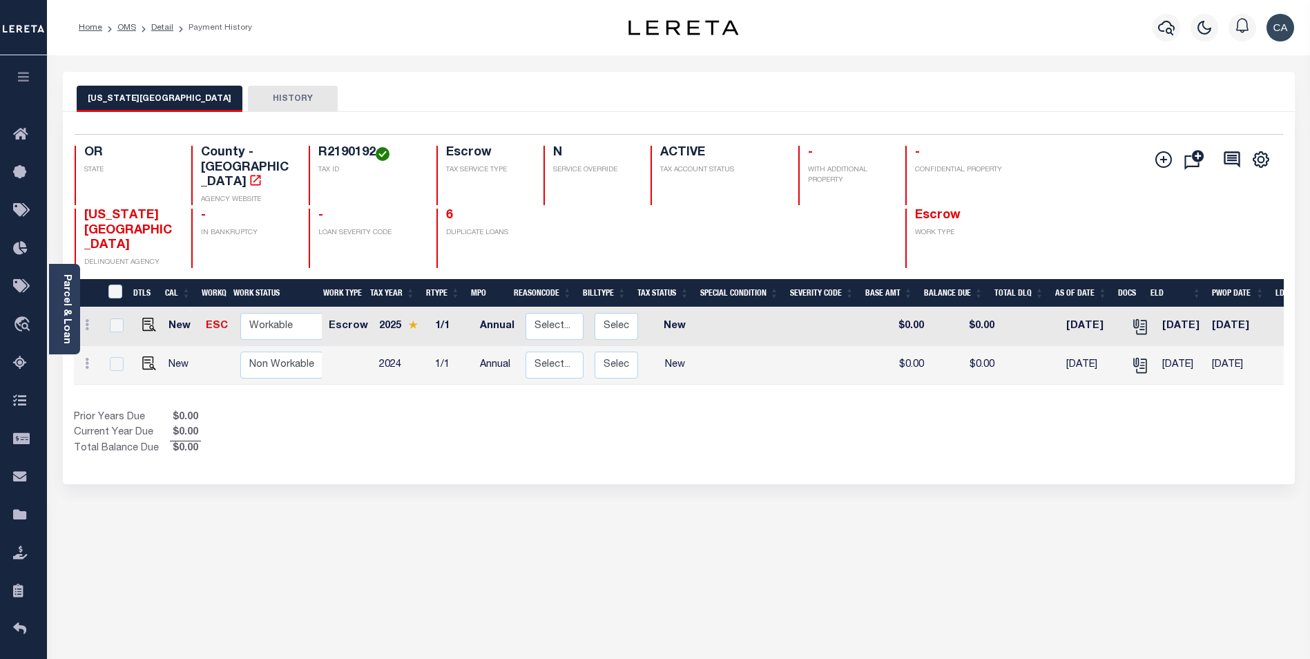
click at [135, 321] on link at bounding box center [145, 326] width 21 height 10
checkbox input "true"
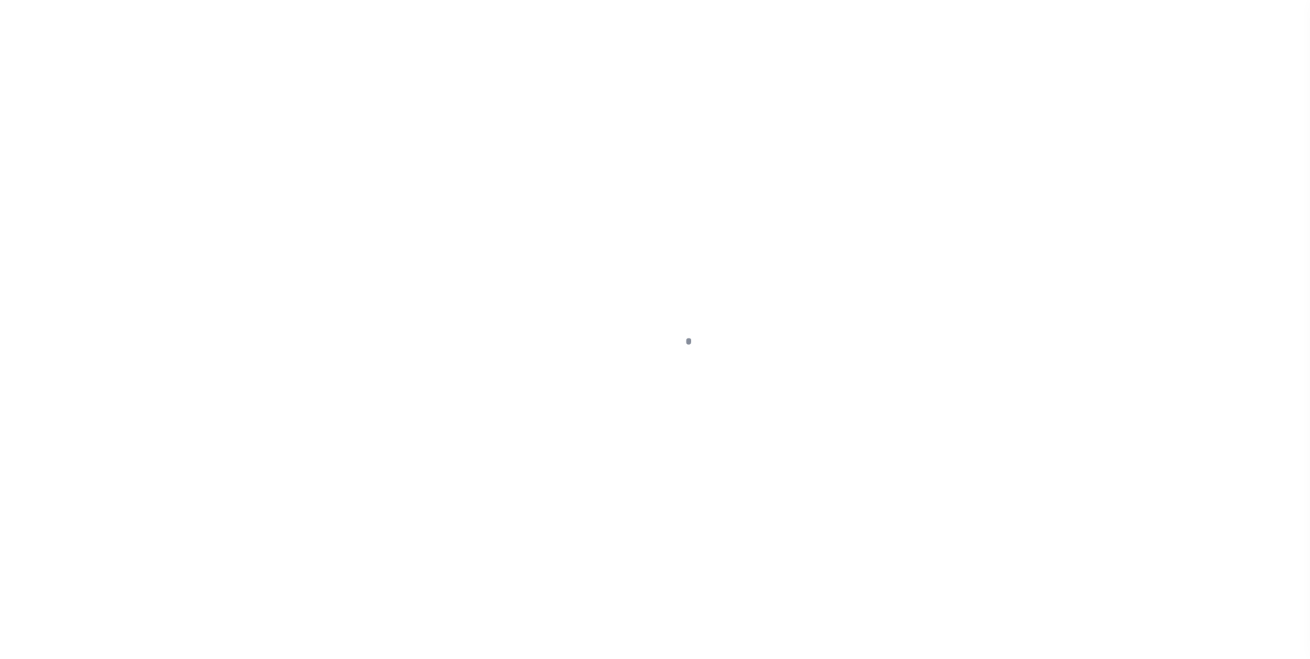
type input "Annual"
type input "[DATE]"
select select "NW2"
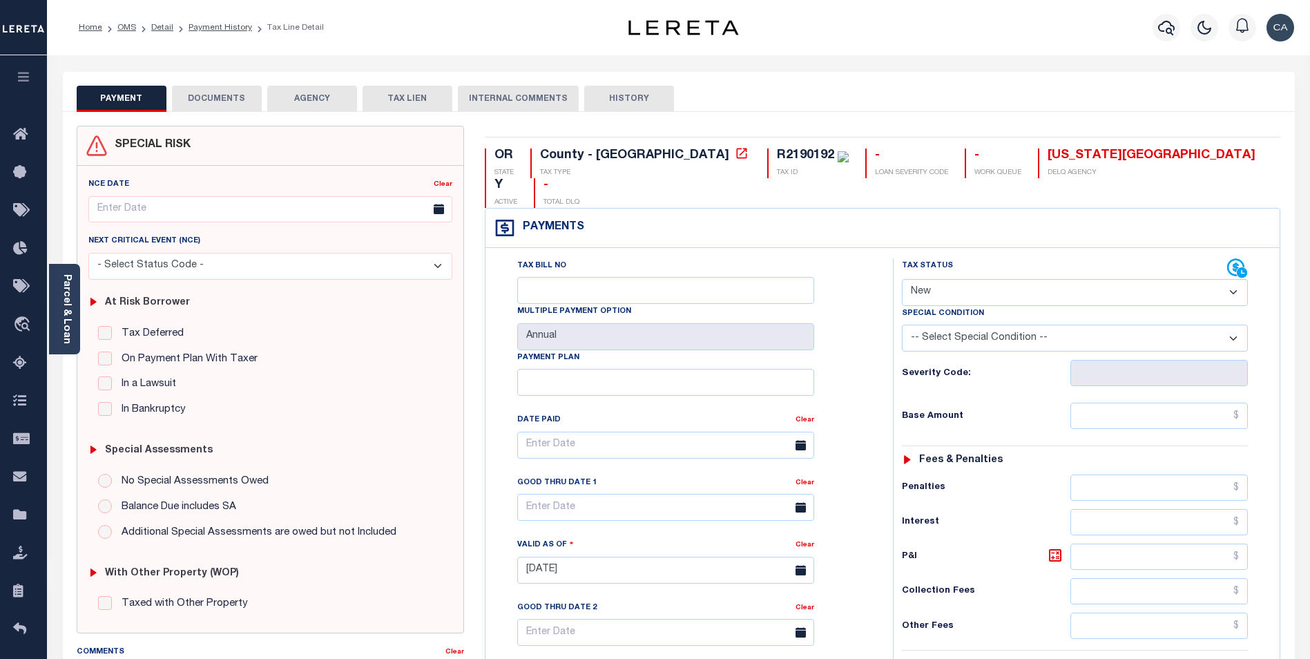
click at [241, 97] on button "DOCUMENTS" at bounding box center [217, 99] width 90 height 26
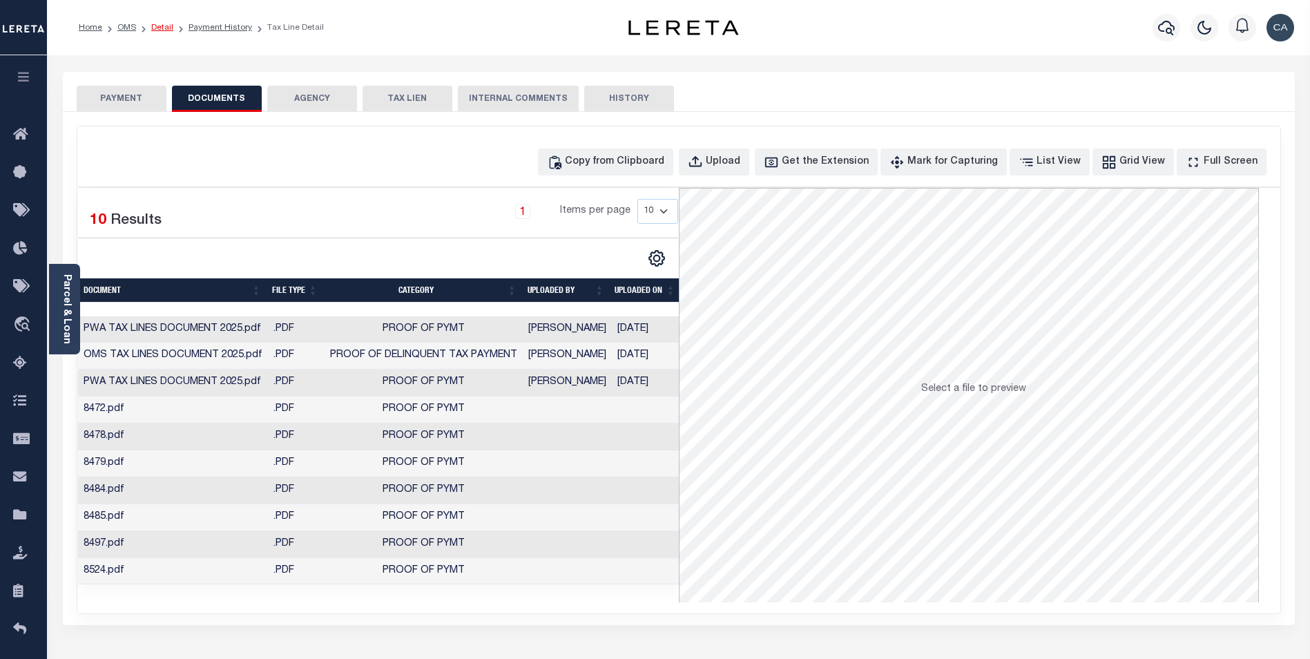
click at [166, 27] on link "Detail" at bounding box center [162, 27] width 22 height 8
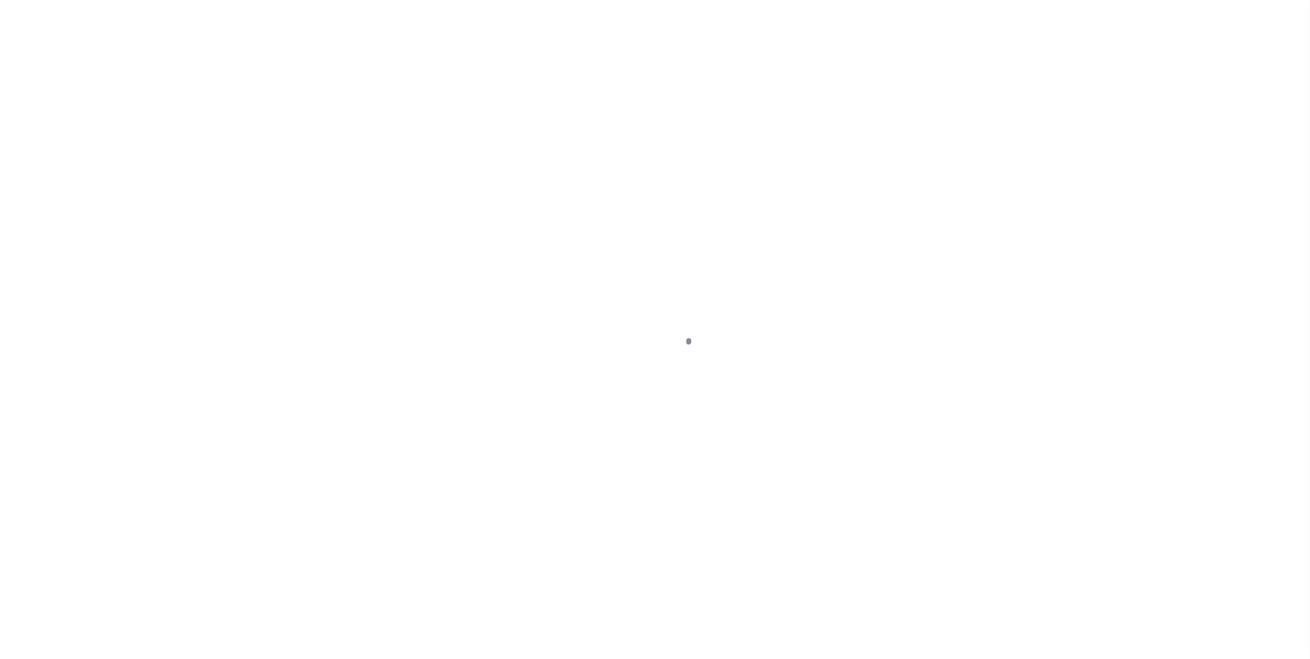
type input "retest-us-44850-08-11-2025"
type input "[PERSON_NAME] Contrerses"
select select
type input "[STREET_ADDRESS]"
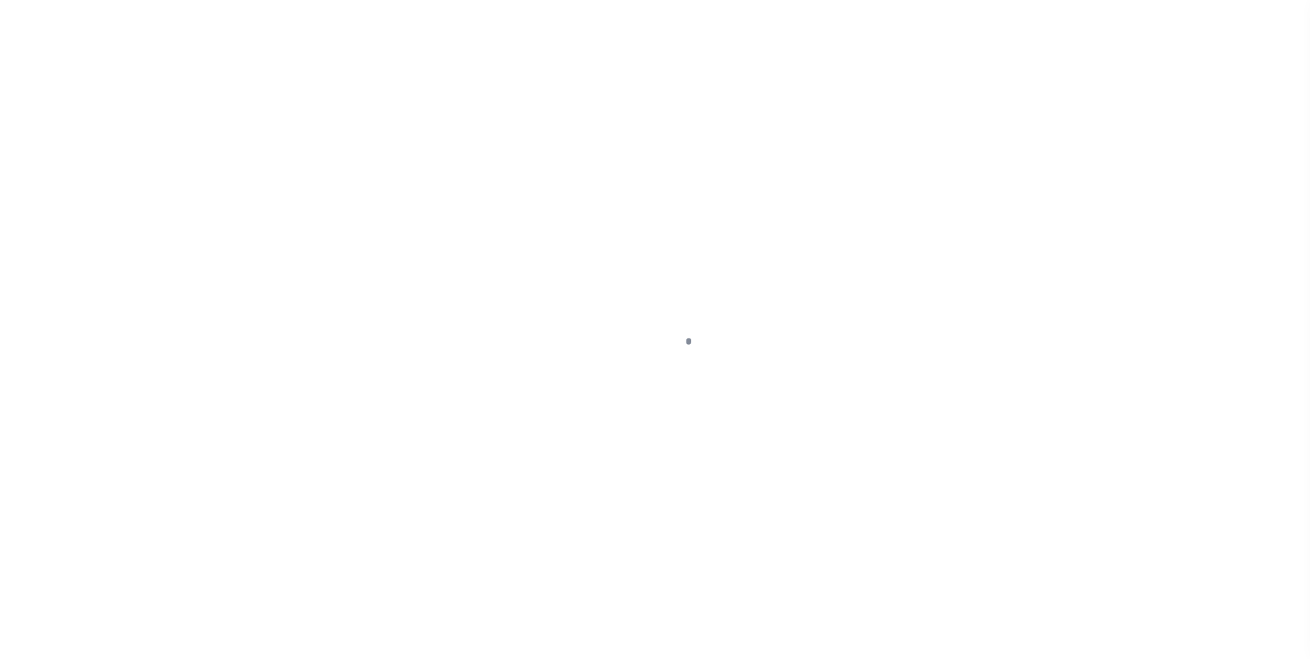
type input "[GEOGRAPHIC_DATA] OR 97005-2483"
type input "[DATE]"
select select "10"
select select "Escrow"
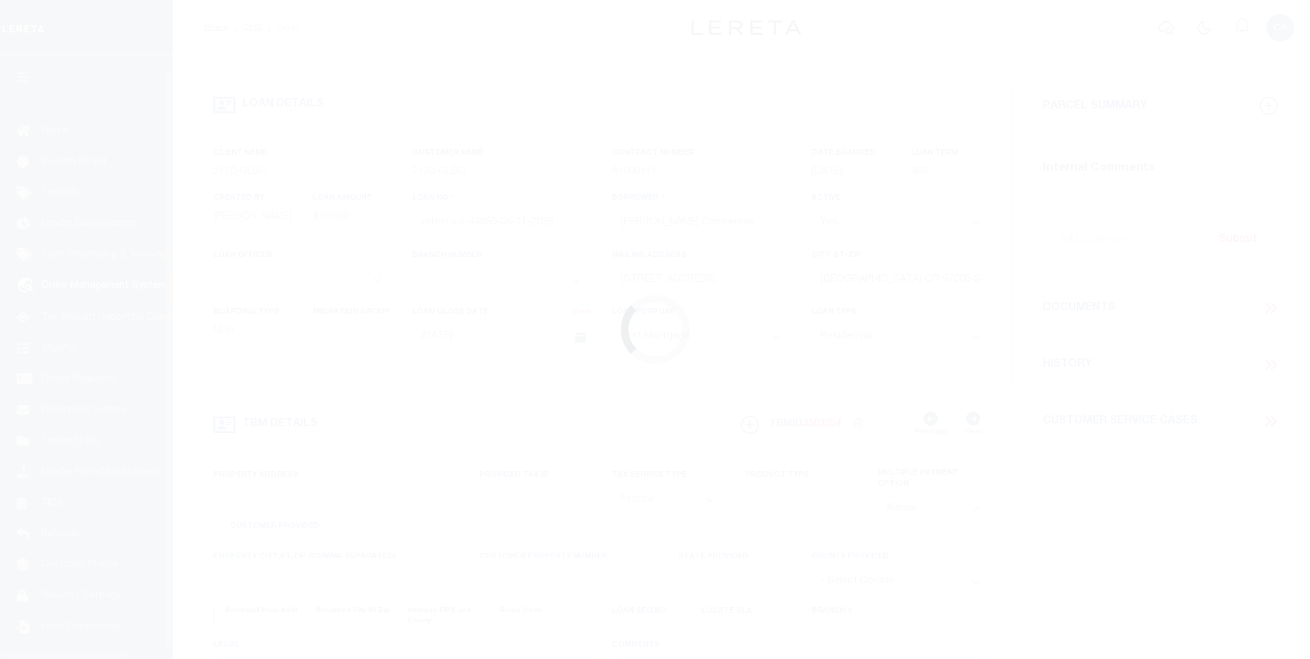
scroll to position [14, 0]
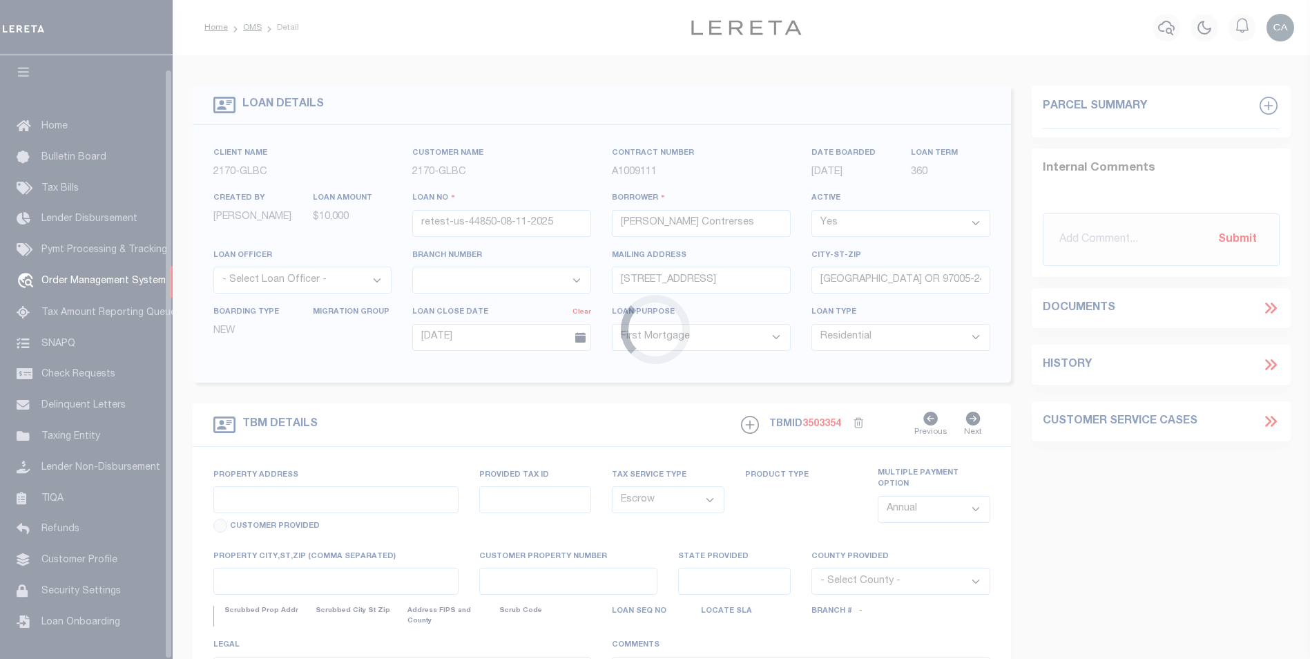
type input "[STREET_ADDRESS]"
type input "1302"
type input "[GEOGRAPHIC_DATA] OR 97005-2483"
type input "QA-CNUMBER-102134"
type input "OR"
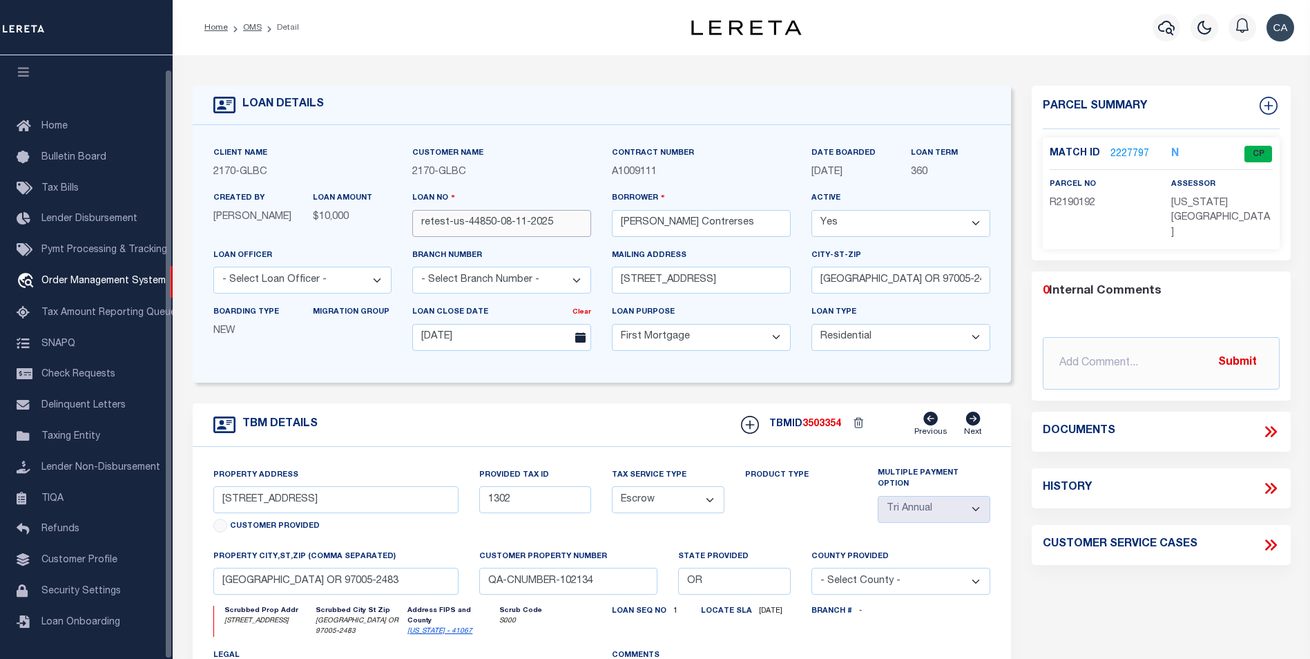
click at [505, 220] on input "retest-us-44850-08-11-2025" at bounding box center [501, 223] width 179 height 27
click at [506, 220] on input "retest-us-44850-08-11-2025" at bounding box center [501, 223] width 179 height 27
